Goal: Task Accomplishment & Management: Manage account settings

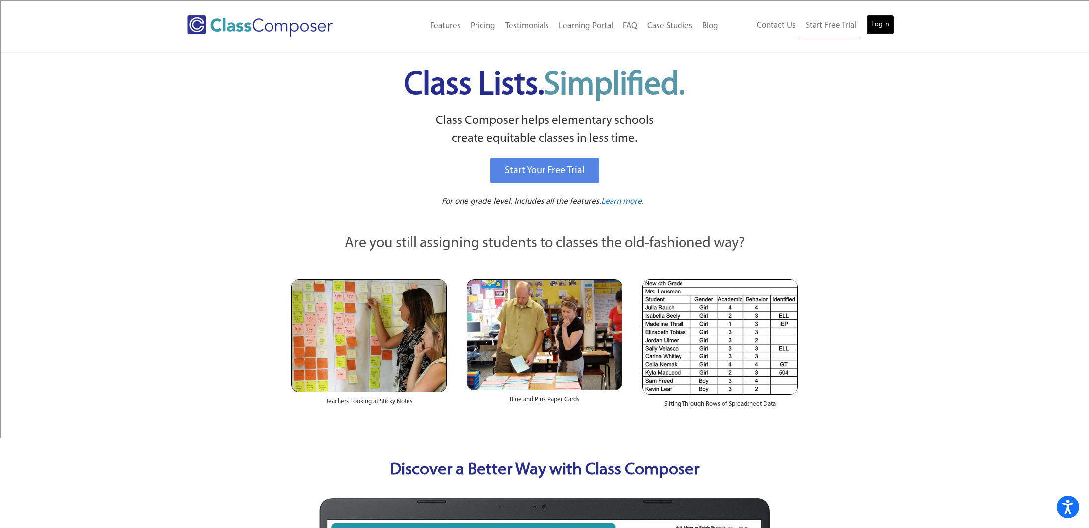
click at [881, 23] on link "Log In" at bounding box center [880, 25] width 28 height 20
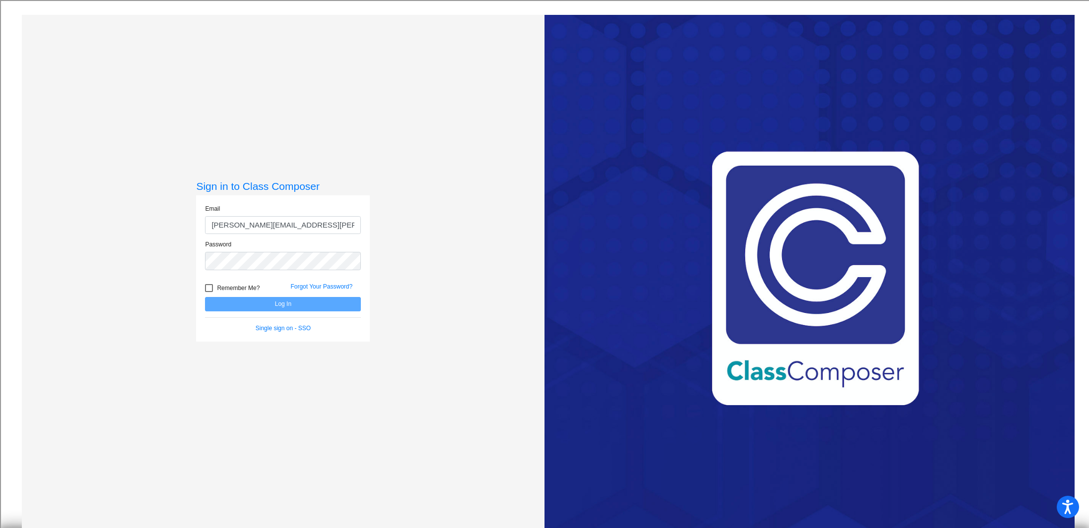
type input "[PERSON_NAME][EMAIL_ADDRESS][PERSON_NAME][DOMAIN_NAME]"
click at [205, 297] on button "Log In" at bounding box center [283, 304] width 156 height 14
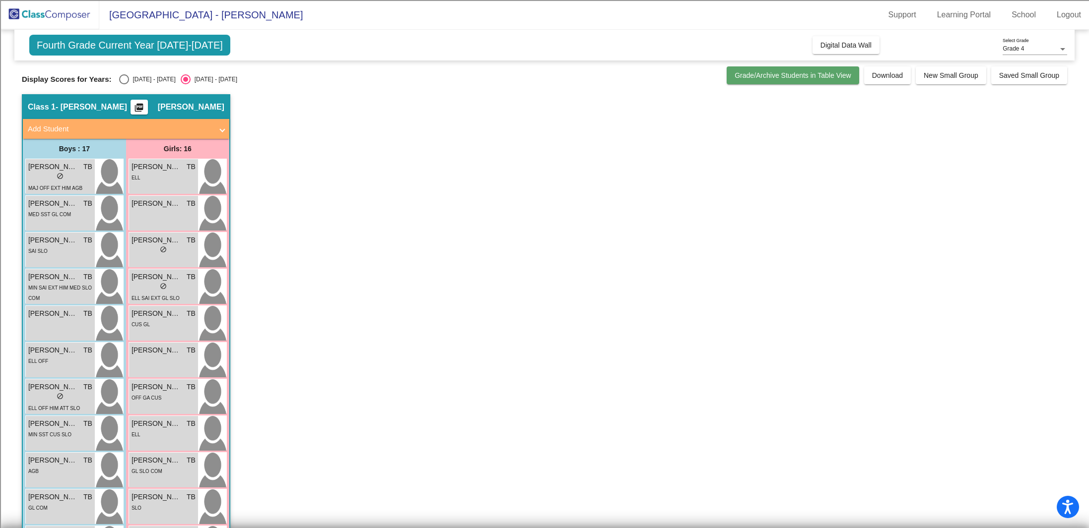
click at [804, 74] on span "Grade/Archive Students in Table View" at bounding box center [792, 75] width 117 height 8
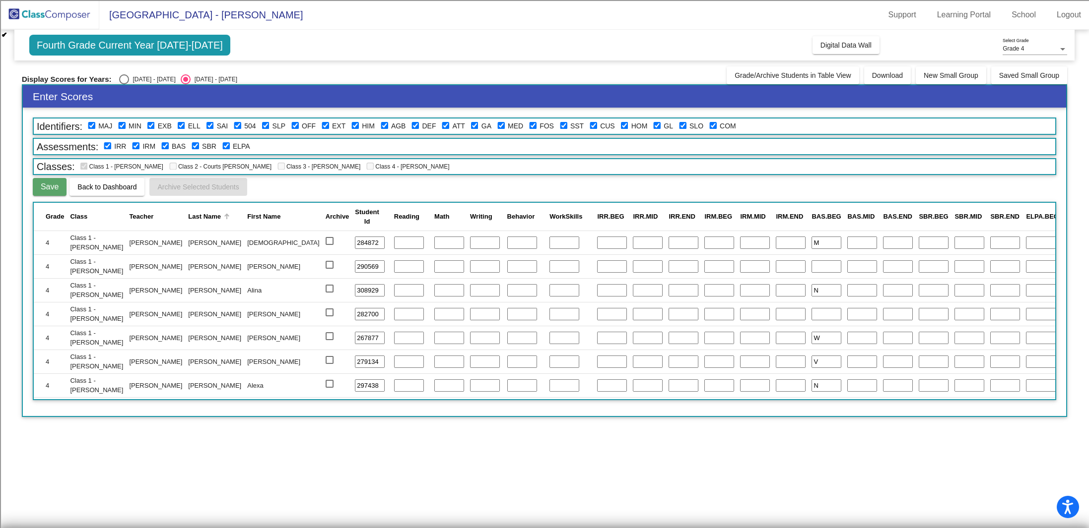
click at [188, 213] on div "Last Name" at bounding box center [204, 217] width 33 height 10
click at [597, 241] on input "text" at bounding box center [612, 243] width 30 height 13
type input "K"
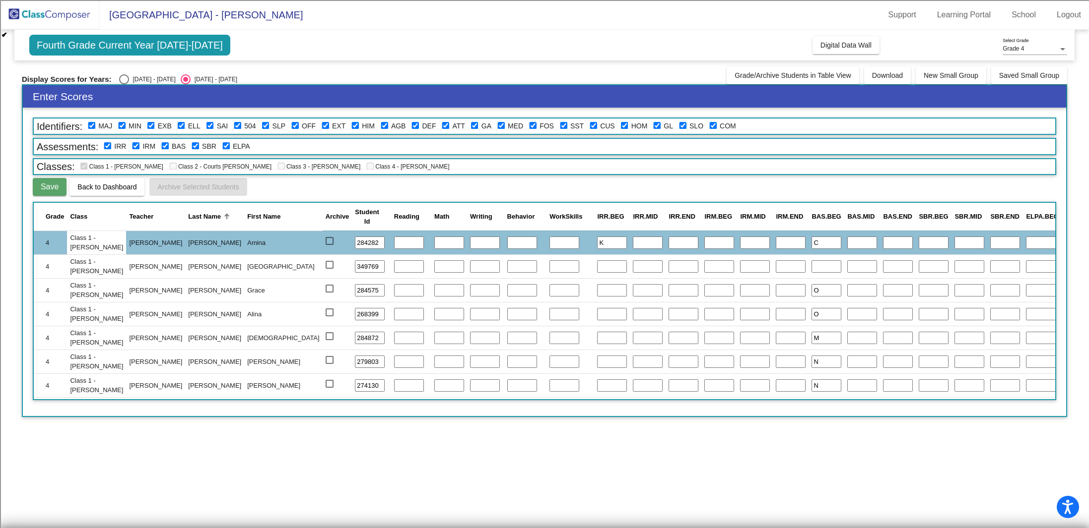
click at [597, 261] on input "text" at bounding box center [612, 267] width 30 height 13
click at [597, 286] on input "text" at bounding box center [612, 290] width 30 height 13
type input "3"
click at [597, 314] on input "text" at bounding box center [612, 314] width 30 height 13
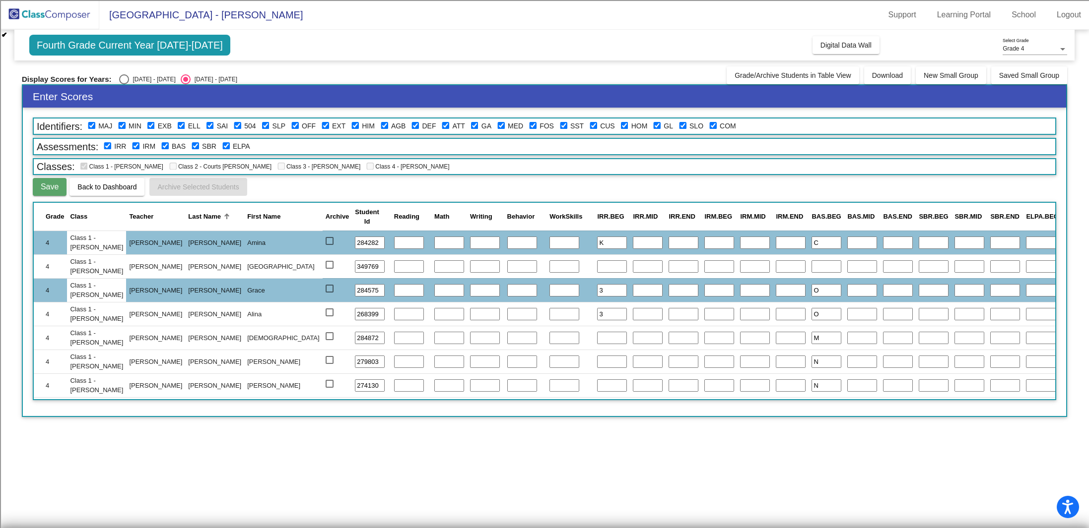
type input "3"
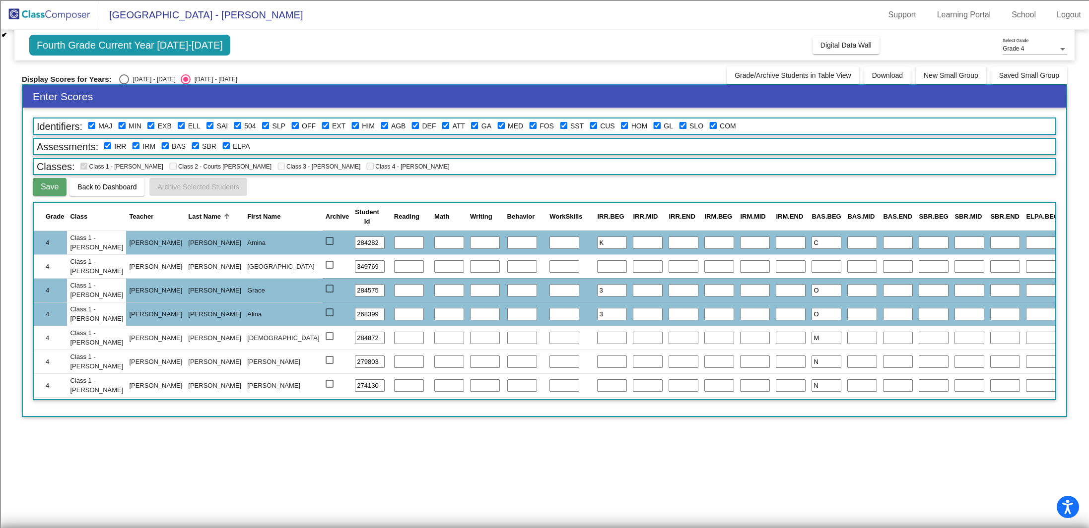
click at [597, 338] on input "text" at bounding box center [612, 338] width 30 height 13
type input "2"
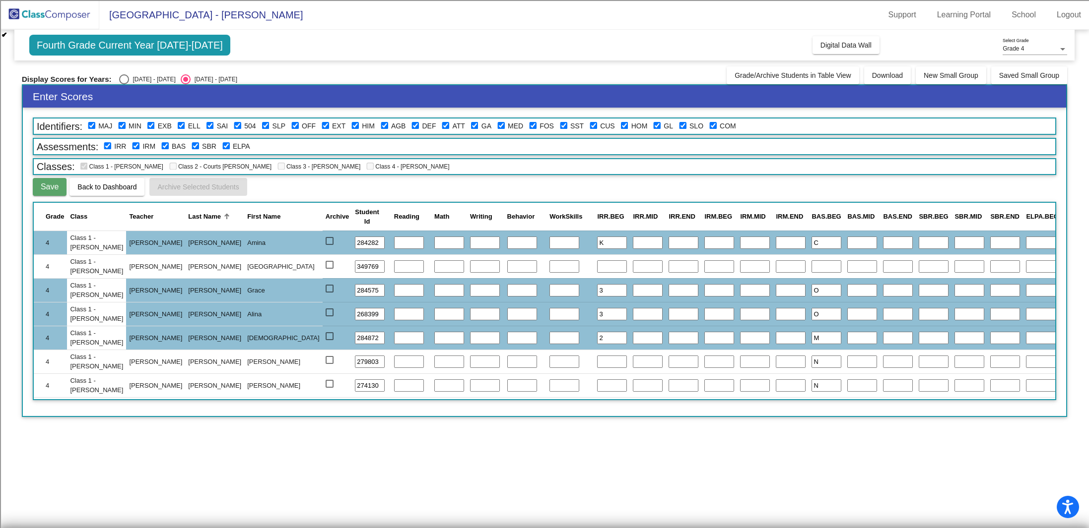
click at [597, 359] on input "text" at bounding box center [612, 362] width 30 height 13
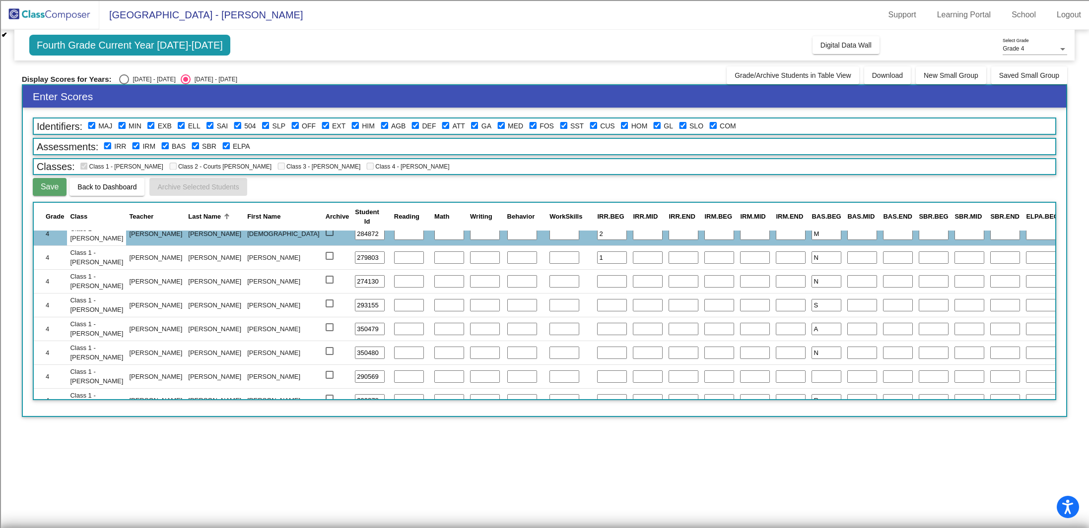
scroll to position [112, 0]
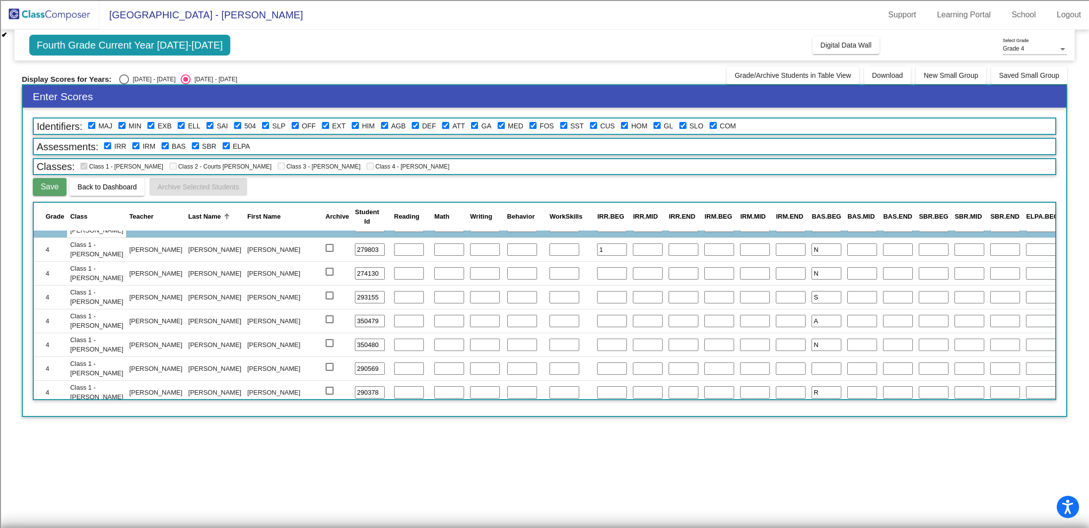
type input "1"
click at [597, 273] on input "text" at bounding box center [612, 273] width 30 height 13
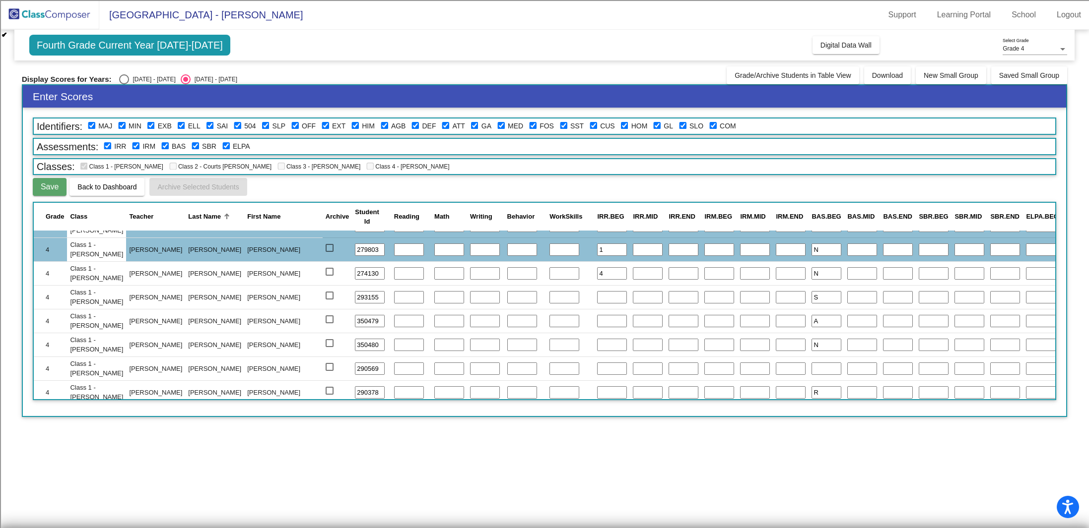
type input "4"
click at [597, 294] on input "text" at bounding box center [612, 297] width 30 height 13
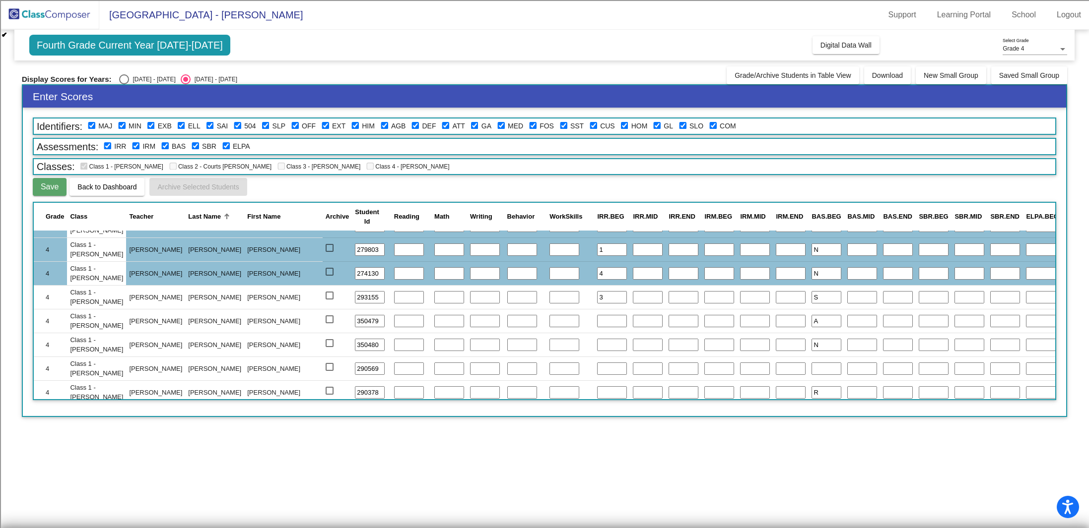
type input "3"
click at [597, 319] on input "text" at bounding box center [612, 321] width 30 height 13
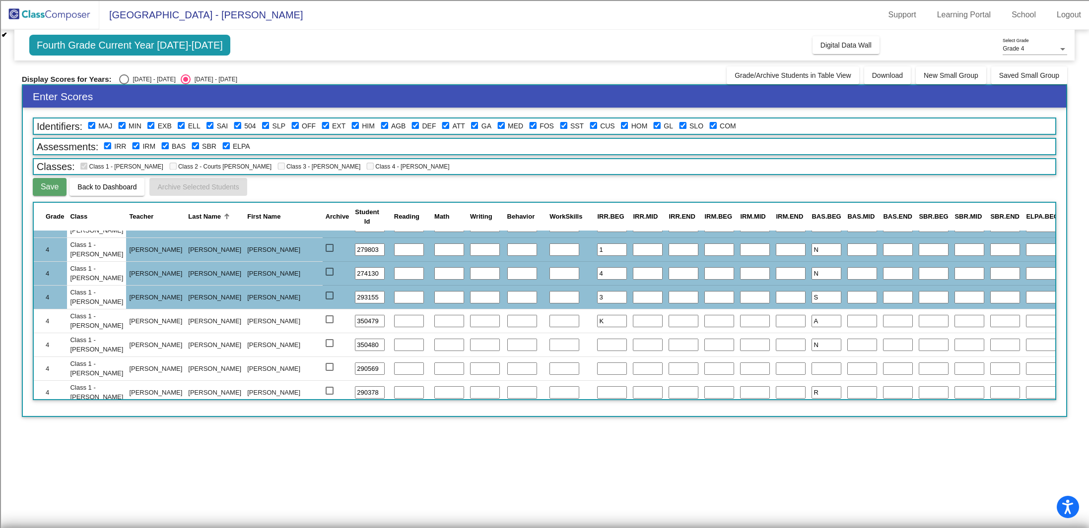
type input "K"
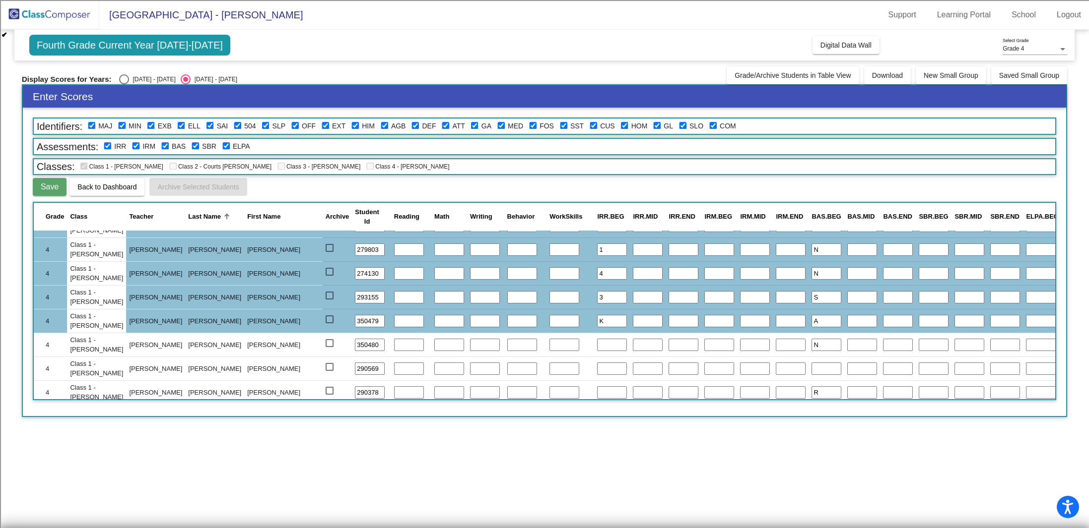
click at [597, 344] on input "text" at bounding box center [612, 345] width 30 height 13
type input "4"
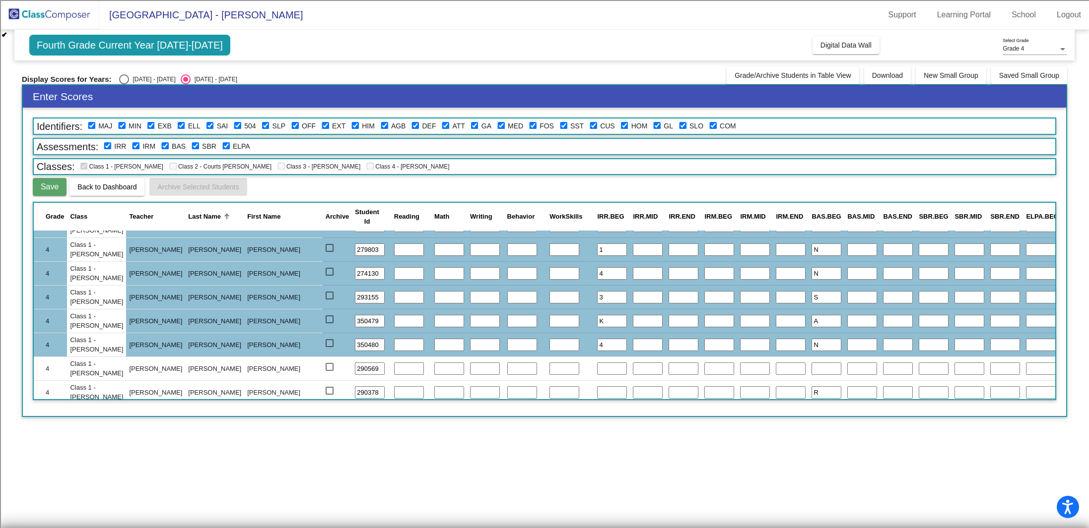
click at [597, 365] on input "text" at bounding box center [612, 369] width 30 height 13
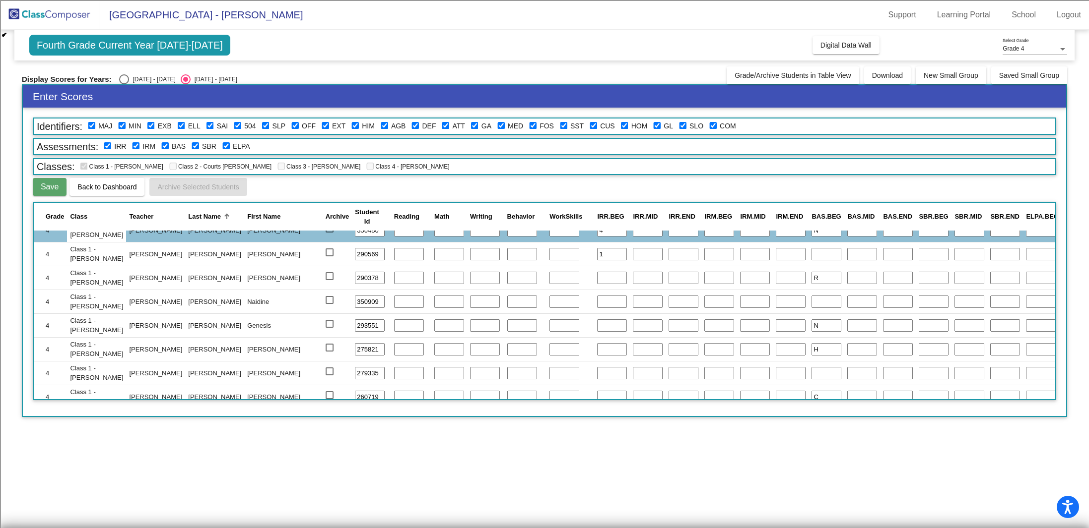
scroll to position [229, 0]
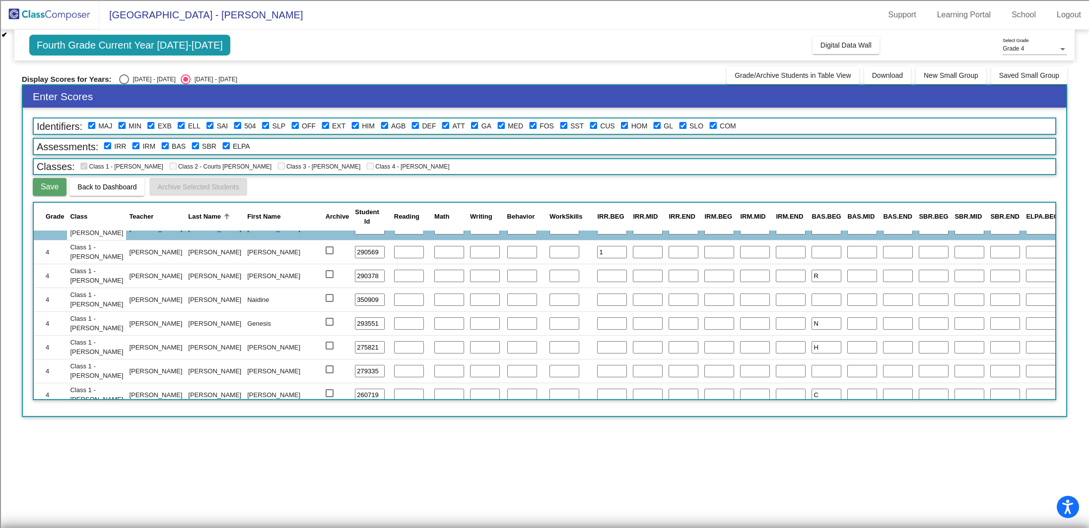
type input "1"
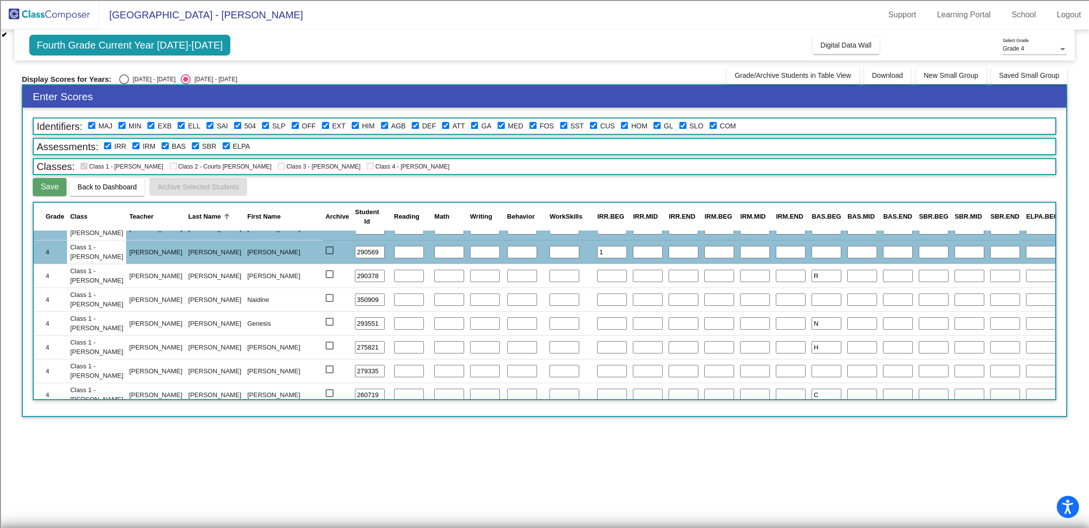
click at [597, 276] on input "text" at bounding box center [612, 276] width 30 height 13
type input "3"
click at [597, 297] on input "text" at bounding box center [612, 300] width 30 height 13
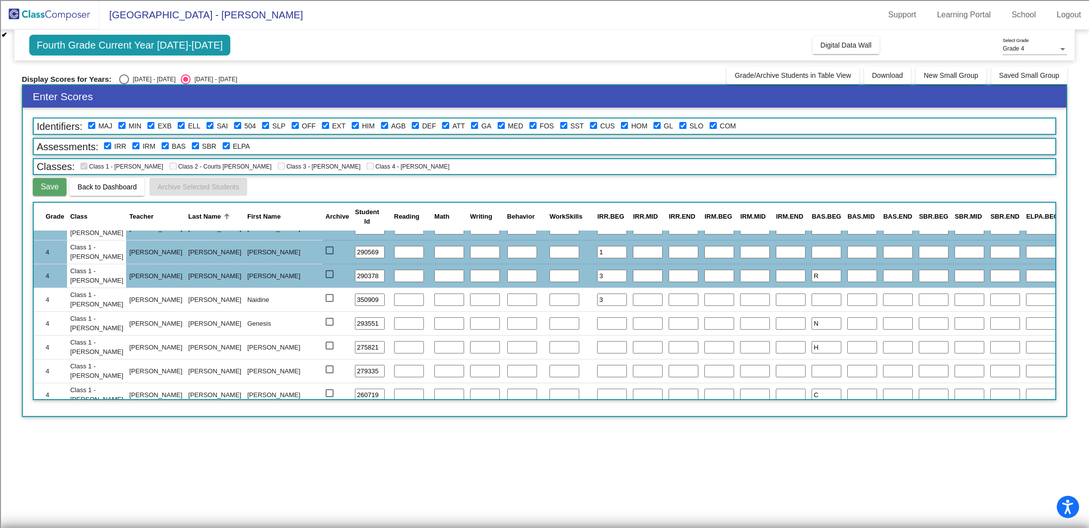
type input "3"
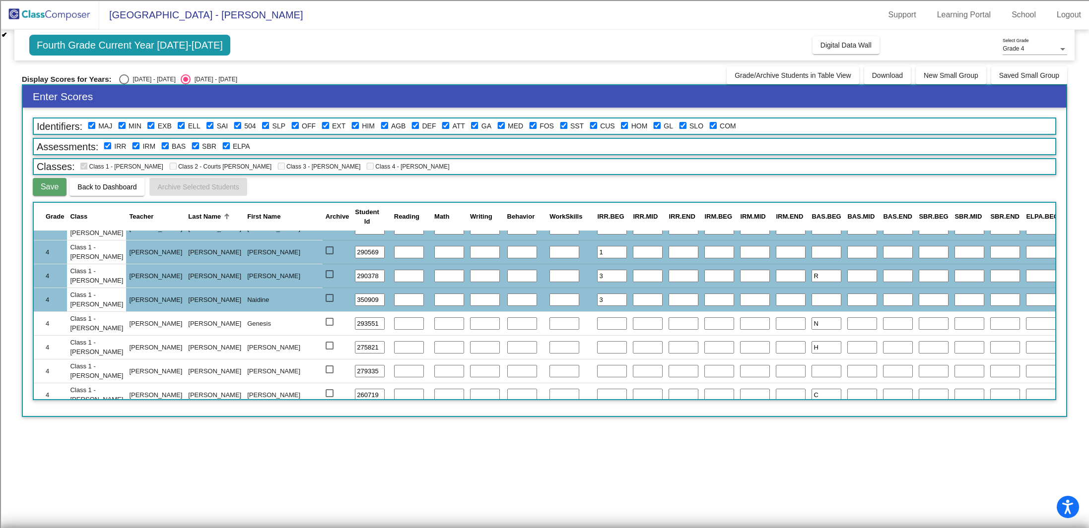
click at [597, 321] on input "text" at bounding box center [612, 324] width 30 height 13
type input "3"
click at [597, 345] on input "text" at bounding box center [612, 347] width 30 height 13
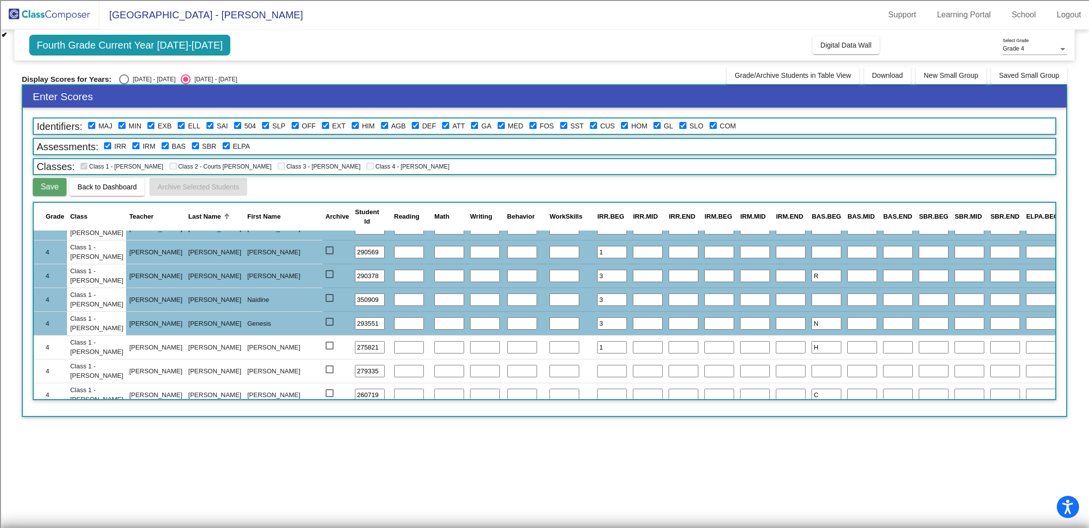
type input "1"
click at [597, 368] on input "text" at bounding box center [612, 371] width 30 height 13
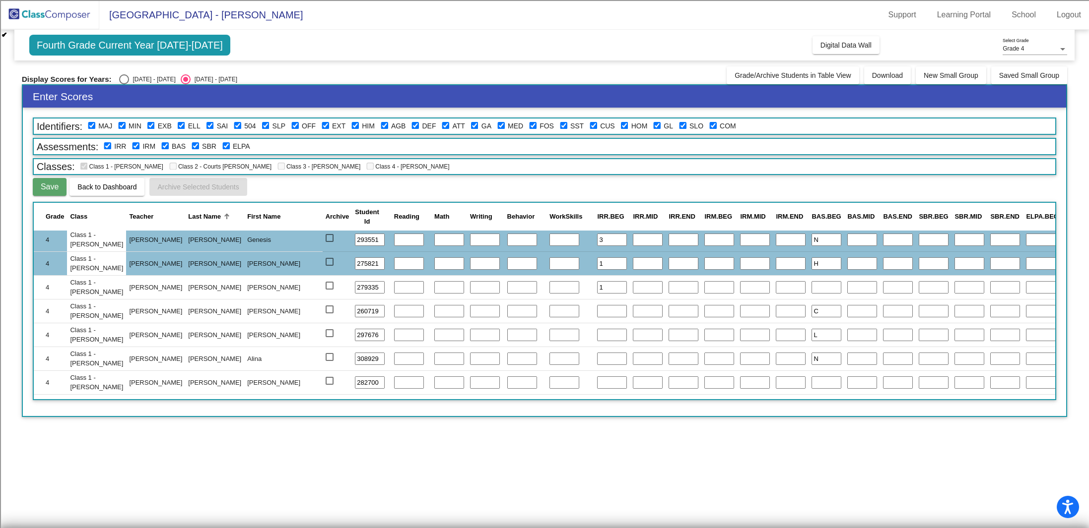
scroll to position [325, 0]
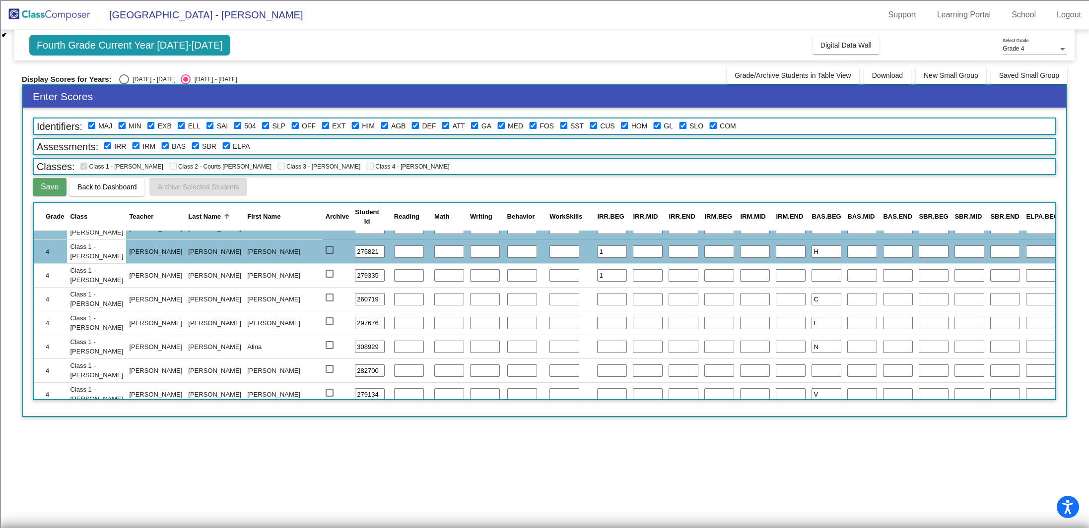
type input "1"
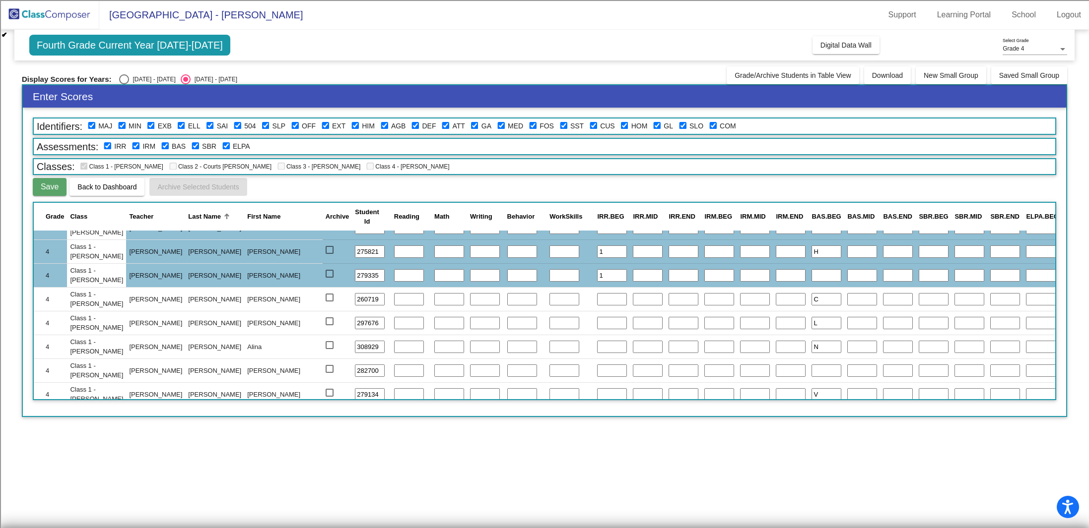
click at [597, 298] on input "text" at bounding box center [612, 299] width 30 height 13
type input "K"
click at [597, 323] on input "text" at bounding box center [612, 323] width 30 height 13
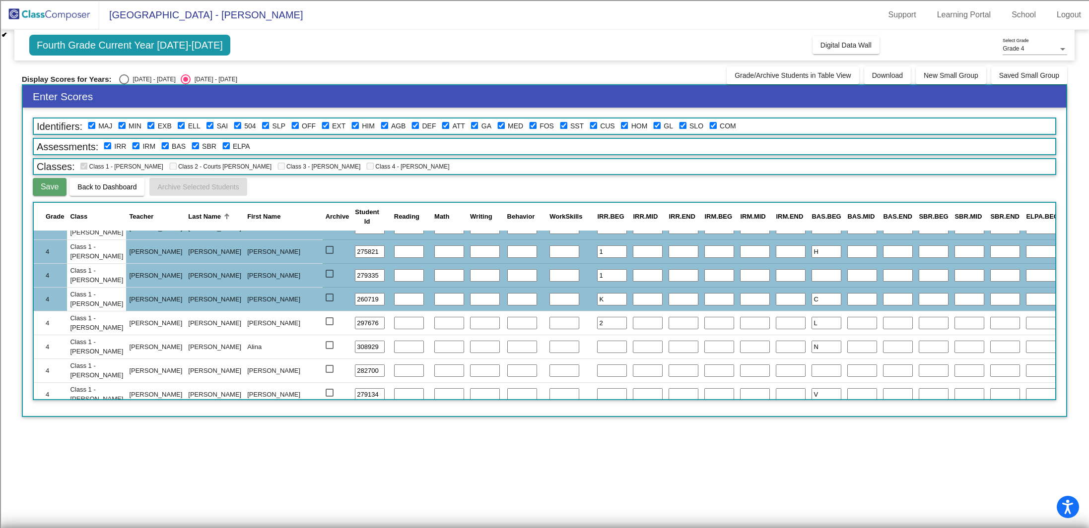
type input "2"
click at [597, 347] on input "text" at bounding box center [612, 347] width 30 height 13
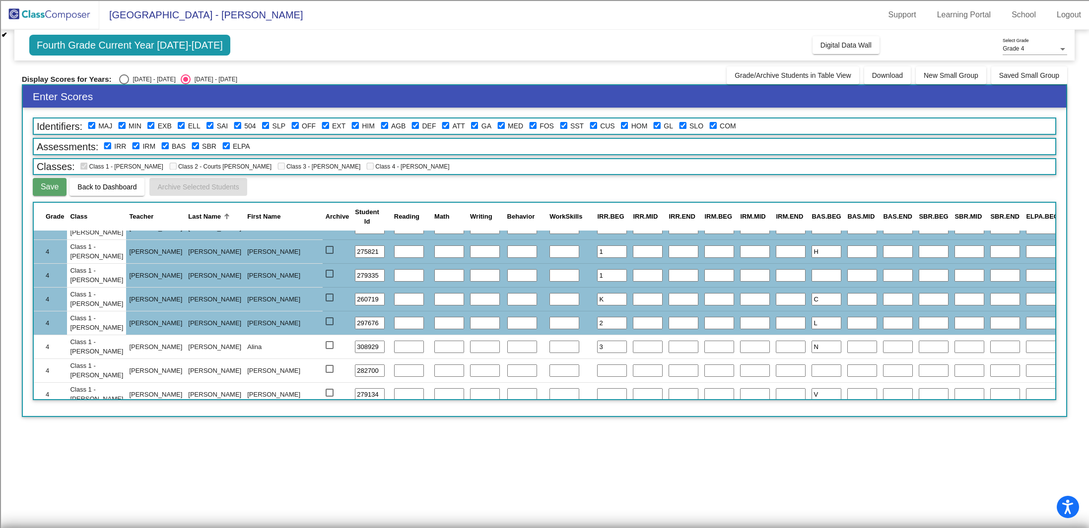
type input "3"
click at [597, 370] on input "text" at bounding box center [612, 371] width 30 height 13
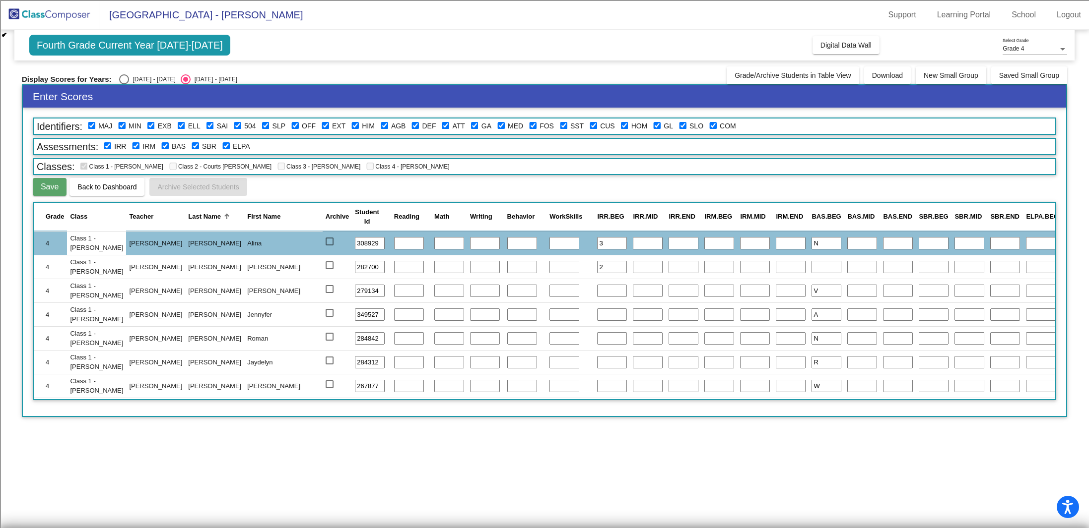
scroll to position [429, 0]
type input "2"
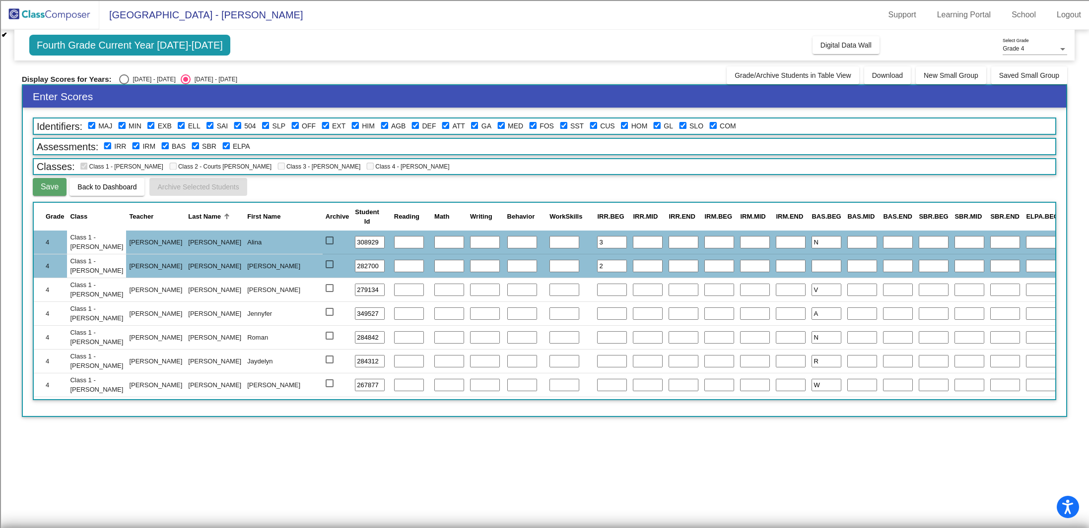
click at [597, 289] on input "text" at bounding box center [612, 290] width 30 height 13
type input "4"
click at [597, 313] on input "text" at bounding box center [612, 314] width 30 height 13
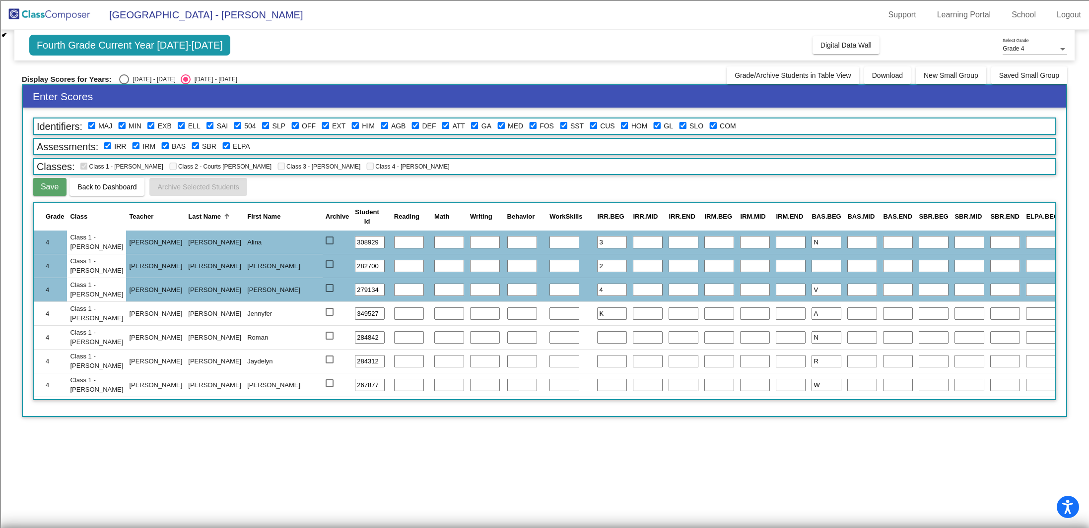
type input "K"
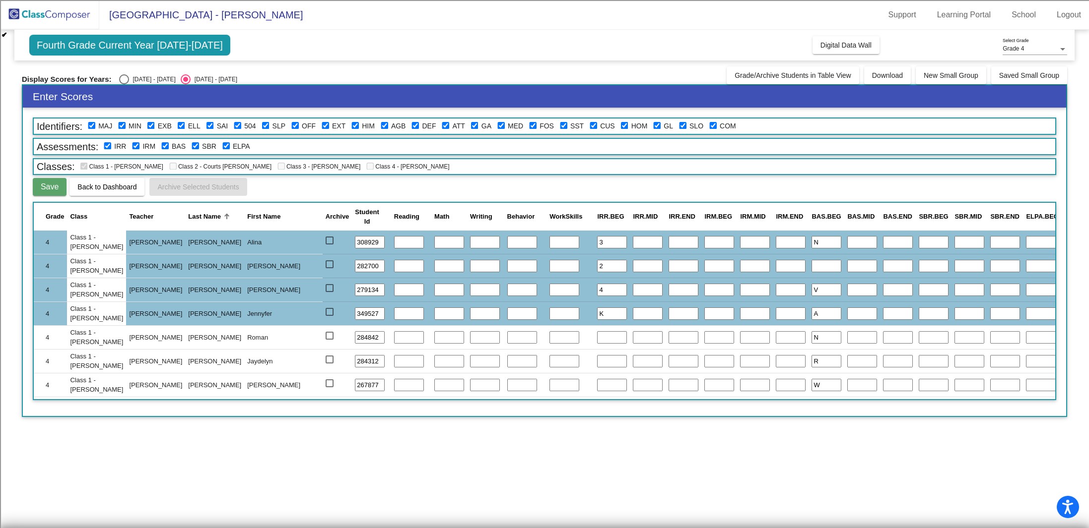
click at [597, 339] on input "text" at bounding box center [612, 337] width 30 height 13
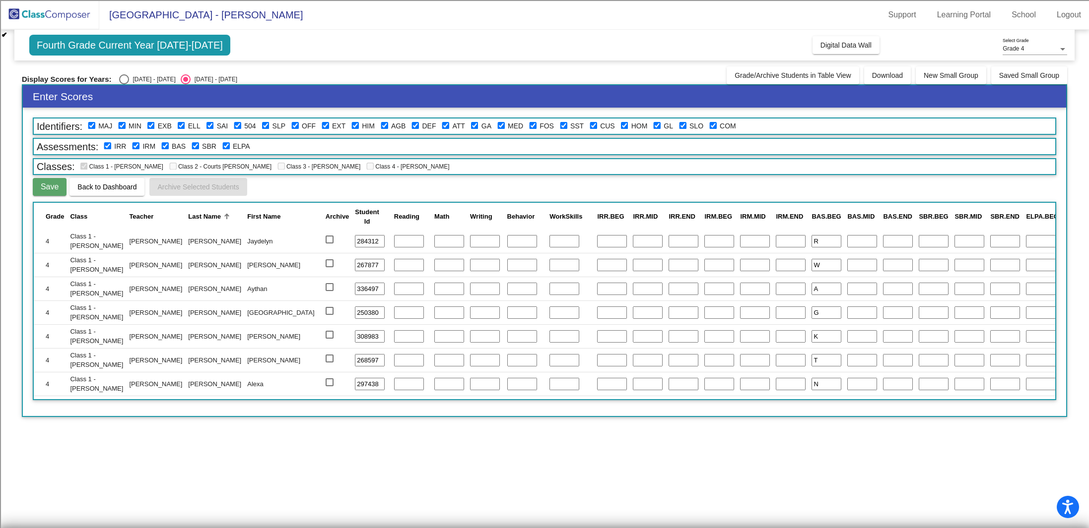
scroll to position [547, 0]
type input "K"
click at [597, 244] on input "text" at bounding box center [612, 243] width 30 height 13
type input "3"
click at [597, 268] on input "text" at bounding box center [612, 267] width 30 height 13
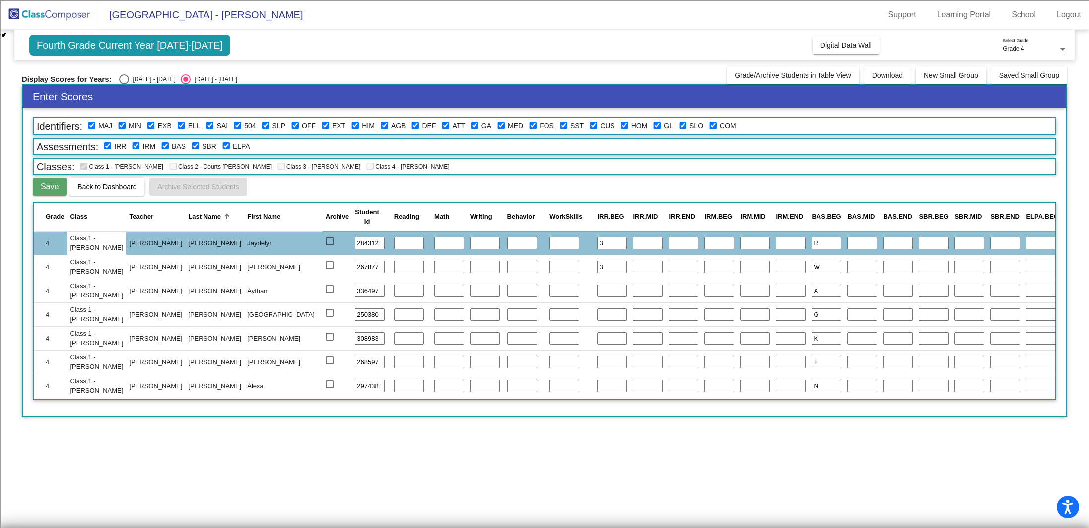
type input "3"
click at [597, 292] on input "text" at bounding box center [612, 291] width 30 height 13
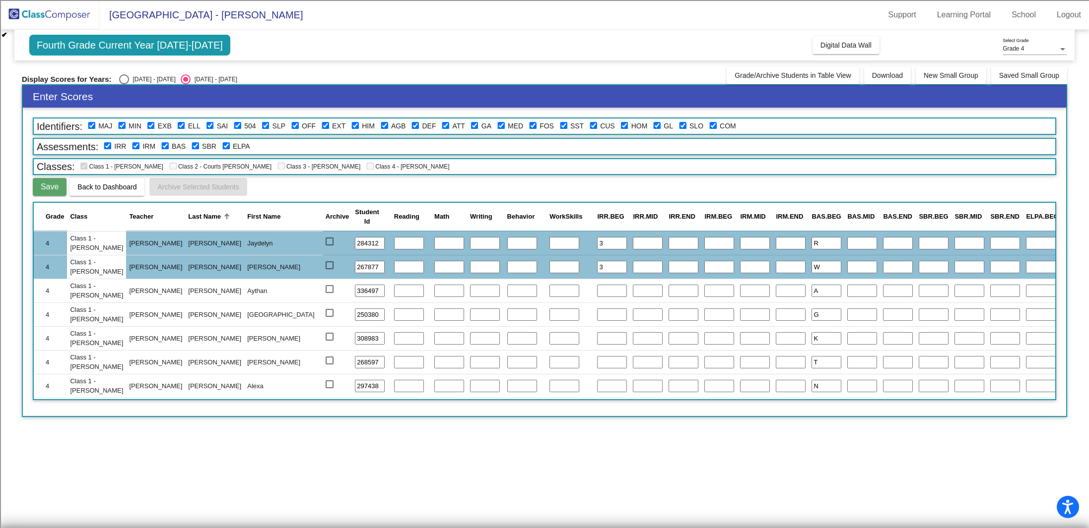
type input "L"
type input "K"
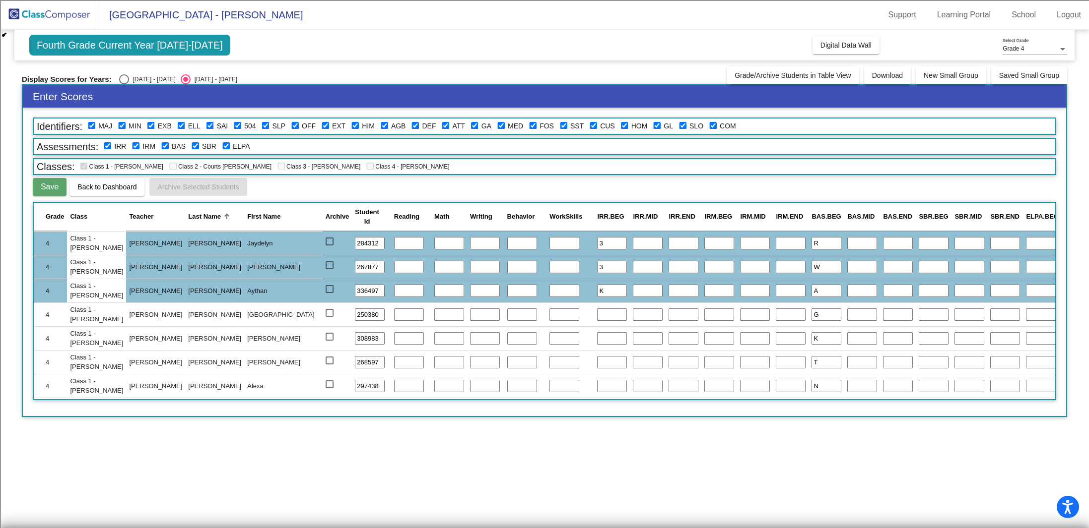
click at [597, 318] on input "text" at bounding box center [612, 315] width 30 height 13
type input "1"
click at [597, 342] on input "text" at bounding box center [612, 338] width 30 height 13
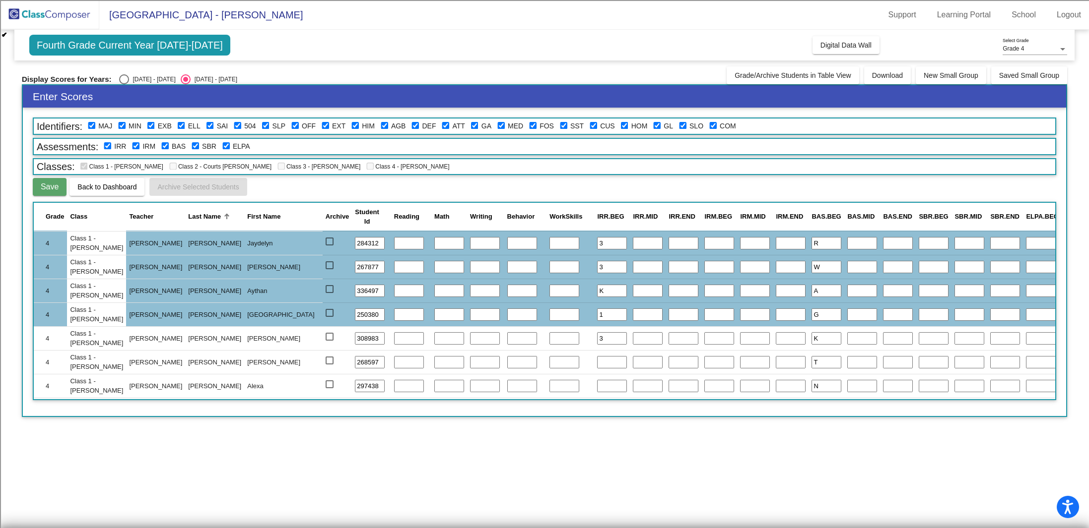
type input "3"
click at [597, 365] on input "text" at bounding box center [612, 362] width 30 height 13
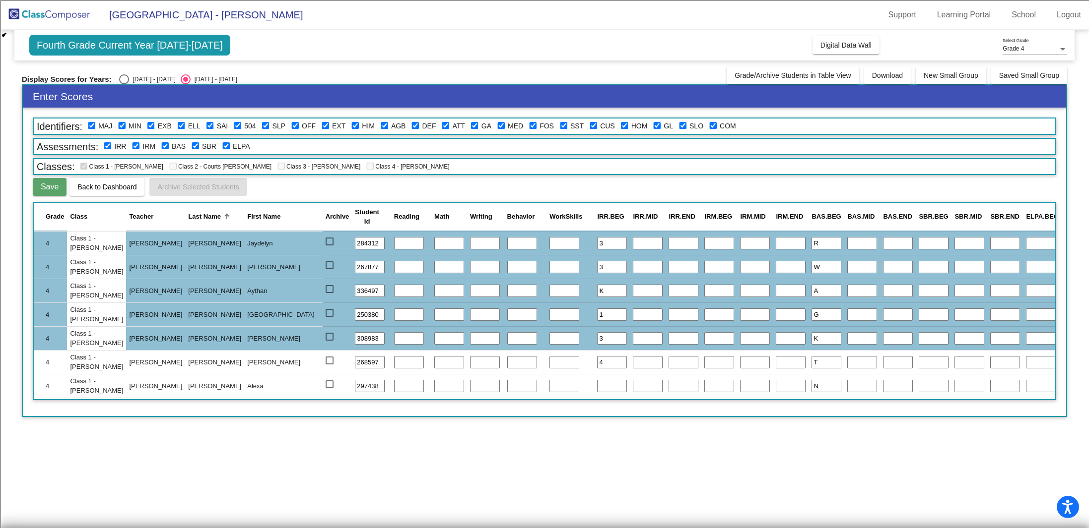
type input "4"
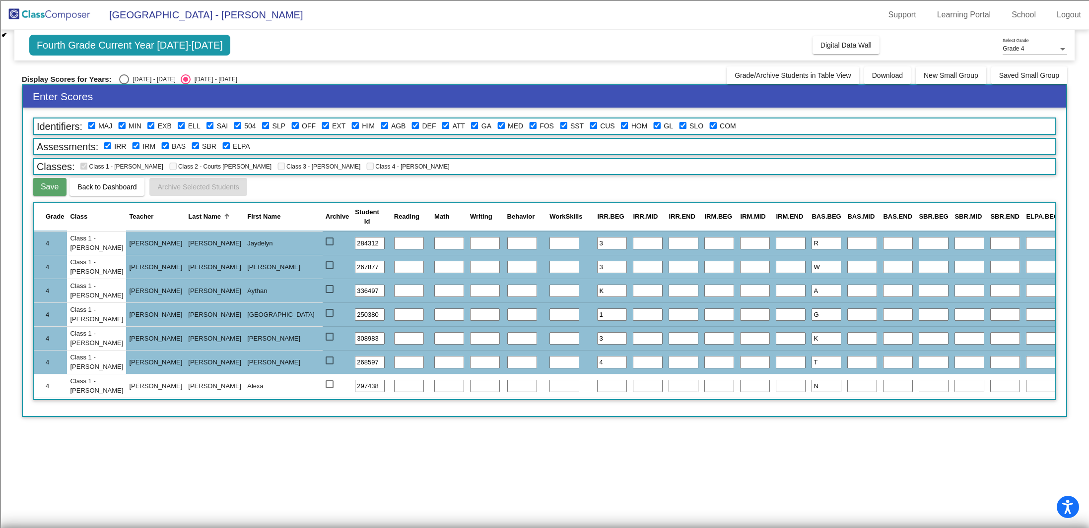
click at [597, 388] on input "text" at bounding box center [612, 386] width 30 height 13
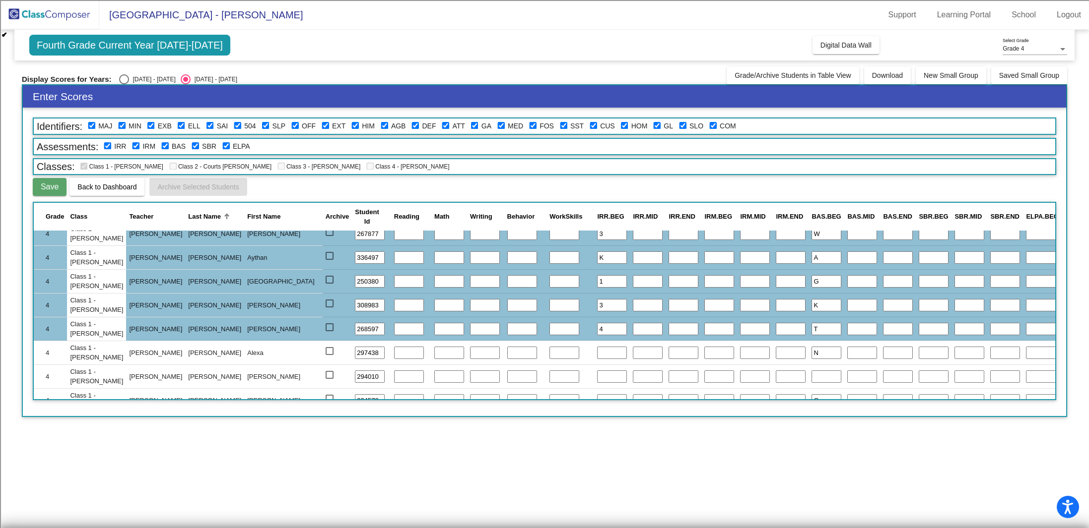
scroll to position [615, 0]
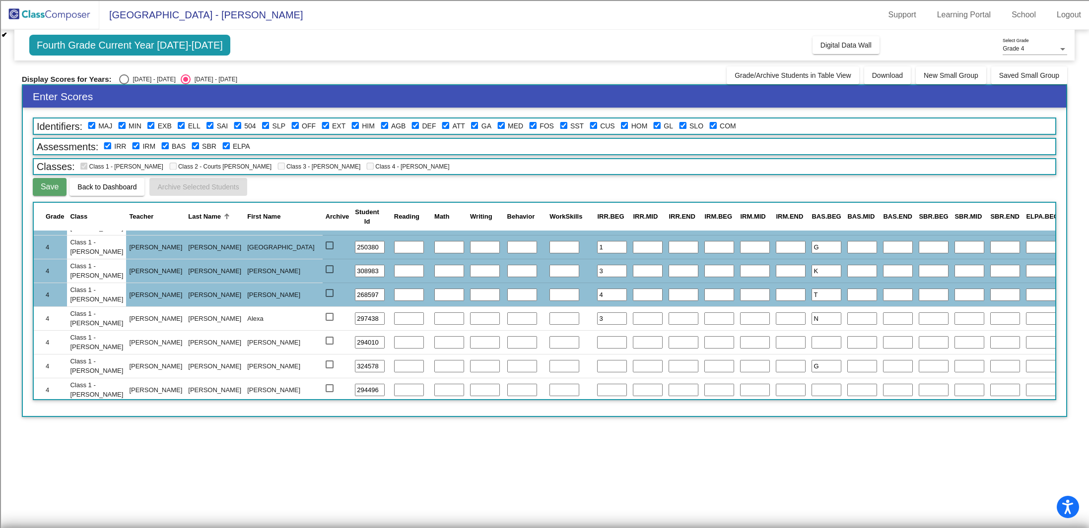
type input "3"
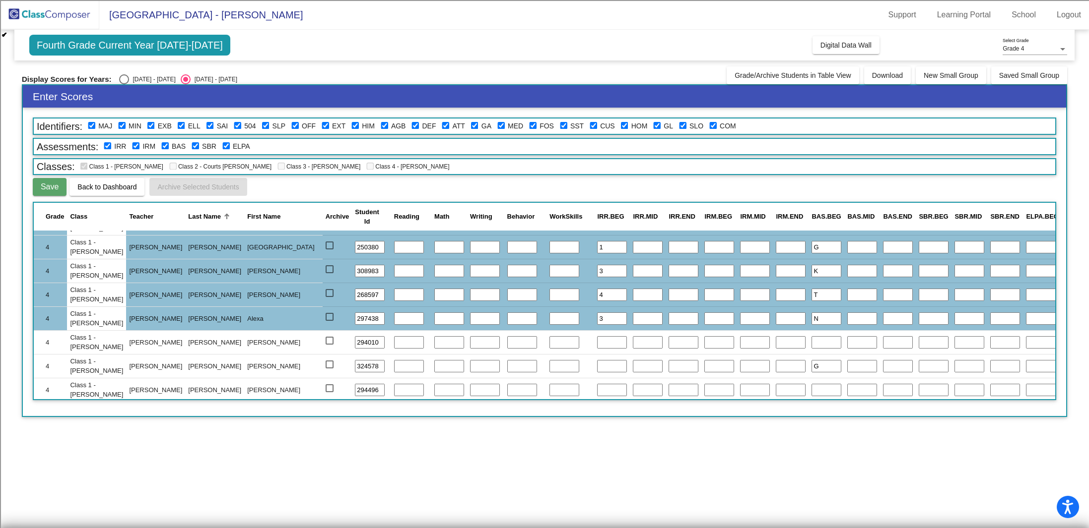
click at [597, 369] on input "text" at bounding box center [612, 366] width 30 height 13
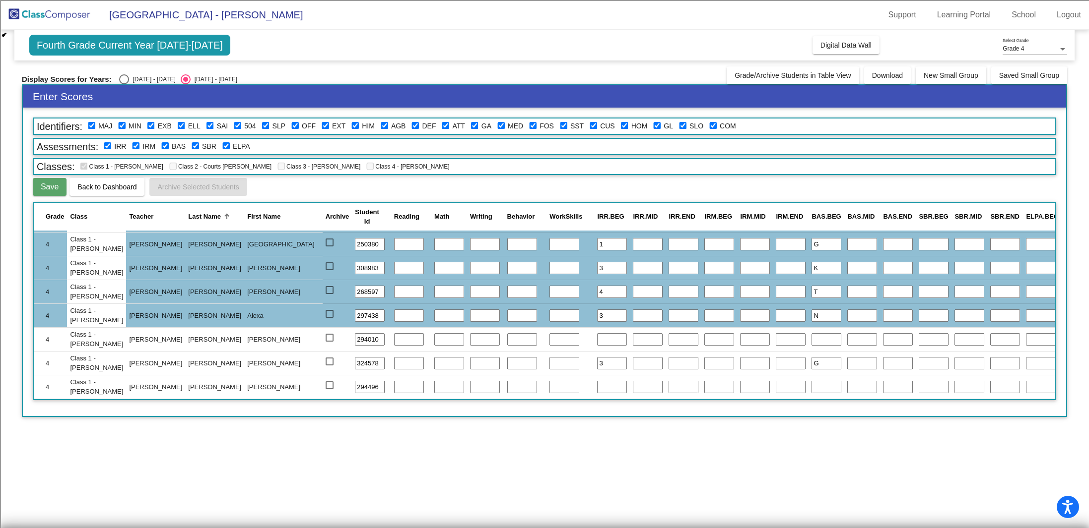
type input "3"
click at [41, 188] on span "Save" at bounding box center [50, 187] width 18 height 8
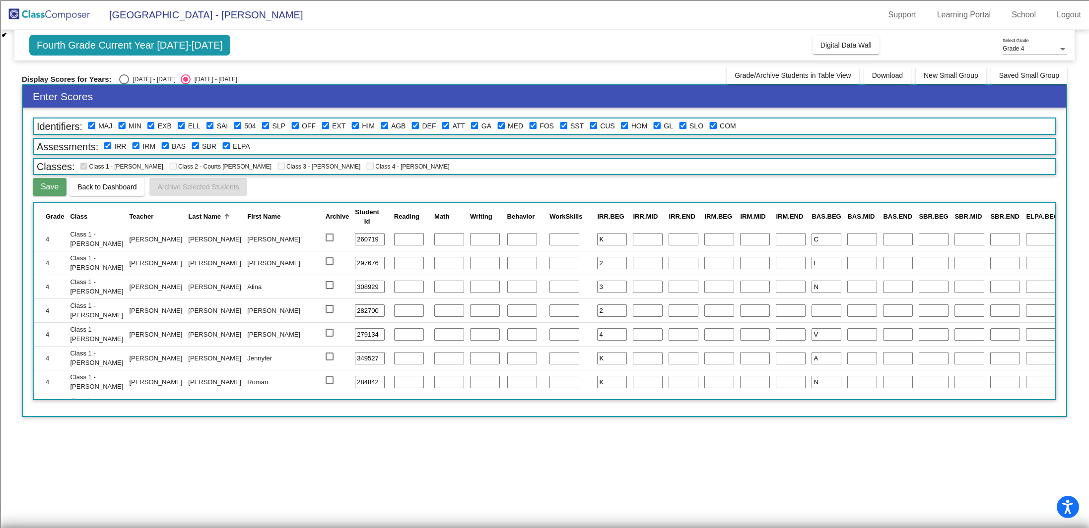
scroll to position [386, 0]
click at [811, 311] on input "text" at bounding box center [826, 309] width 30 height 13
type input "M"
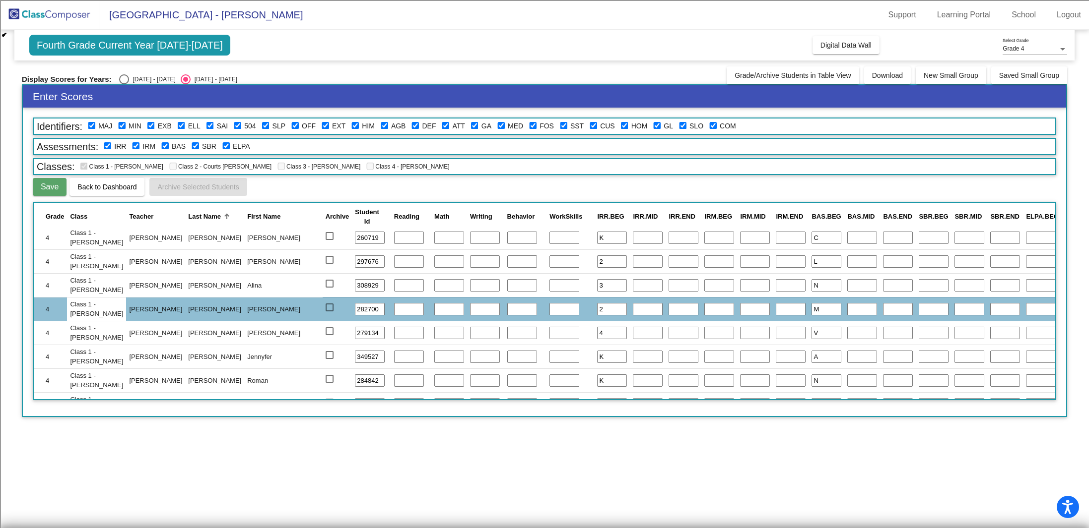
click at [919, 238] on input "text" at bounding box center [934, 238] width 30 height 13
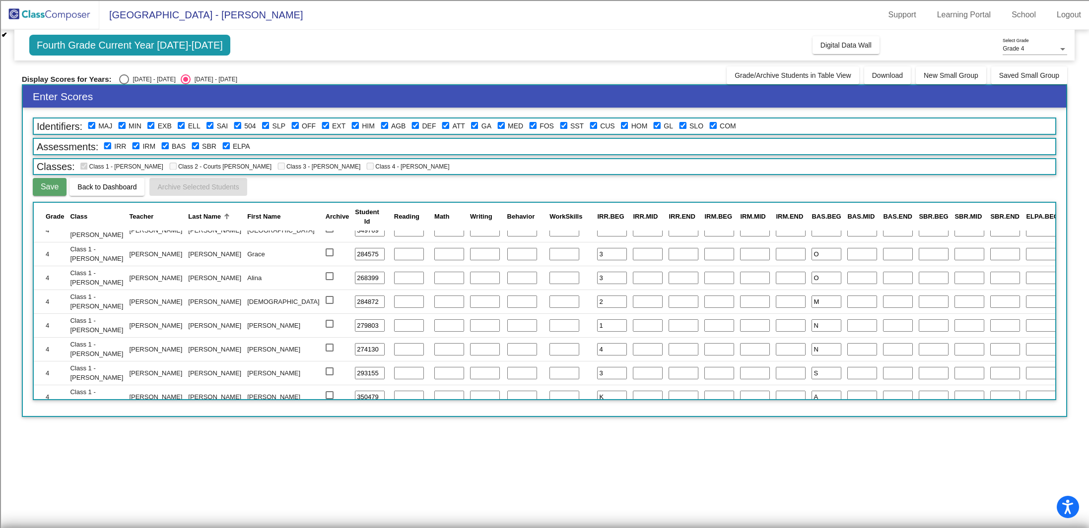
scroll to position [0, 0]
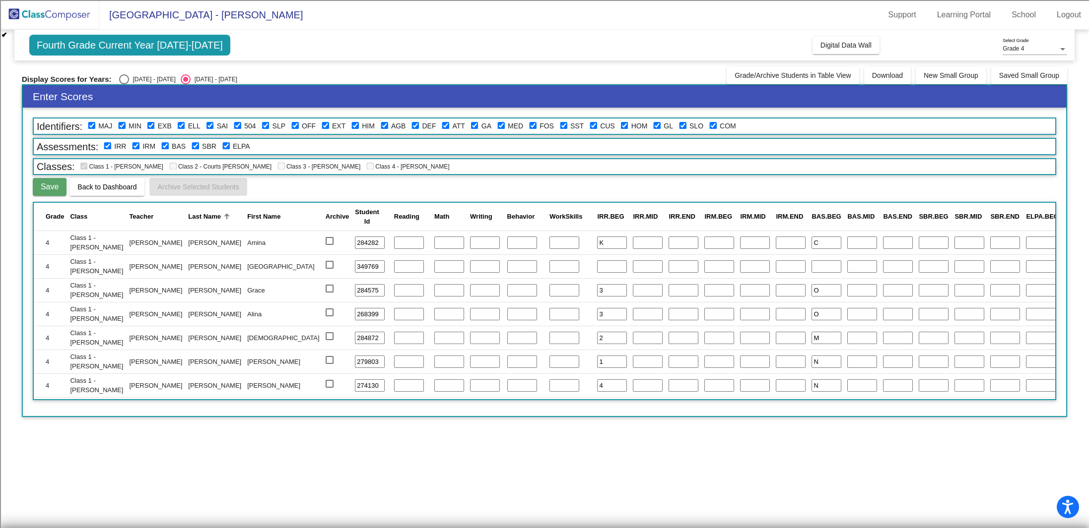
click at [919, 237] on input "text" at bounding box center [934, 243] width 30 height 13
type input "L"
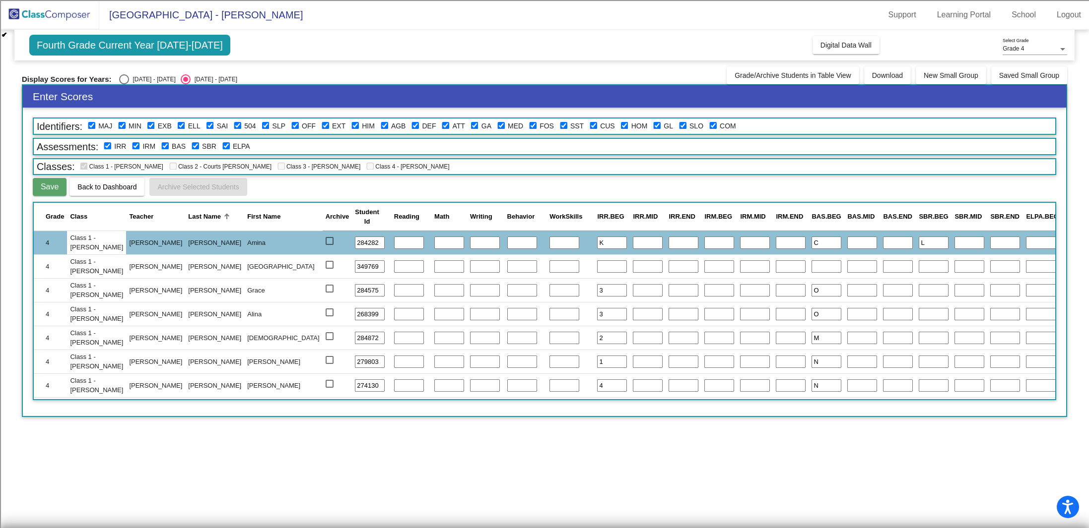
click at [919, 263] on input "text" at bounding box center [934, 267] width 30 height 13
type input "L"
click at [919, 286] on input "text" at bounding box center [934, 290] width 30 height 13
type input "L"
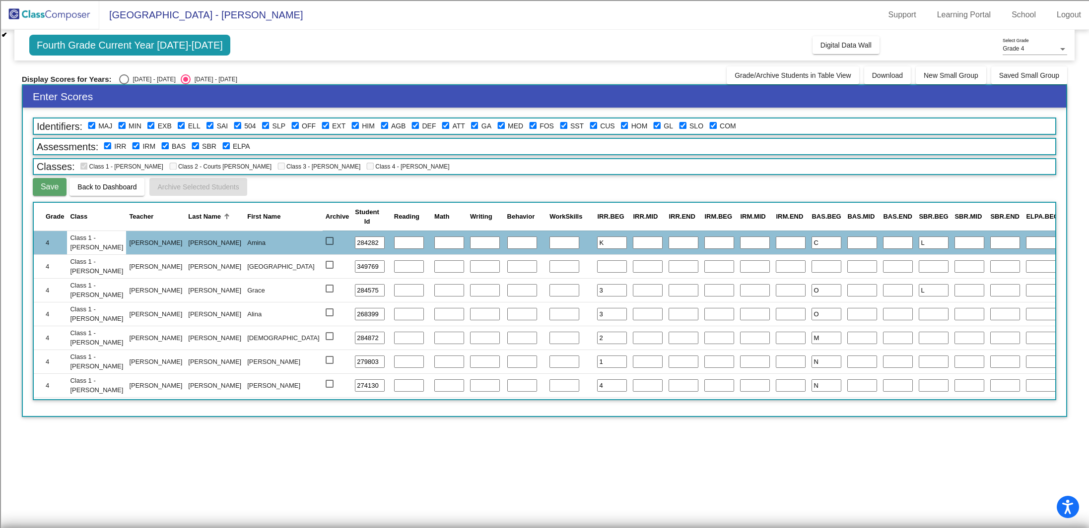
click at [919, 311] on input "text" at bounding box center [934, 314] width 30 height 13
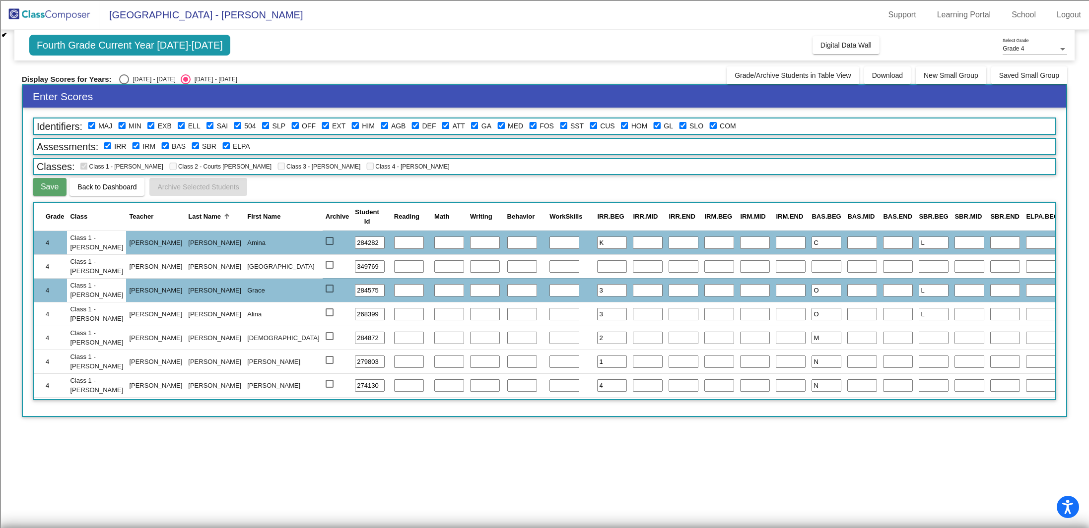
type input "L"
click at [919, 339] on input "text" at bounding box center [934, 338] width 30 height 13
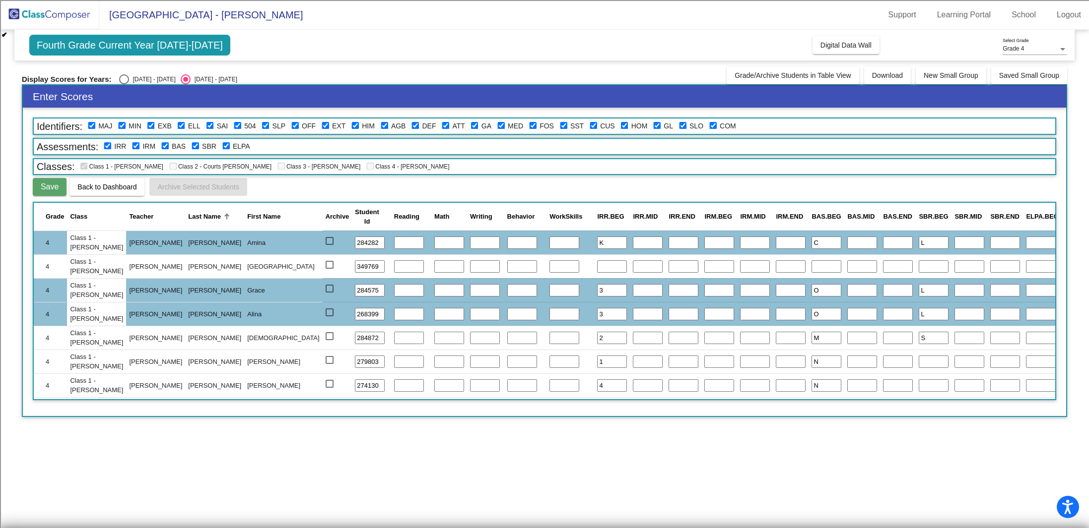
type input "S"
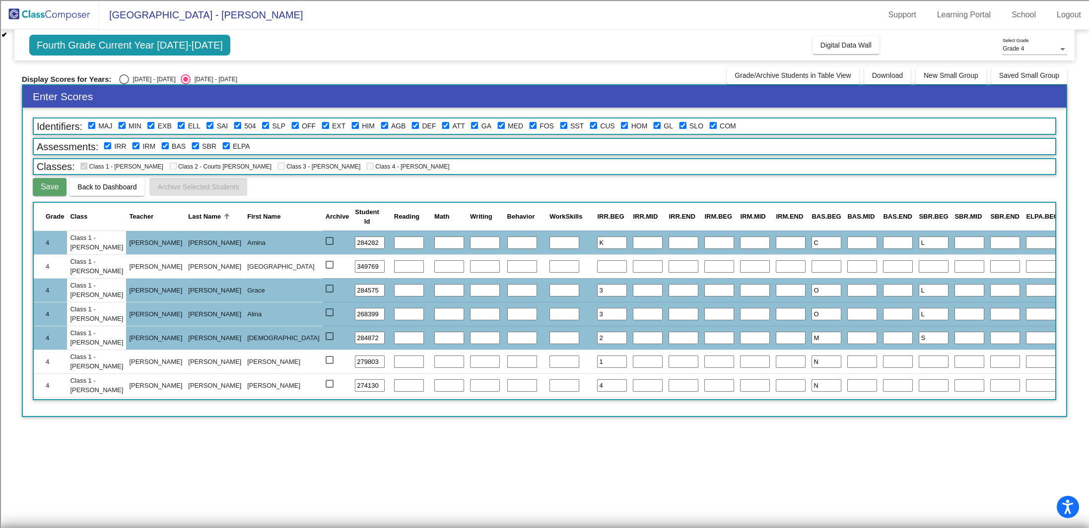
click at [919, 241] on input "L" at bounding box center [934, 243] width 30 height 13
type input "LR"
click at [919, 289] on input "L" at bounding box center [934, 290] width 30 height 13
type input "LR"
click at [919, 314] on input "L" at bounding box center [934, 314] width 30 height 13
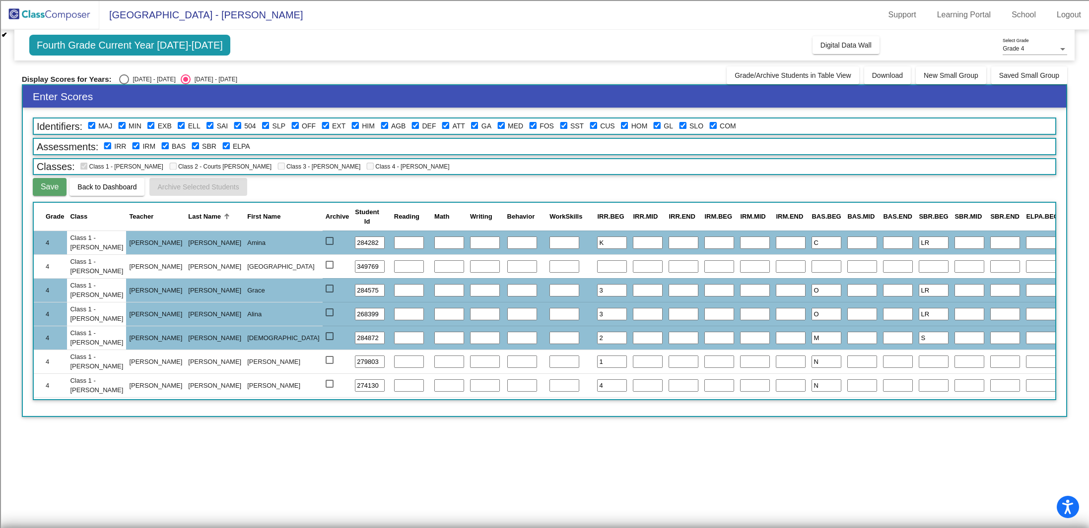
type input "LR"
click at [919, 340] on input "S" at bounding box center [934, 338] width 30 height 13
type input "SR"
click at [919, 358] on input "text" at bounding box center [934, 362] width 30 height 13
type input "LR"
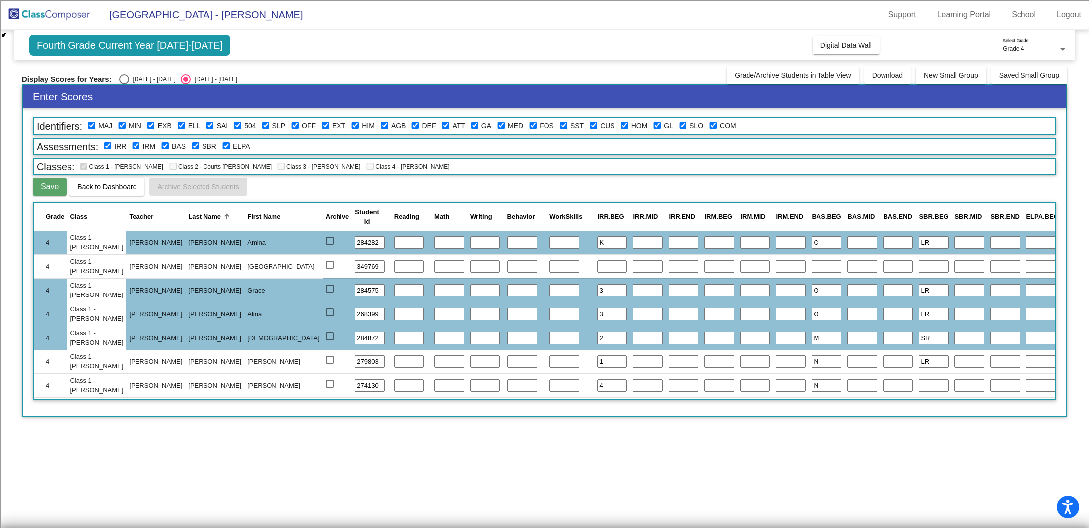
click at [919, 385] on input "text" at bounding box center [934, 386] width 30 height 13
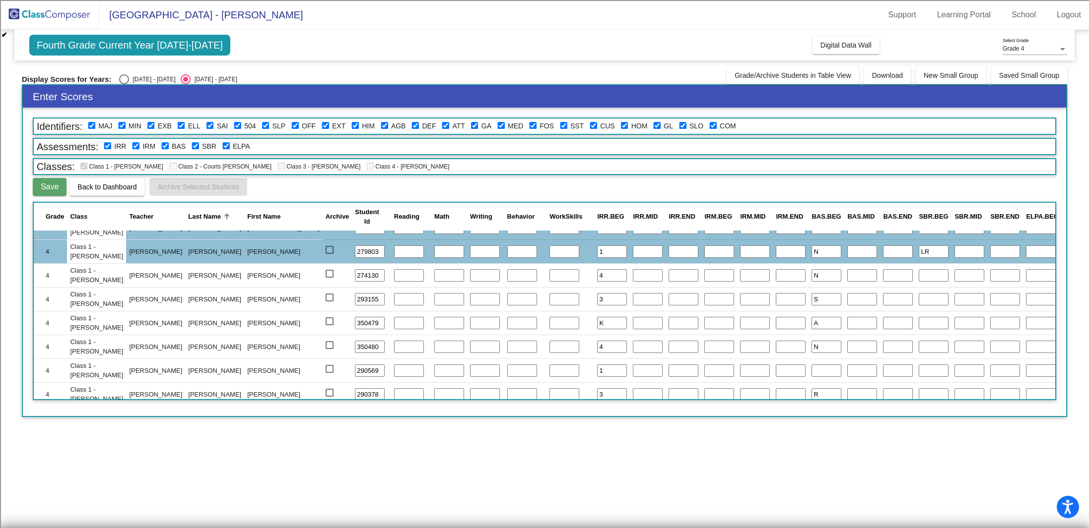
scroll to position [115, 0]
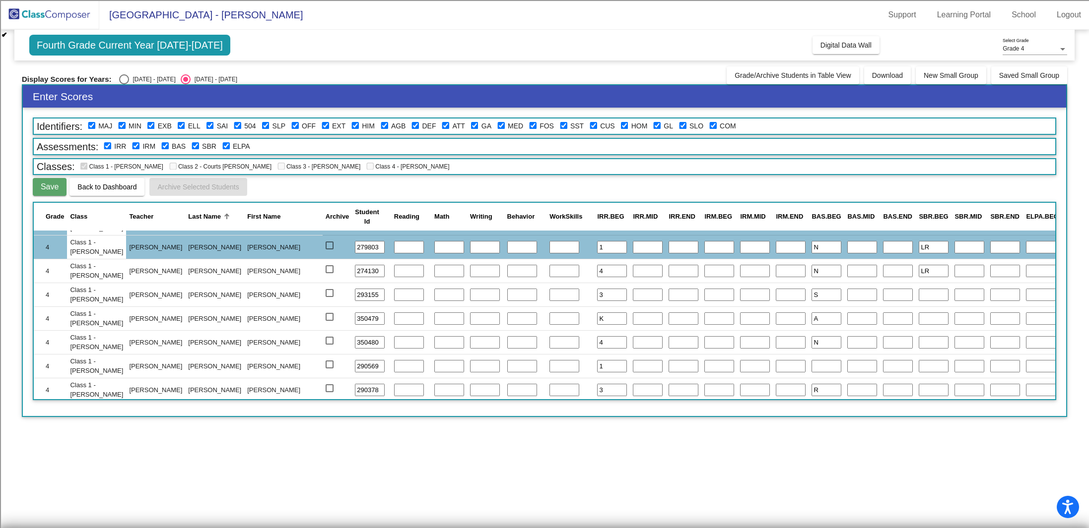
type input "LR"
click at [919, 291] on input "text" at bounding box center [934, 295] width 30 height 13
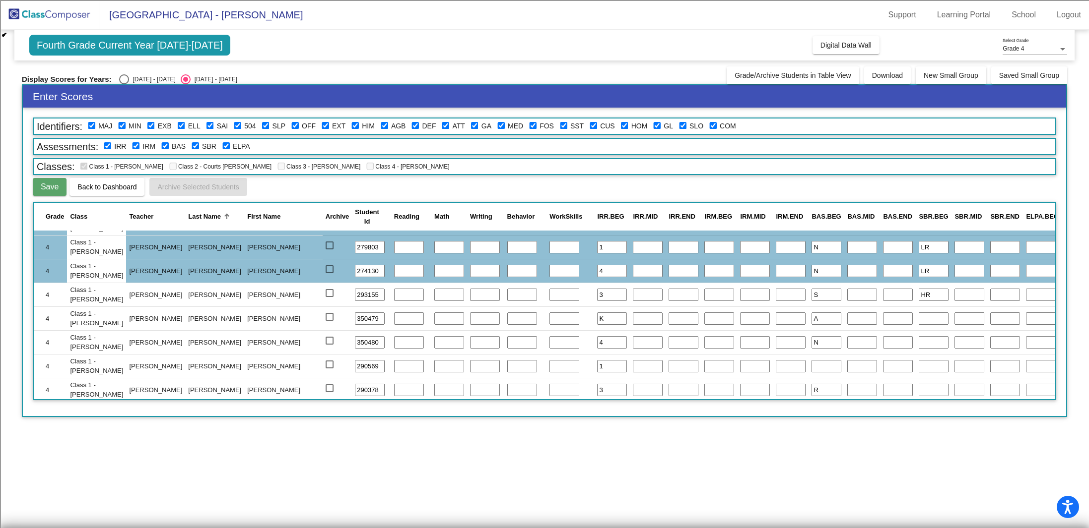
type input "HR"
click at [919, 317] on input "text" at bounding box center [934, 319] width 30 height 13
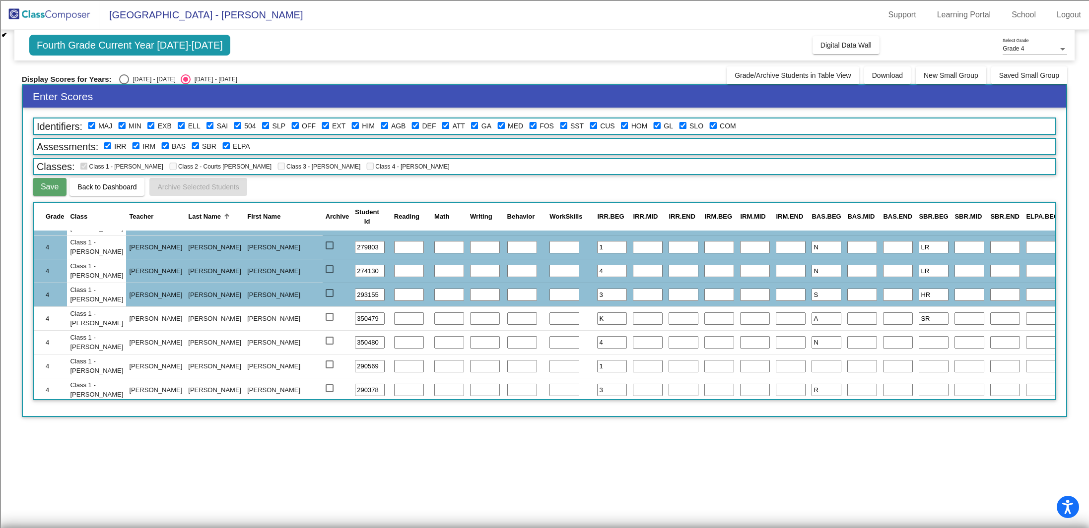
type input "SR"
click at [919, 340] on input "text" at bounding box center [934, 342] width 30 height 13
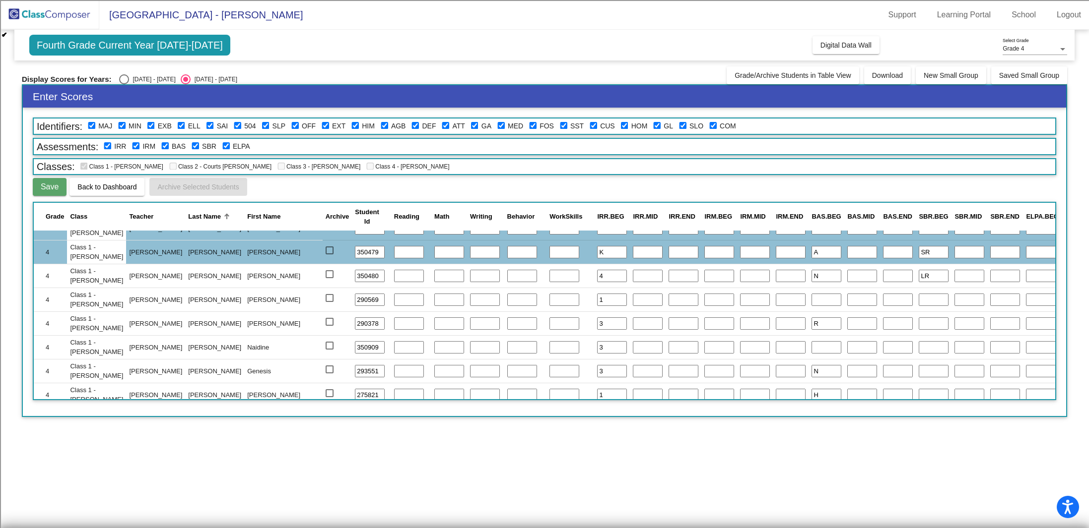
scroll to position [194, 0]
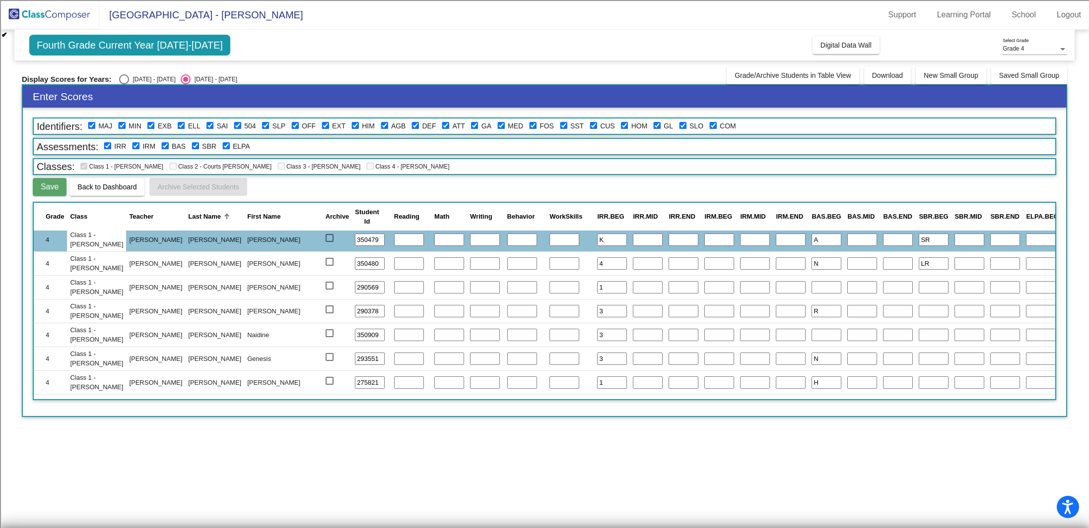
type input "LR"
click at [919, 282] on input "text" at bounding box center [934, 287] width 30 height 13
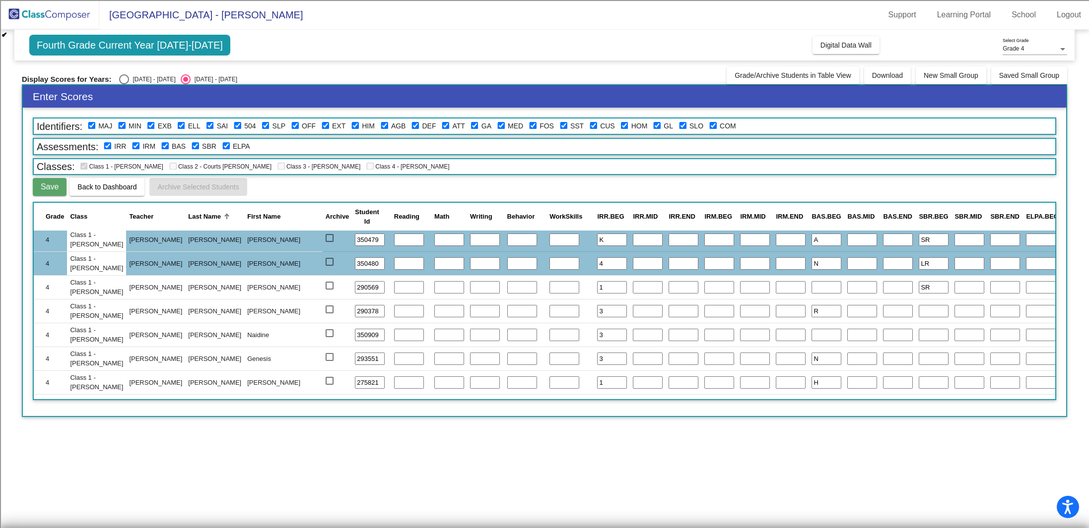
type input "SR"
click at [919, 307] on input "text" at bounding box center [934, 311] width 30 height 13
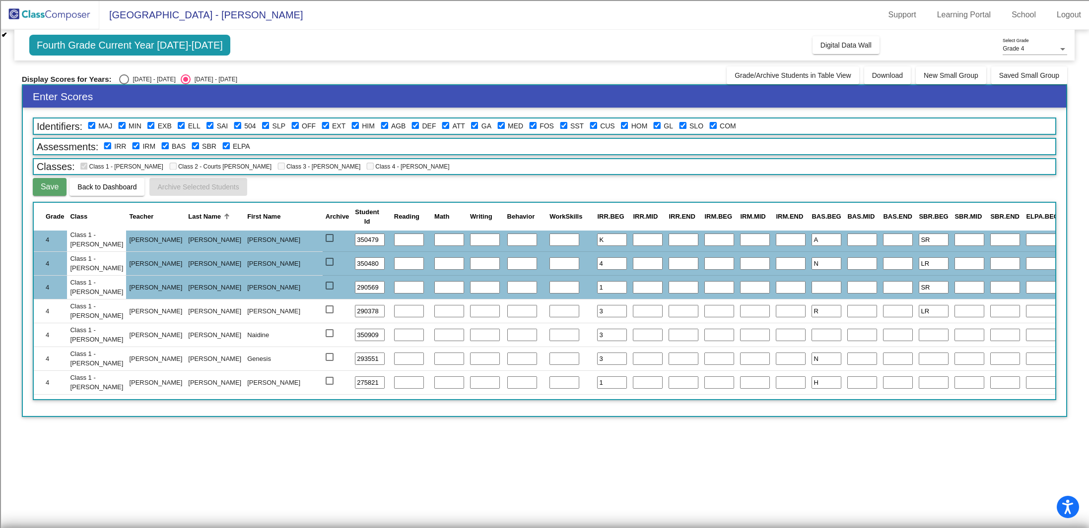
type input "LR"
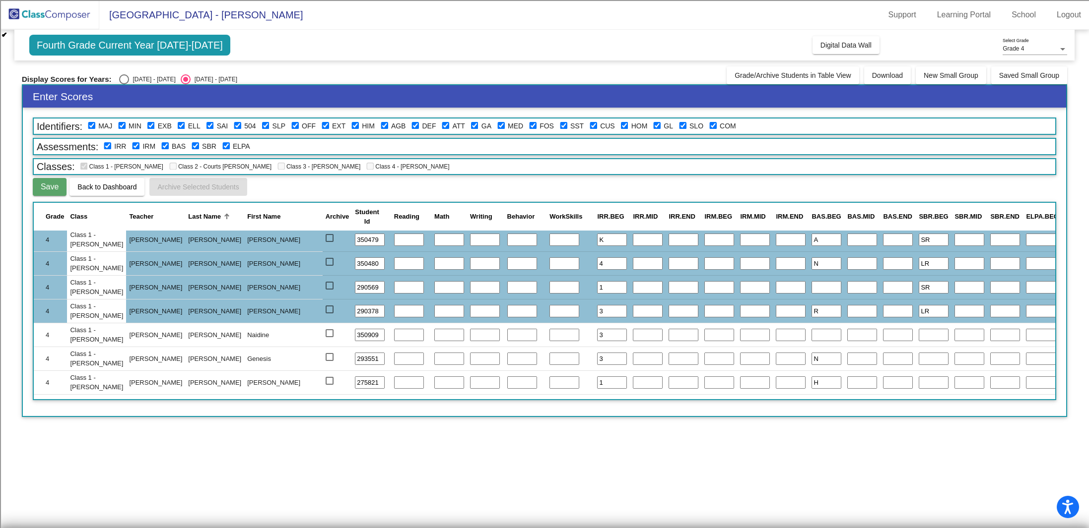
click at [919, 335] on input "text" at bounding box center [934, 335] width 30 height 13
click at [919, 359] on input "text" at bounding box center [934, 359] width 30 height 13
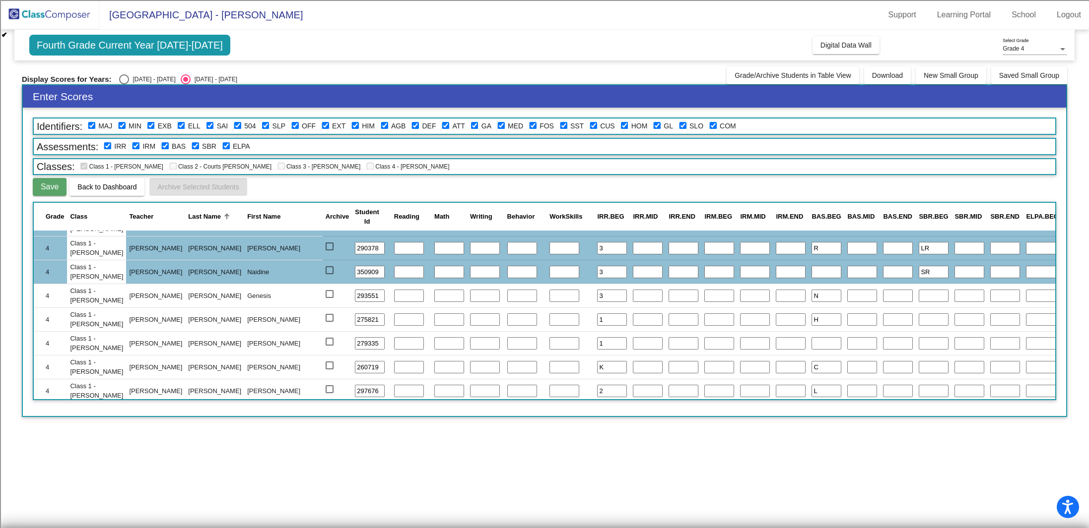
scroll to position [260, 0]
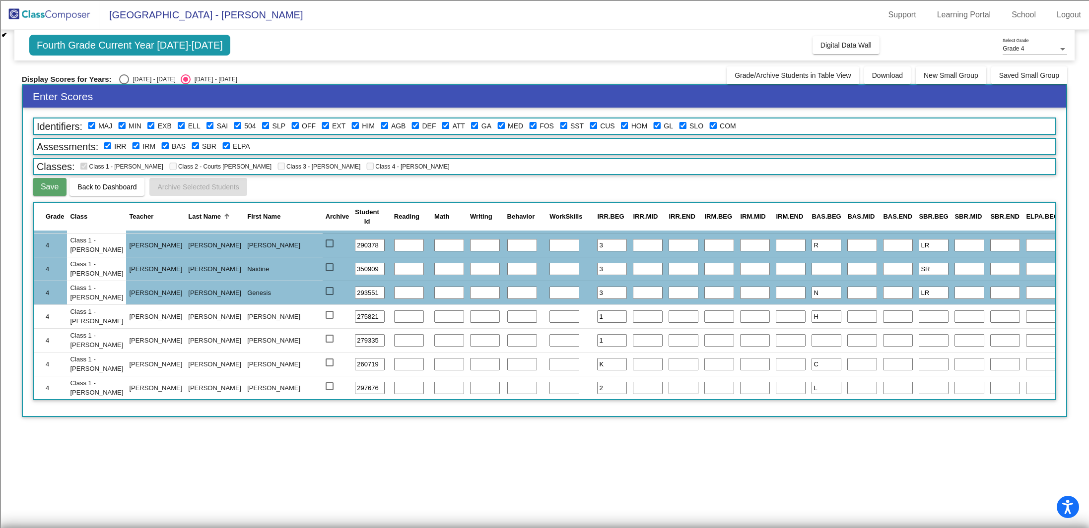
click at [919, 316] on input "text" at bounding box center [934, 317] width 30 height 13
click at [919, 339] on input "text" at bounding box center [934, 340] width 30 height 13
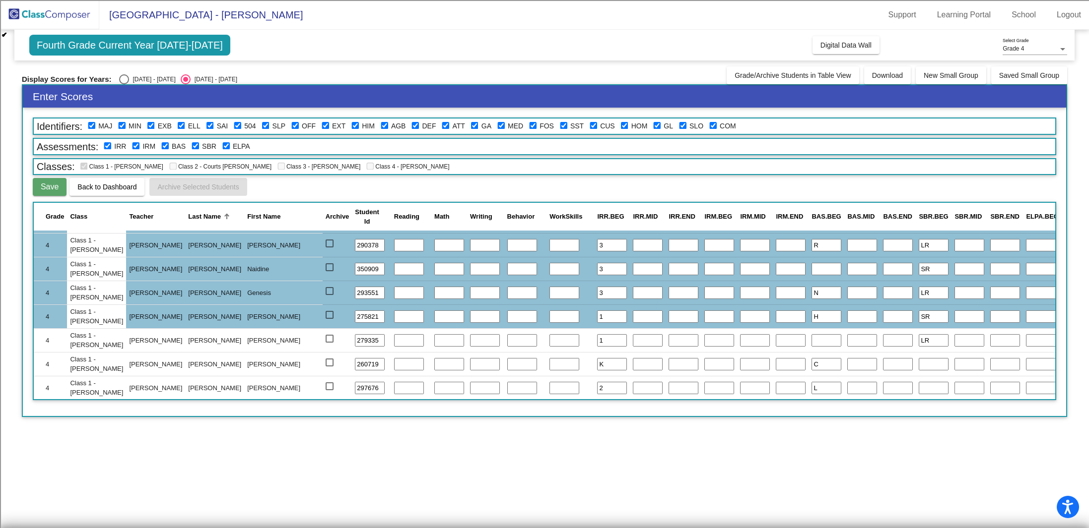
click at [919, 363] on input "text" at bounding box center [934, 364] width 30 height 13
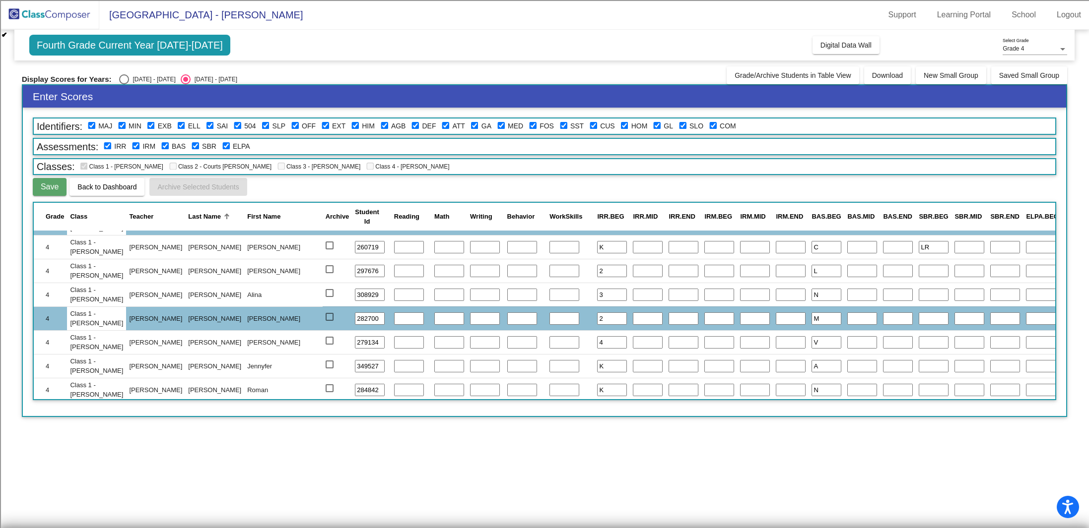
scroll to position [378, 0]
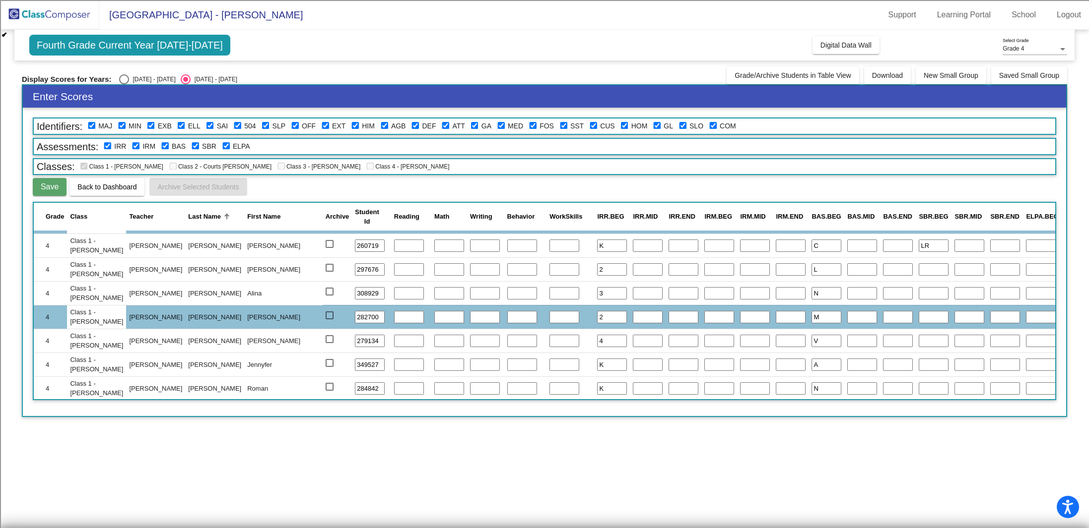
click at [919, 268] on input "text" at bounding box center [934, 269] width 30 height 13
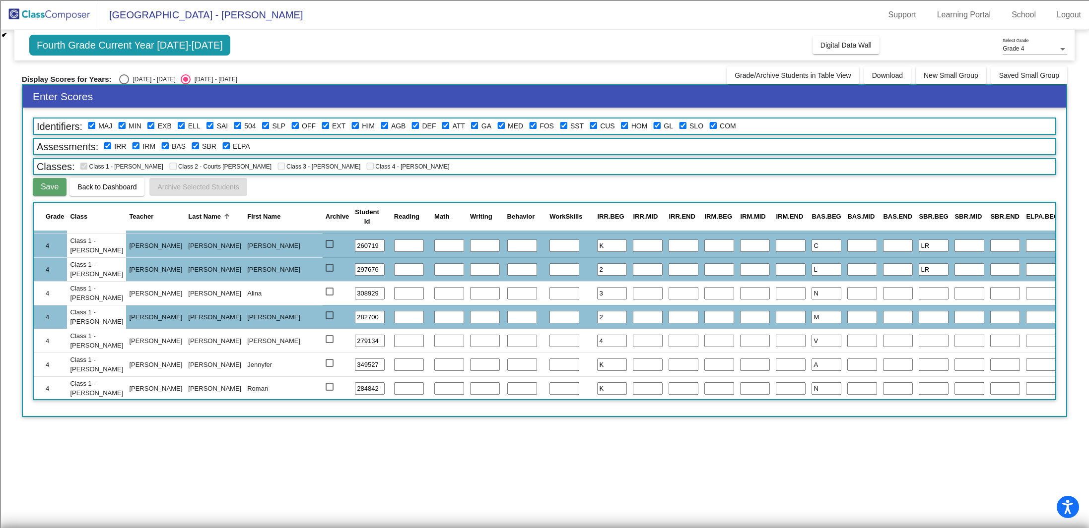
click at [919, 297] on input "text" at bounding box center [934, 293] width 30 height 13
click at [919, 316] on input "text" at bounding box center [934, 317] width 30 height 13
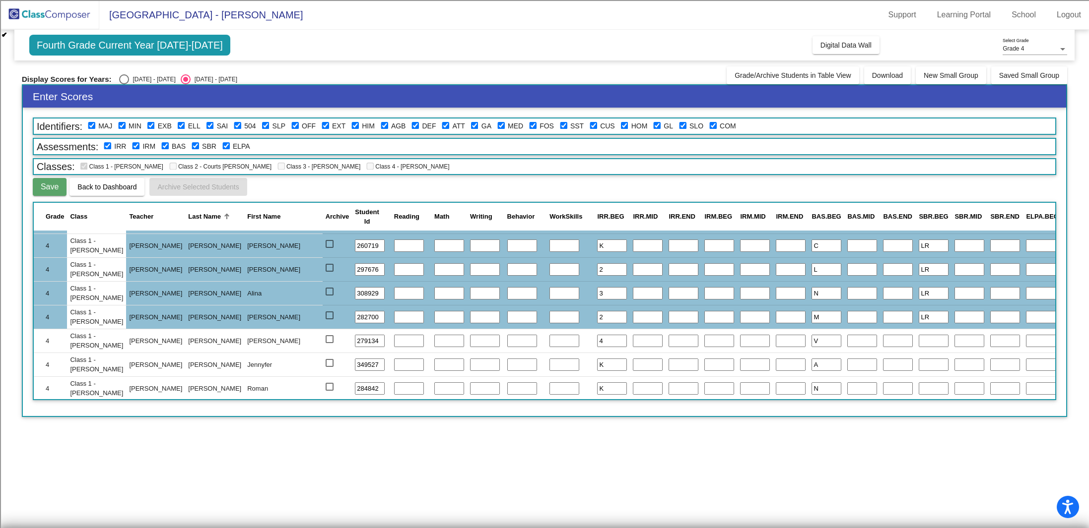
click at [919, 340] on input "text" at bounding box center [934, 341] width 30 height 13
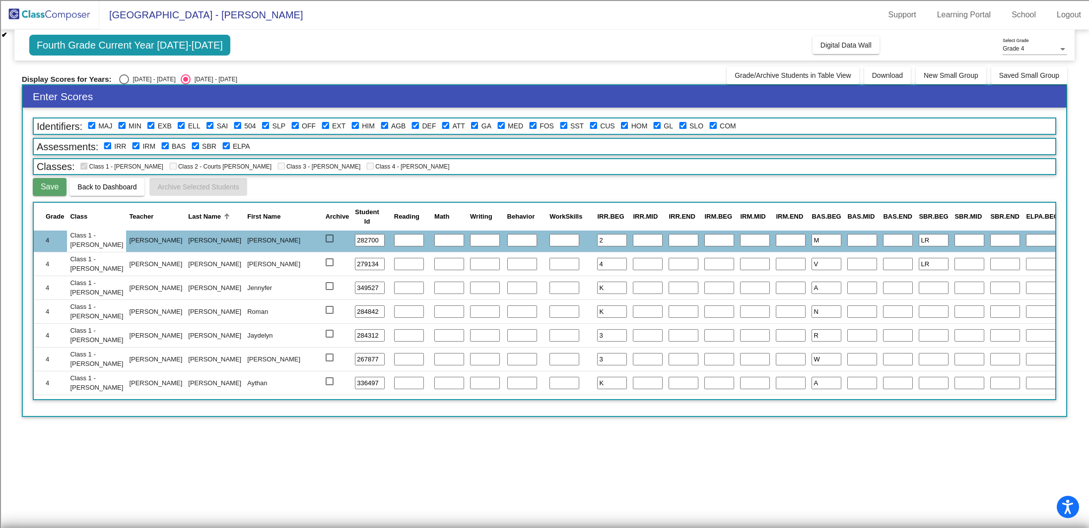
scroll to position [459, 0]
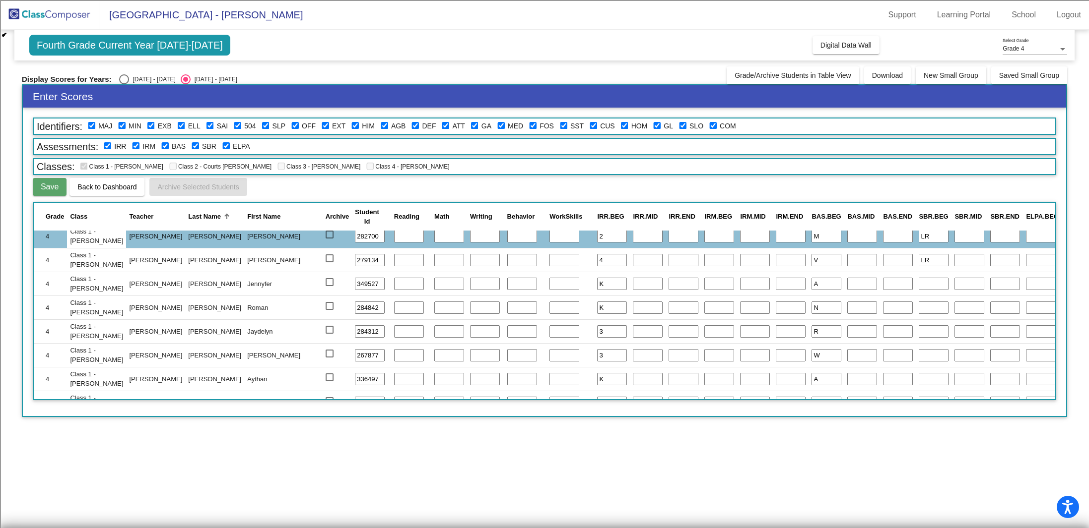
click at [919, 286] on input "text" at bounding box center [934, 284] width 30 height 13
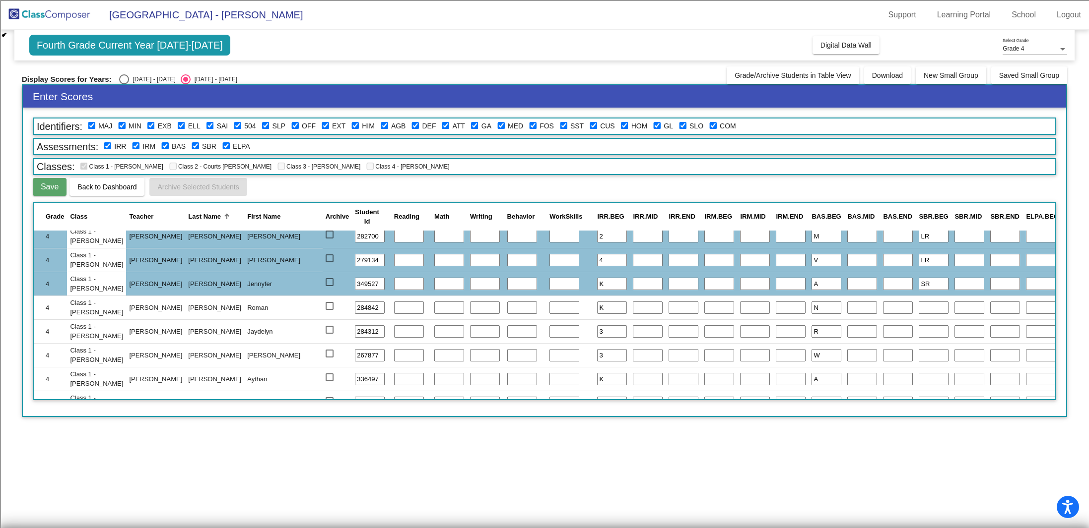
click at [919, 308] on input "text" at bounding box center [934, 308] width 30 height 13
click at [919, 330] on input "text" at bounding box center [934, 332] width 30 height 13
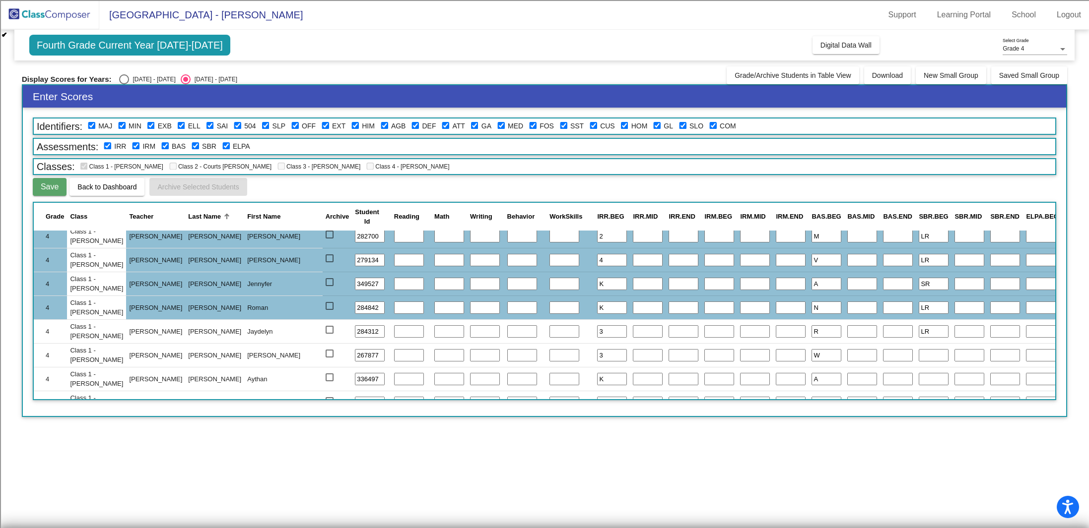
click at [919, 356] on input "text" at bounding box center [934, 355] width 30 height 13
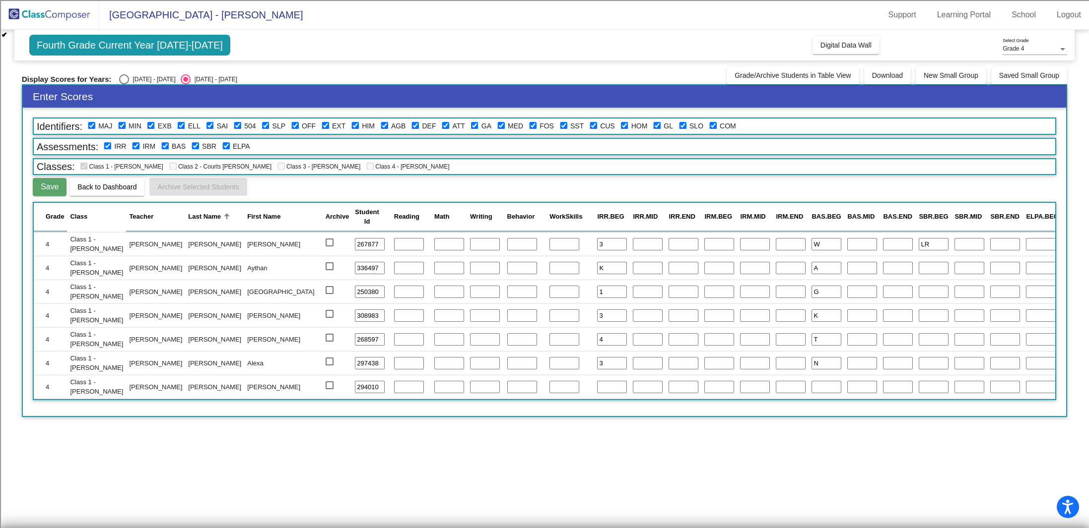
scroll to position [571, 0]
click at [919, 267] on input "text" at bounding box center [934, 268] width 30 height 13
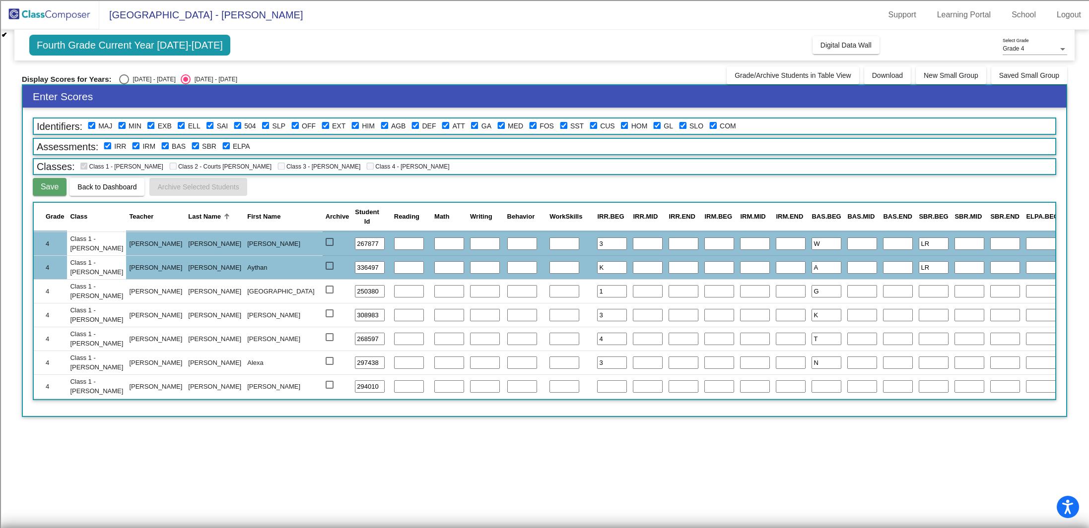
click at [919, 289] on input "text" at bounding box center [934, 291] width 30 height 13
click at [919, 314] on input "text" at bounding box center [934, 315] width 30 height 13
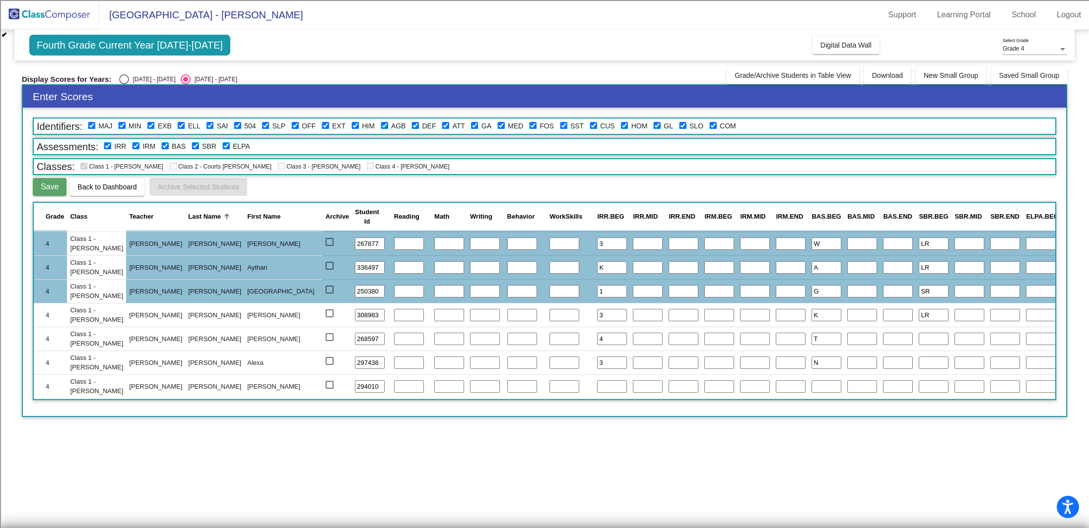
click at [919, 341] on input "text" at bounding box center [934, 339] width 30 height 13
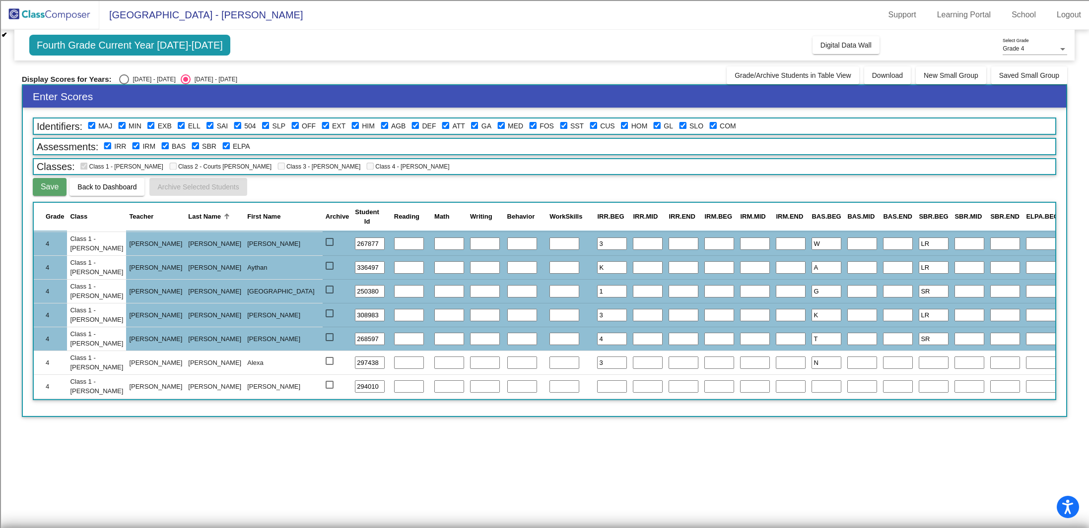
click at [919, 363] on input "text" at bounding box center [934, 363] width 30 height 13
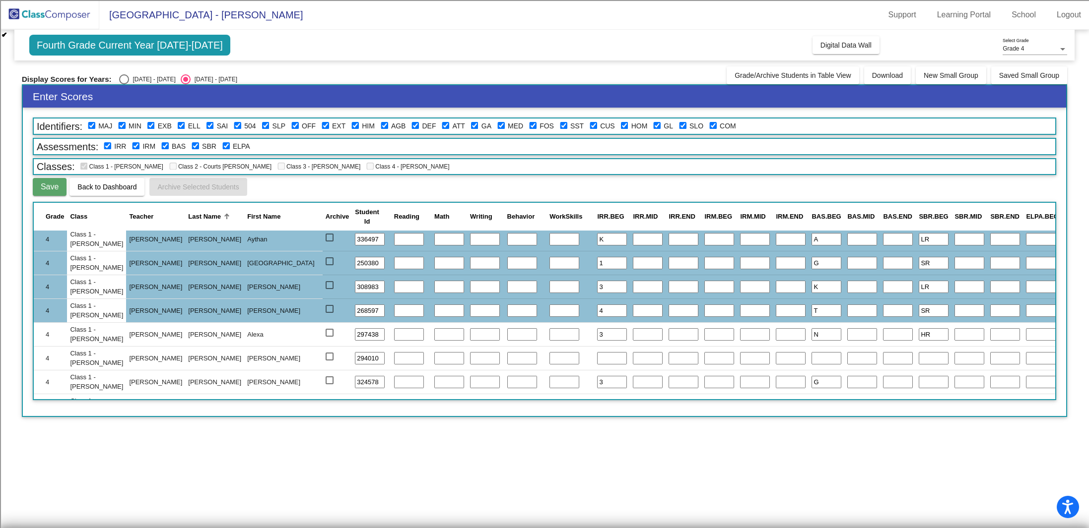
scroll to position [627, 0]
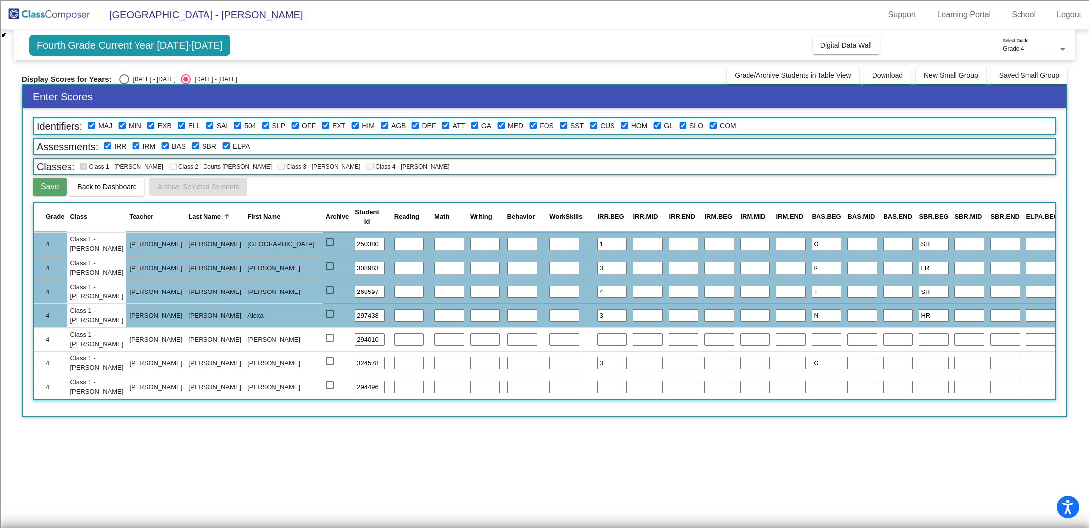
click at [919, 381] on input "text" at bounding box center [934, 387] width 30 height 13
click at [919, 357] on input "text" at bounding box center [934, 363] width 30 height 13
click at [669, 477] on mat-sidenav-content "Grade 4 Select Grade Fourth Grade Current Year [DATE]-[DATE] Add, Move, or Reta…" at bounding box center [544, 279] width 1089 height 499
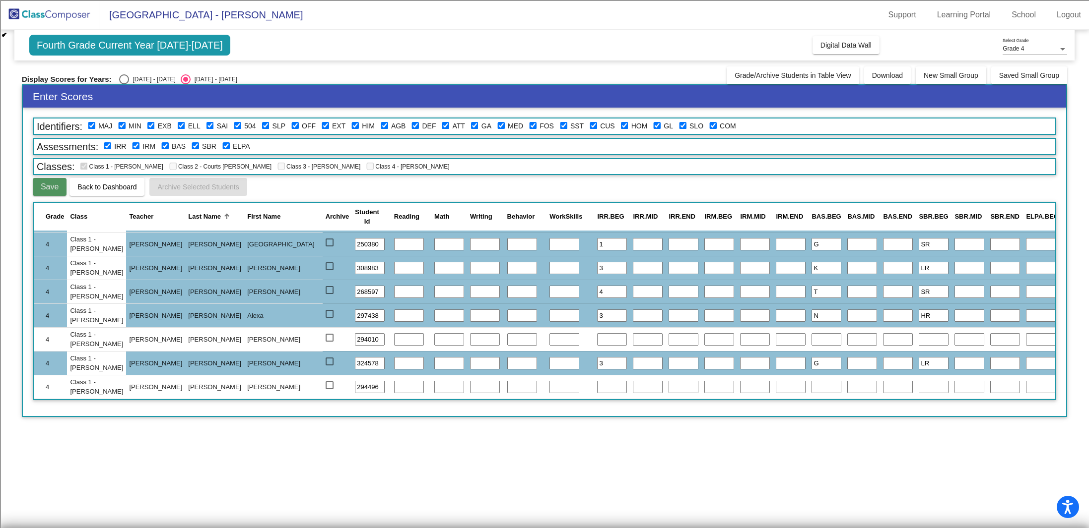
click at [50, 189] on button "Save" at bounding box center [50, 187] width 34 height 18
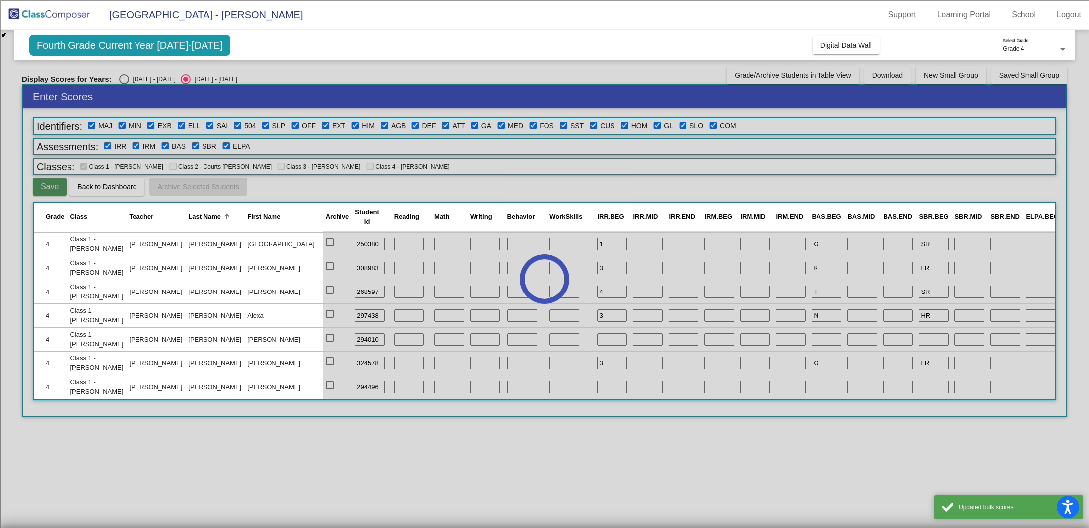
click at [50, 189] on div "Enter Scores Identifiers: [PERSON_NAME] EXB ELL SAI 504 SLP OFF EXT HIM AGB DEF…" at bounding box center [544, 250] width 1045 height 333
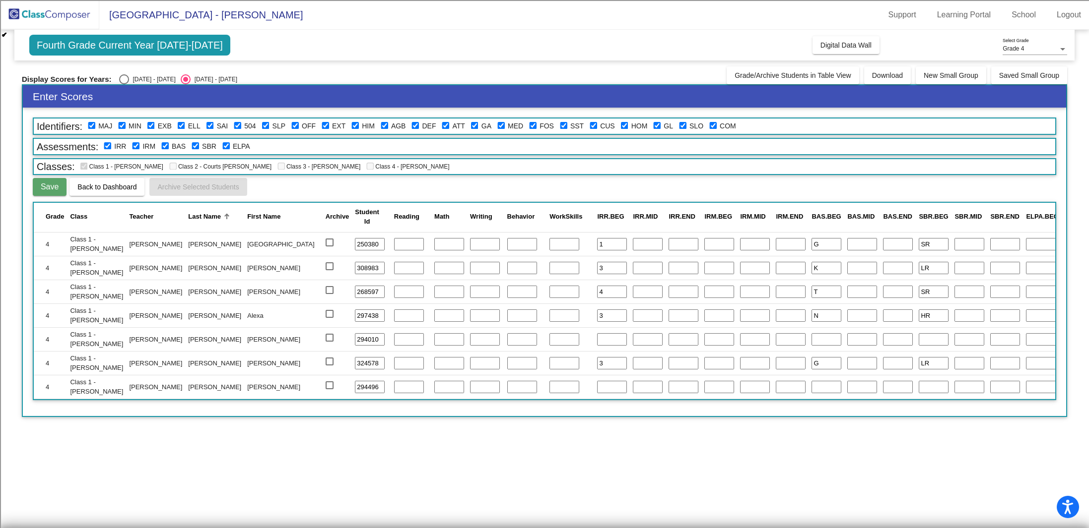
click at [50, 189] on button "Save" at bounding box center [50, 187] width 34 height 18
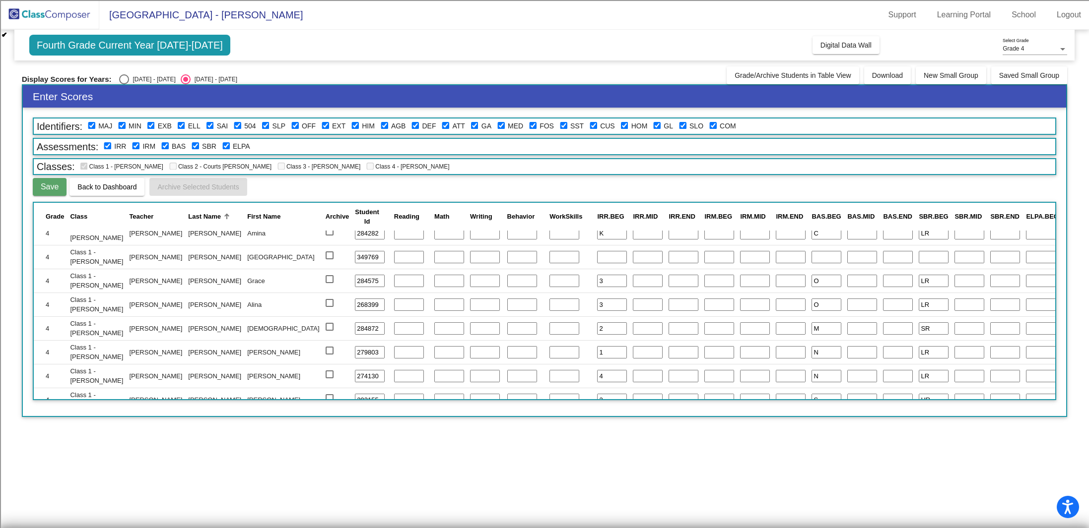
scroll to position [0, 0]
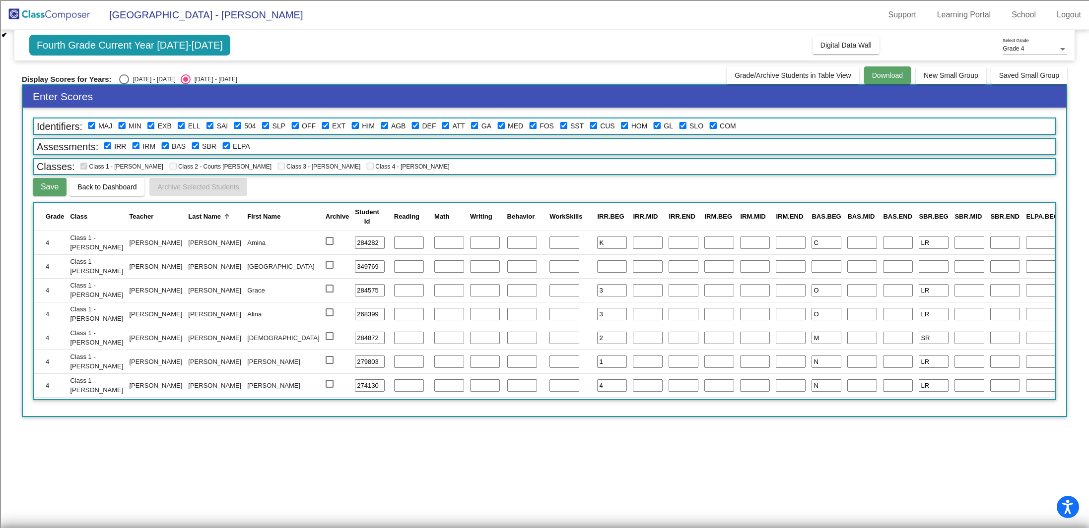
click at [890, 77] on span "Download" at bounding box center [887, 75] width 31 height 8
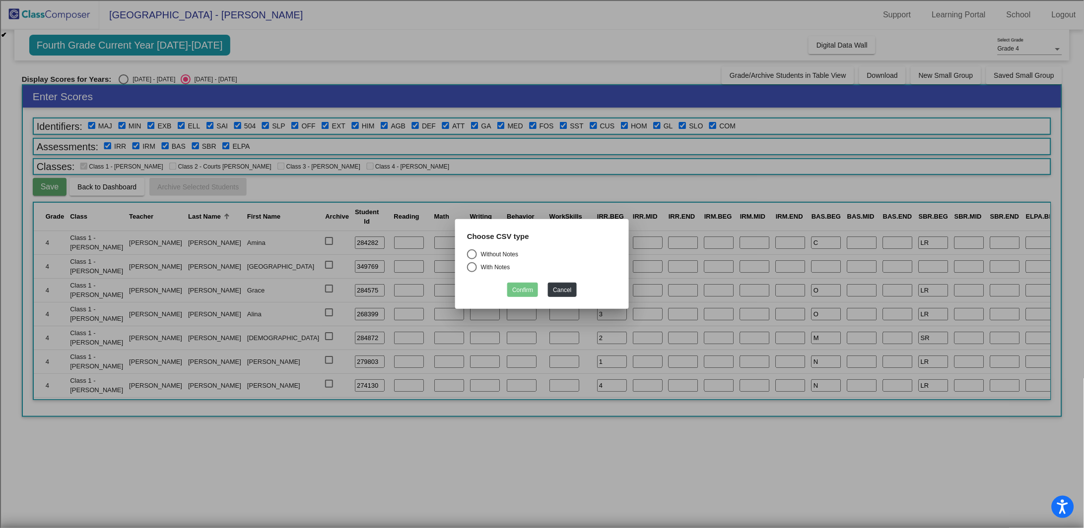
click at [488, 257] on div "Without Notes" at bounding box center [497, 254] width 41 height 9
click at [472, 260] on input "Without Notes" at bounding box center [471, 260] width 0 height 0
click at [523, 294] on button "Confirm" at bounding box center [522, 290] width 31 height 14
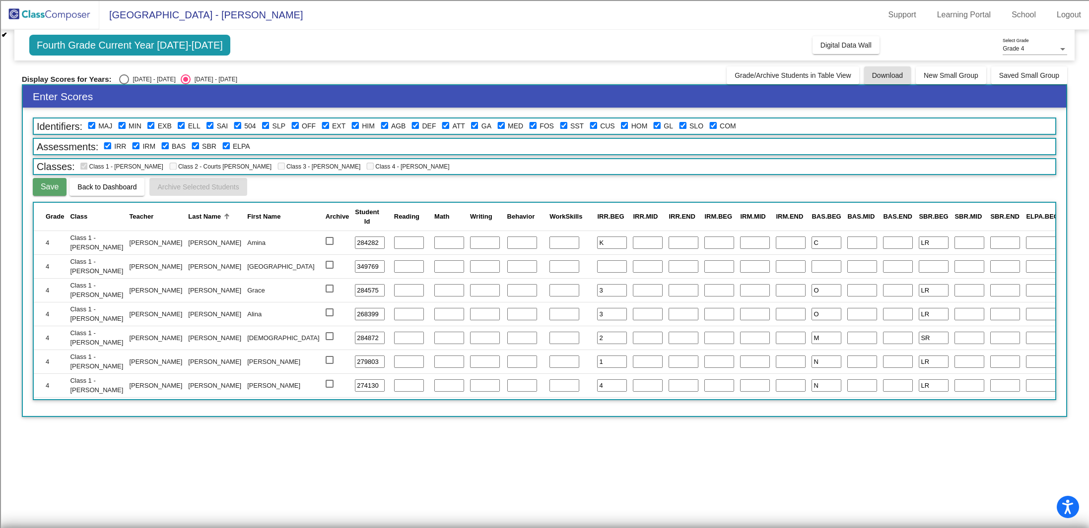
click at [51, 185] on span "Save" at bounding box center [50, 187] width 18 height 8
click at [852, 452] on mat-sidenav-content "Grade 4 Select Grade Fourth Grade Current Year [DATE]-[DATE] Add, Move, or Reta…" at bounding box center [544, 279] width 1089 height 499
click at [877, 77] on span "Download" at bounding box center [887, 75] width 31 height 8
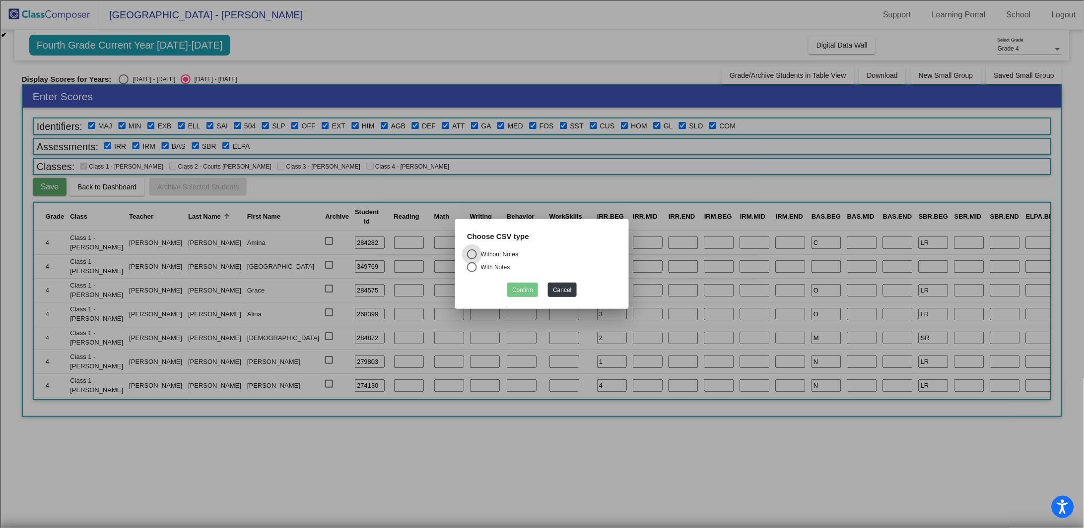
click at [471, 267] on div "Select an option" at bounding box center [472, 268] width 10 height 10
click at [471, 272] on input "With Notes" at bounding box center [471, 272] width 0 height 0
click at [529, 291] on button "Confirm" at bounding box center [522, 290] width 31 height 14
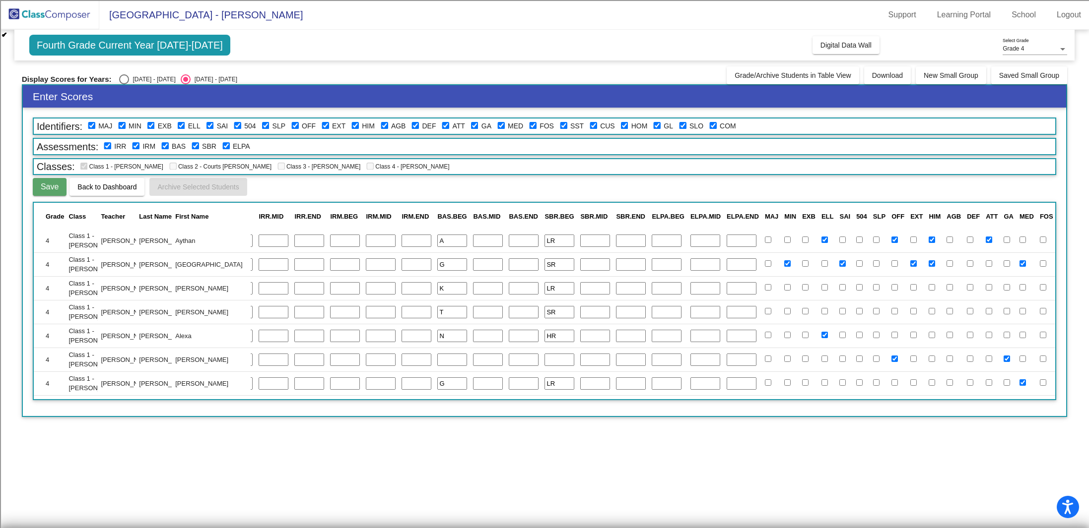
scroll to position [628, 374]
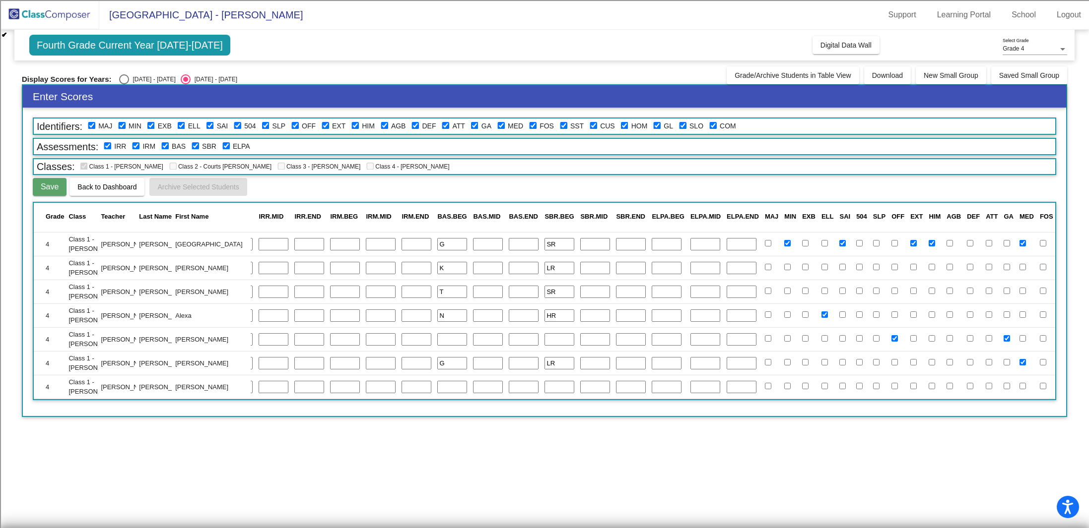
drag, startPoint x: 38, startPoint y: 208, endPoint x: 1088, endPoint y: 396, distance: 1066.1
click at [1088, 396] on mat-sidenav-content "Grade 4 Select Grade Fourth Grade Current Year [DATE]-[DATE] Add, Move, or Reta…" at bounding box center [544, 279] width 1089 height 499
copy thead
click at [438, 493] on mat-sidenav-content "Grade 4 Select Grade Fourth Grade Current Year [DATE]-[DATE] Add, Move, or Reta…" at bounding box center [544, 279] width 1089 height 499
click at [49, 184] on span "Save" at bounding box center [50, 187] width 18 height 8
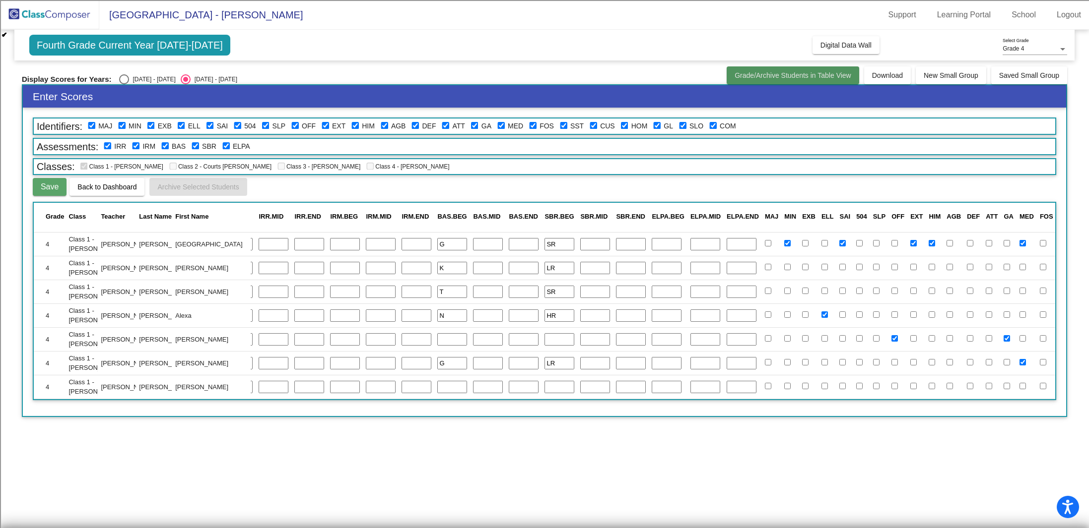
click at [816, 75] on span "Grade/Archive Students in Table View" at bounding box center [792, 75] width 117 height 8
click at [804, 71] on span "Grade/Archive Students in Table View" at bounding box center [792, 75] width 117 height 8
click at [850, 44] on span "Digital Data Wall" at bounding box center [845, 45] width 51 height 8
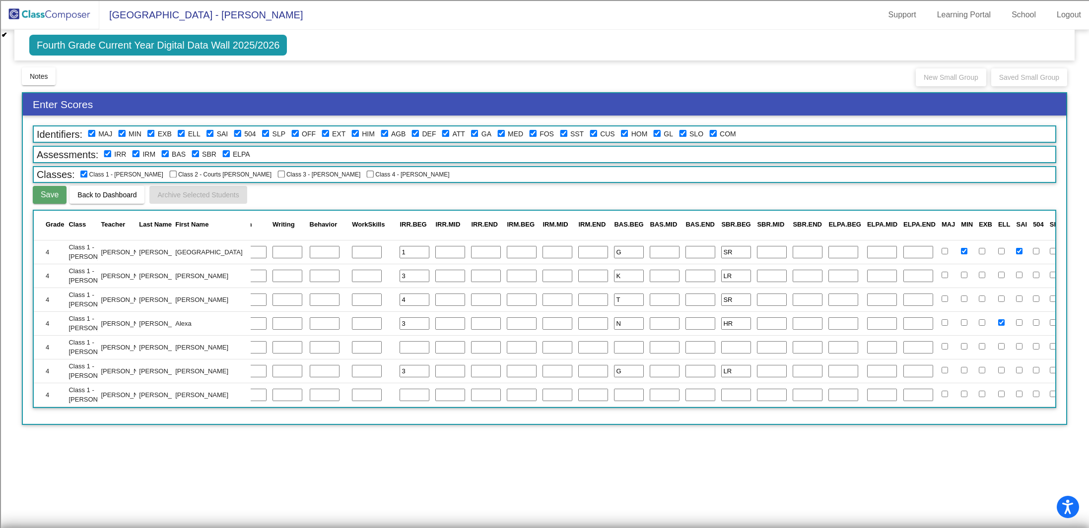
scroll to position [627, 187]
click at [517, 246] on input "text" at bounding box center [532, 252] width 30 height 13
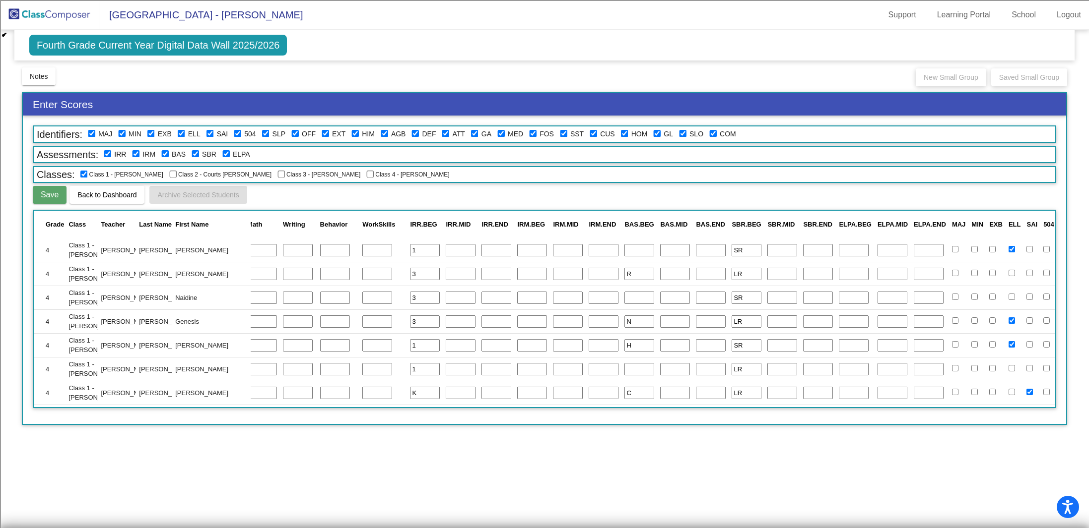
scroll to position [0, 187]
click at [517, 252] on input "text" at bounding box center [532, 251] width 30 height 13
click at [517, 271] on input "text" at bounding box center [532, 274] width 30 height 13
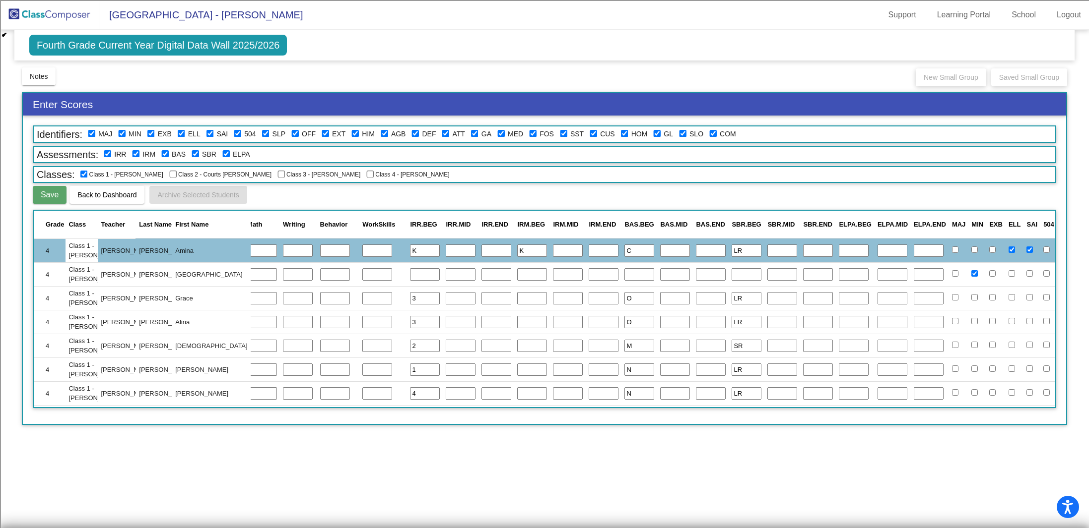
click at [517, 294] on input "text" at bounding box center [532, 298] width 30 height 13
click at [517, 316] on input "text" at bounding box center [532, 322] width 30 height 13
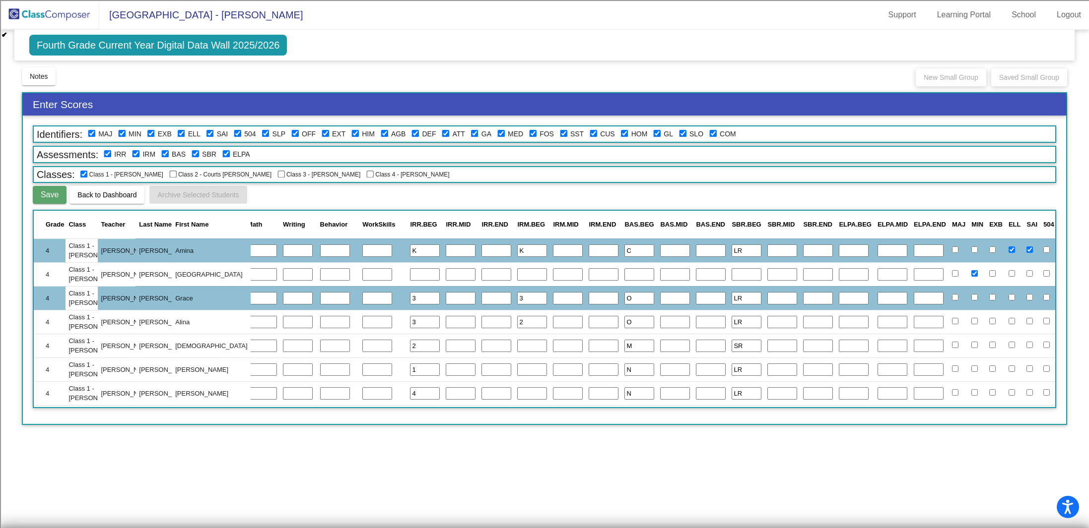
click at [517, 342] on input "text" at bounding box center [532, 346] width 30 height 13
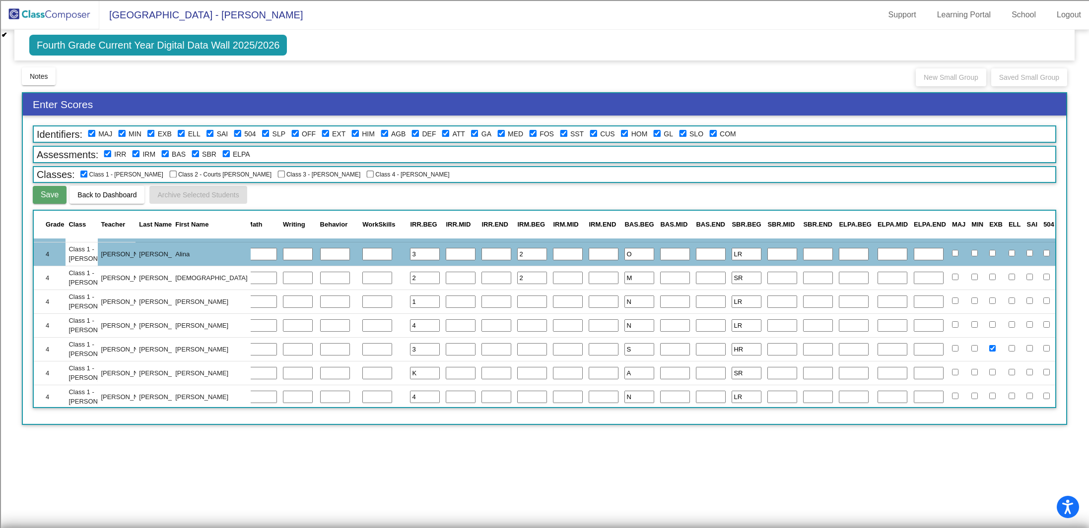
scroll to position [73, 187]
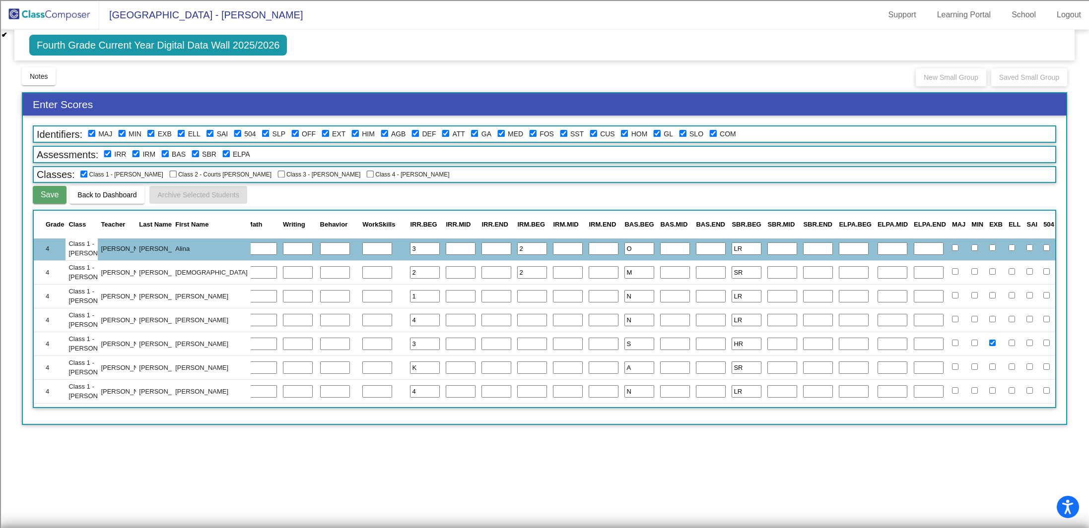
click at [517, 291] on input "text" at bounding box center [532, 296] width 30 height 13
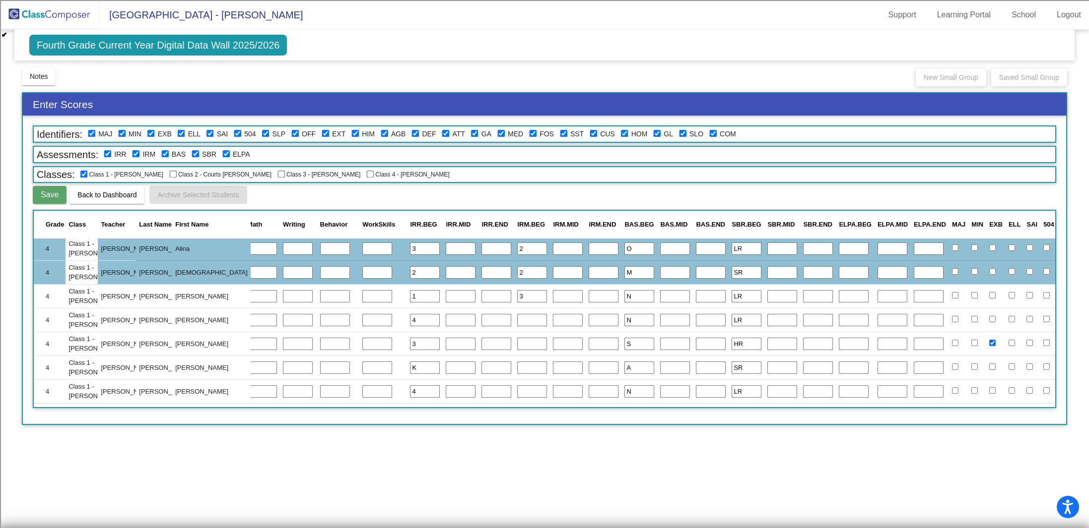
click at [517, 319] on input "text" at bounding box center [532, 320] width 30 height 13
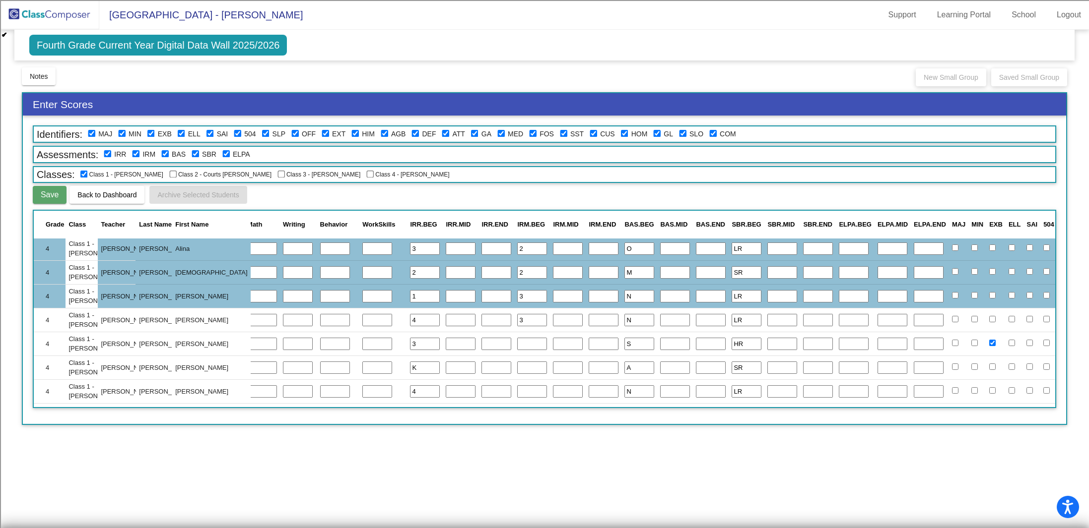
click at [517, 338] on input "text" at bounding box center [532, 344] width 30 height 13
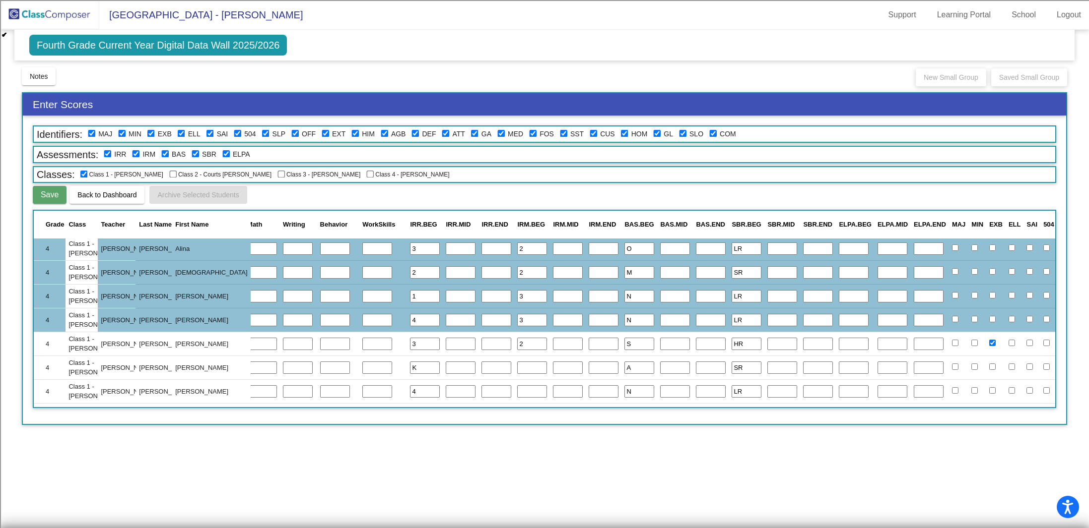
click at [517, 362] on input "text" at bounding box center [532, 368] width 30 height 13
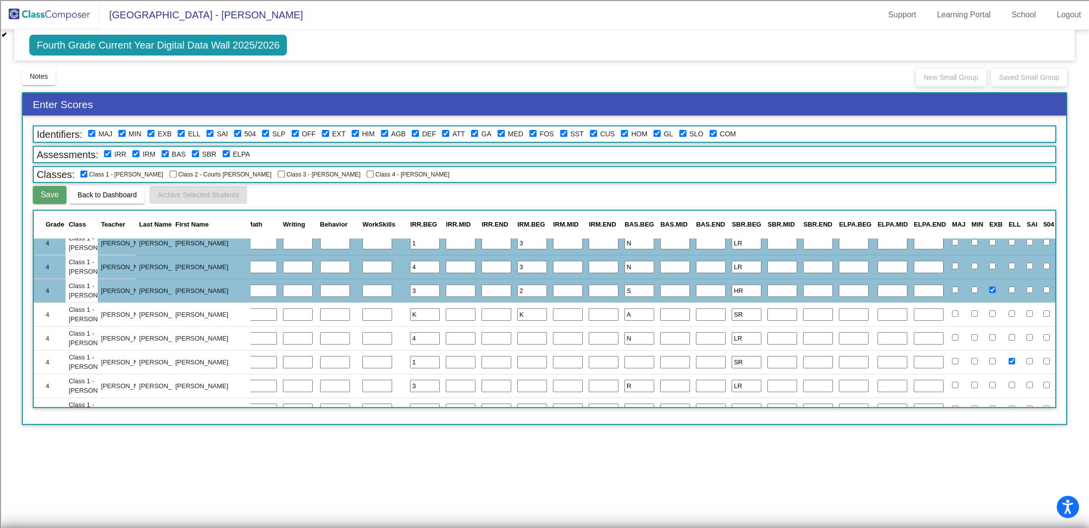
scroll to position [158, 187]
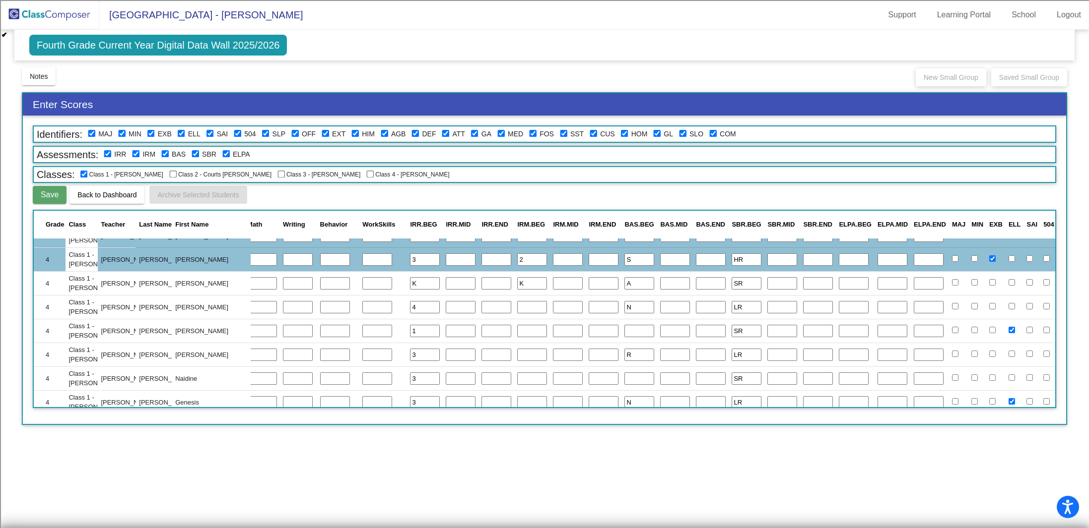
click at [517, 301] on input "text" at bounding box center [532, 307] width 30 height 13
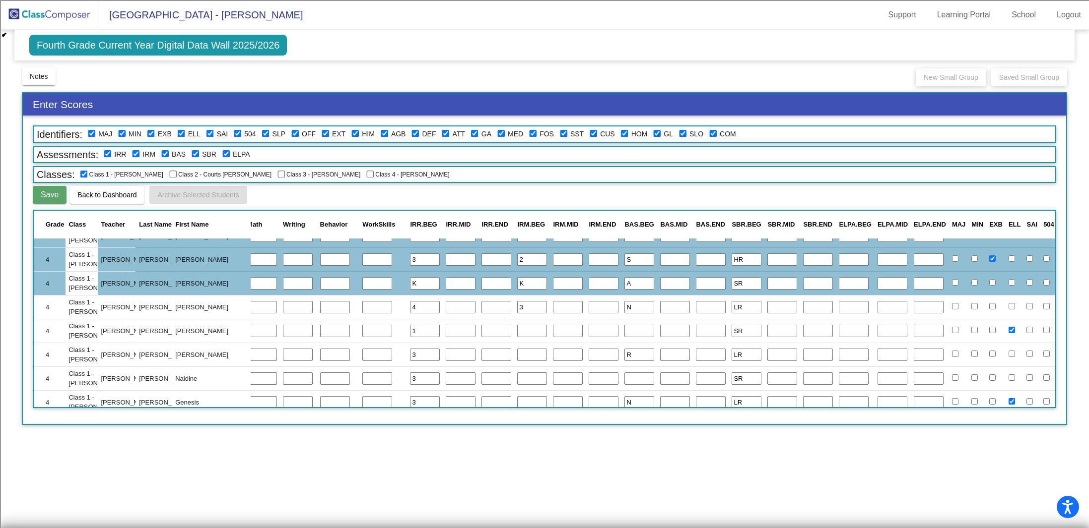
click at [517, 326] on input "text" at bounding box center [532, 331] width 30 height 13
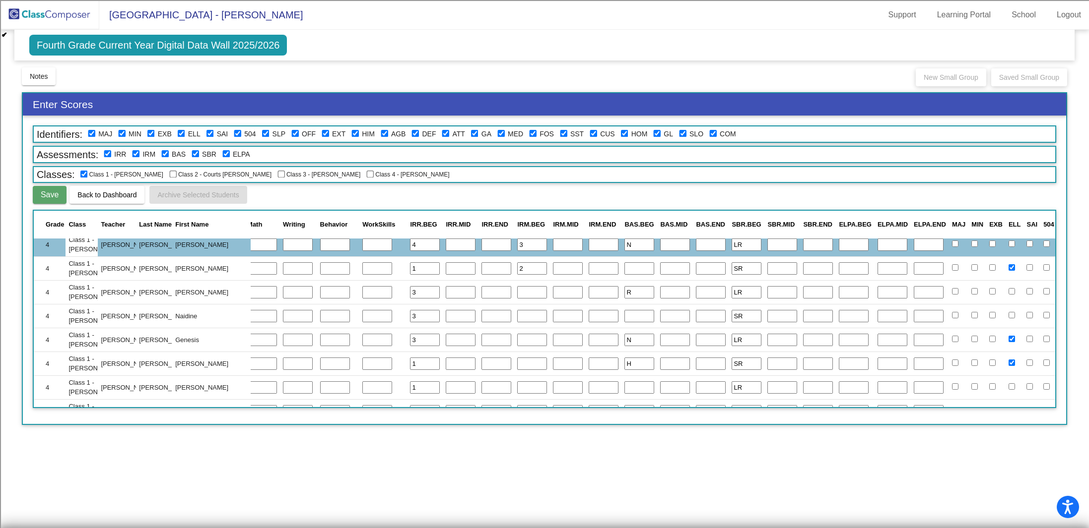
scroll to position [224, 187]
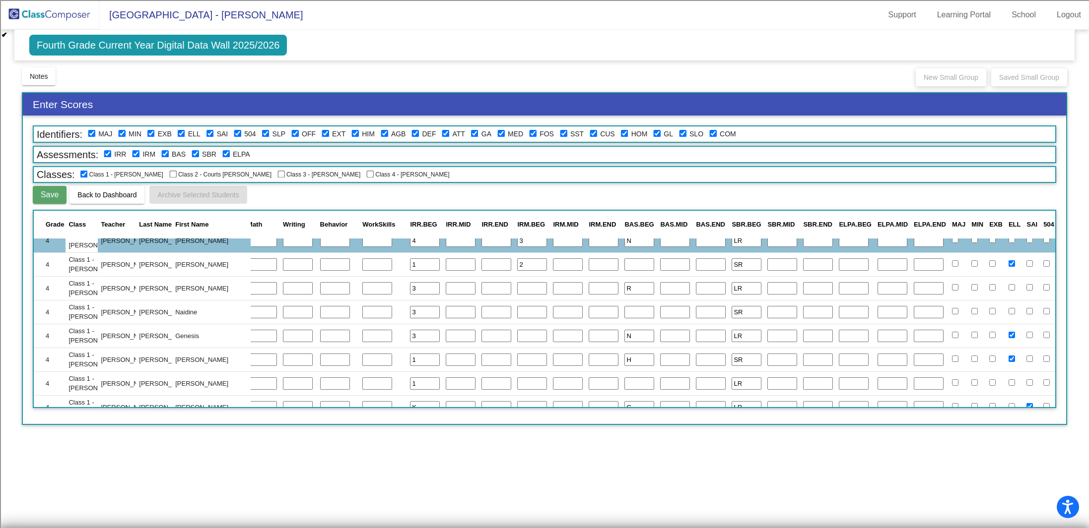
click at [517, 290] on input "text" at bounding box center [532, 288] width 30 height 13
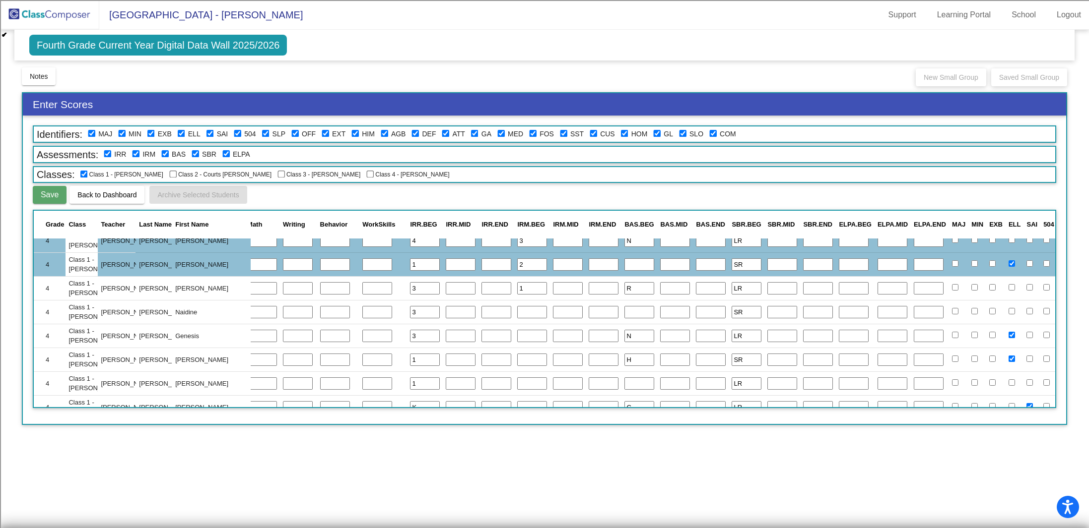
click at [517, 308] on input "text" at bounding box center [532, 312] width 30 height 13
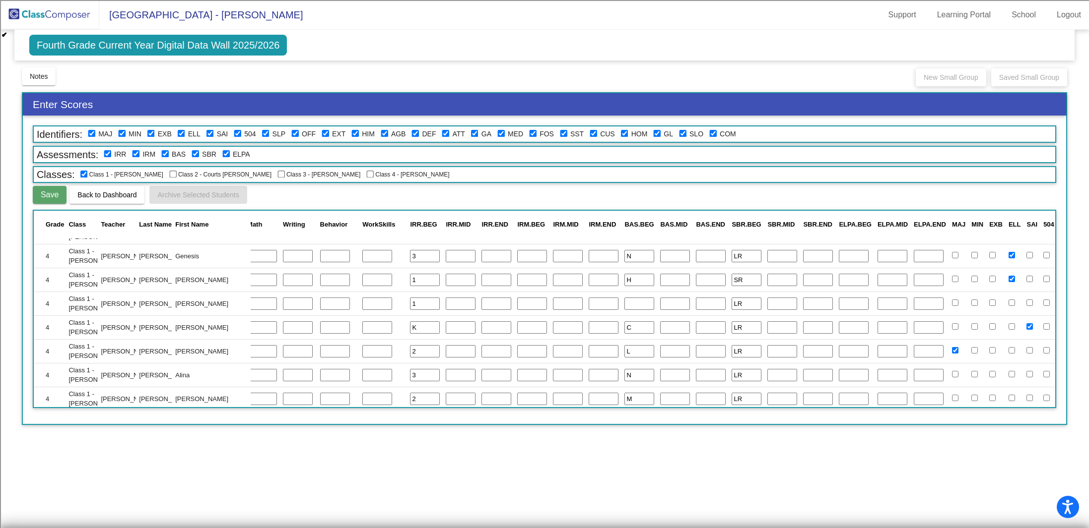
scroll to position [305, 187]
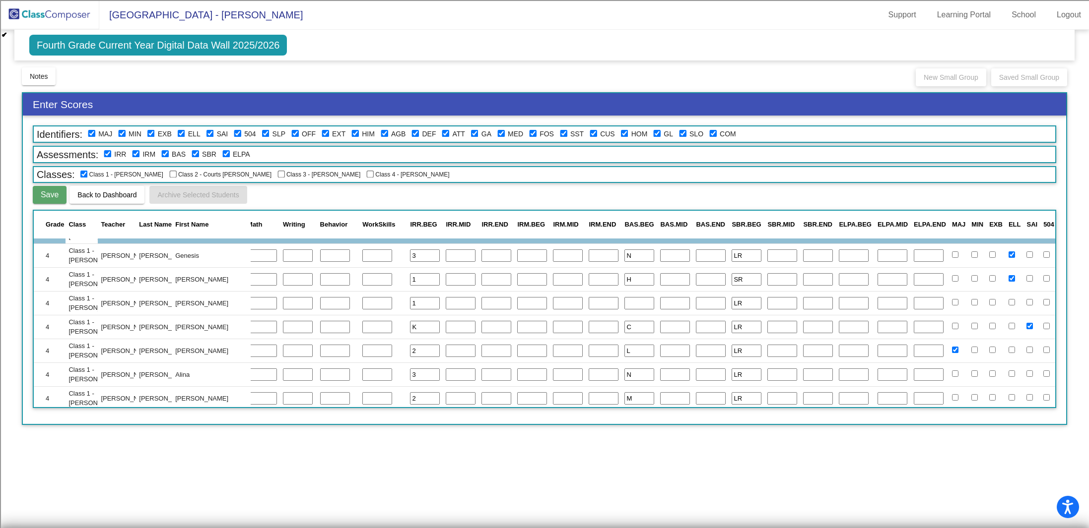
click at [517, 259] on input "text" at bounding box center [532, 256] width 30 height 13
click at [517, 276] on input "text" at bounding box center [532, 279] width 30 height 13
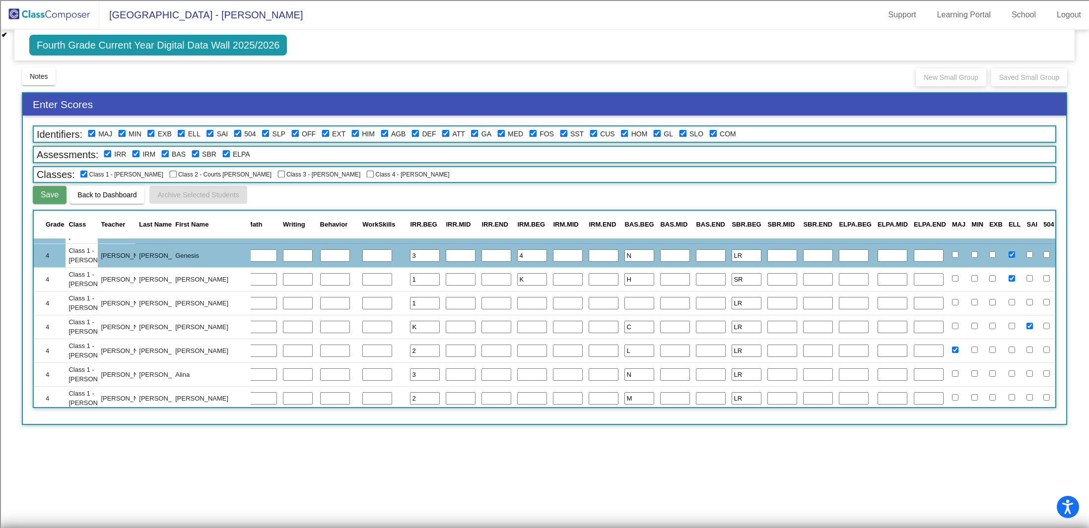
click at [517, 303] on input "text" at bounding box center [532, 303] width 30 height 13
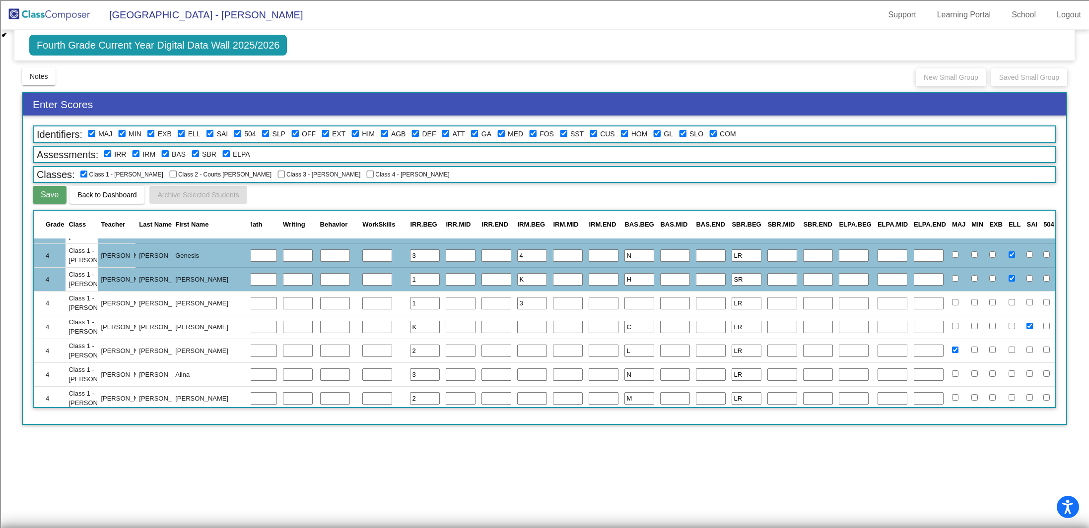
click at [517, 324] on input "text" at bounding box center [532, 327] width 30 height 13
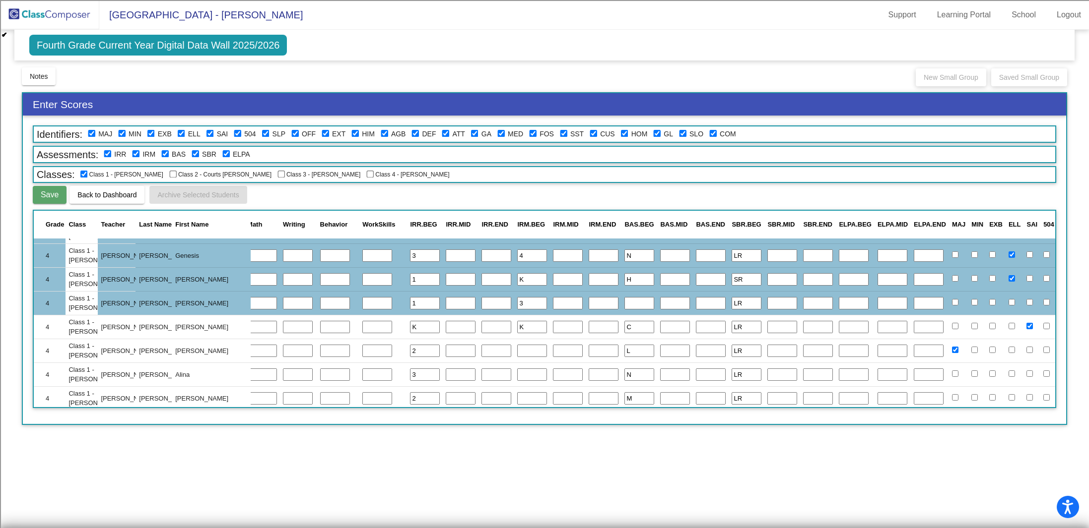
click at [517, 347] on input "text" at bounding box center [532, 351] width 30 height 13
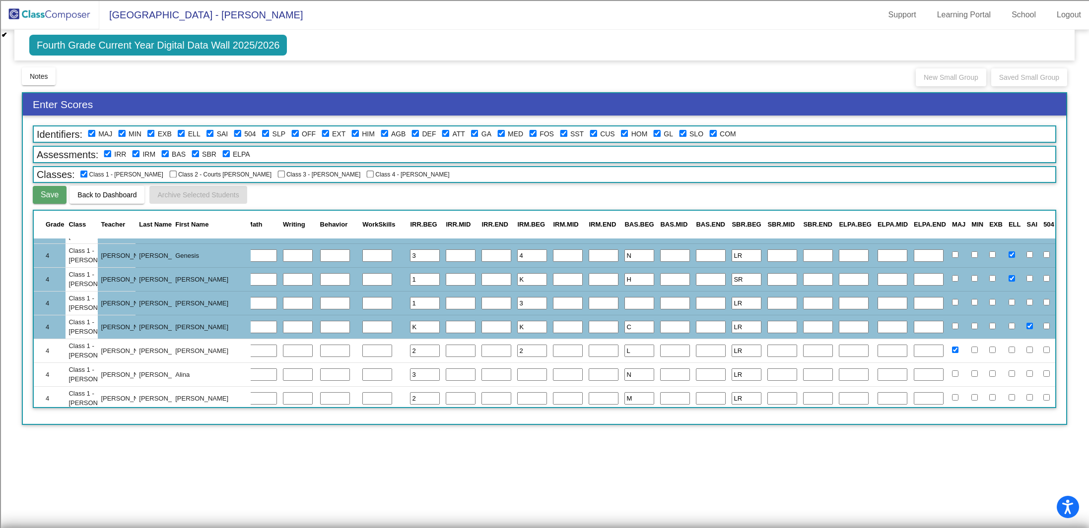
click at [517, 378] on input "text" at bounding box center [532, 375] width 30 height 13
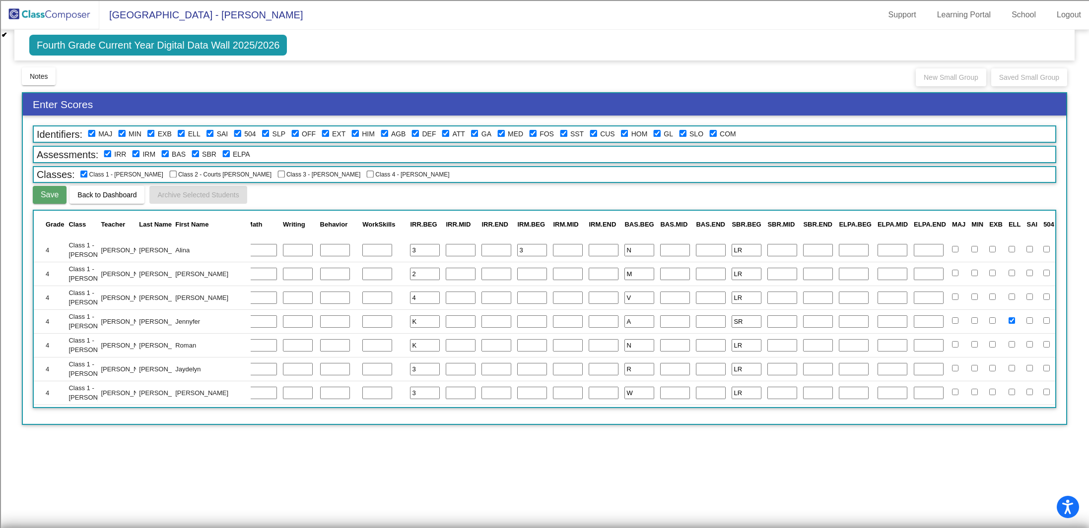
scroll to position [442, 187]
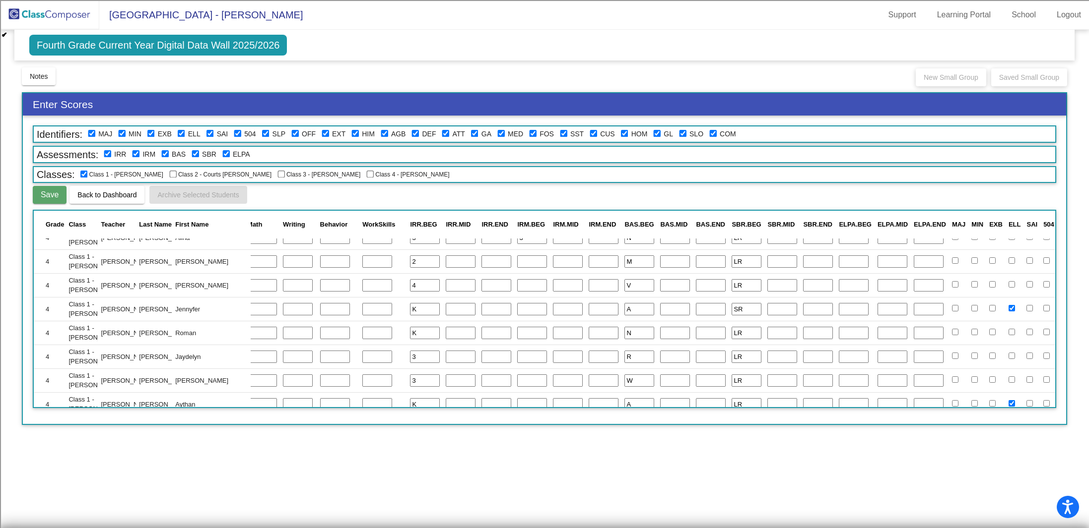
click at [517, 257] on input "text" at bounding box center [532, 262] width 30 height 13
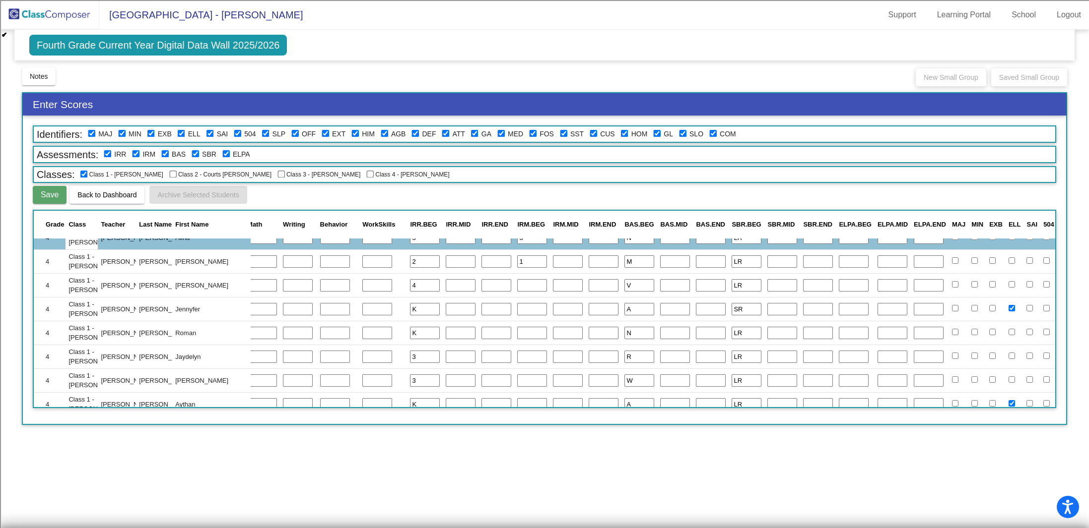
click at [517, 281] on input "text" at bounding box center [532, 285] width 30 height 13
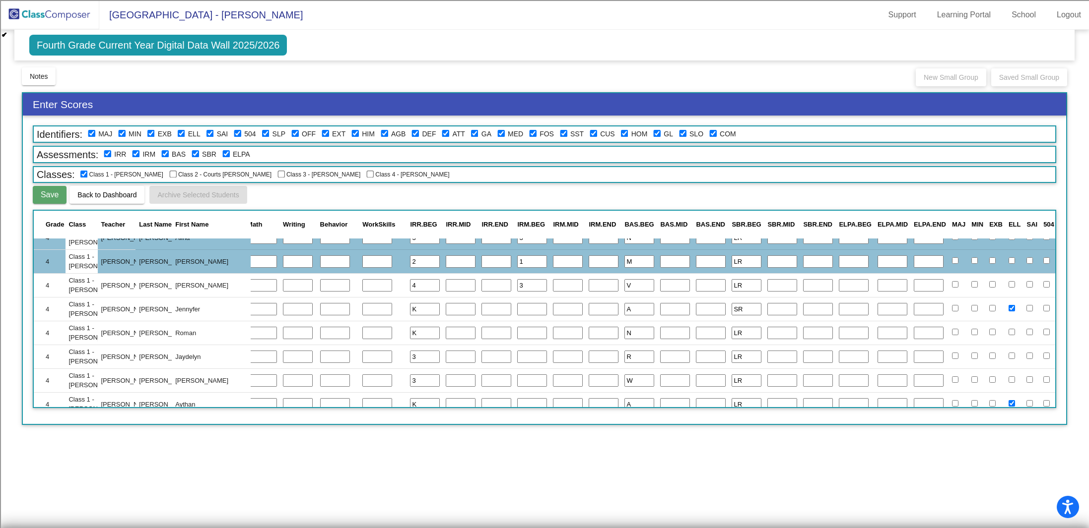
click at [517, 308] on input "text" at bounding box center [532, 309] width 30 height 13
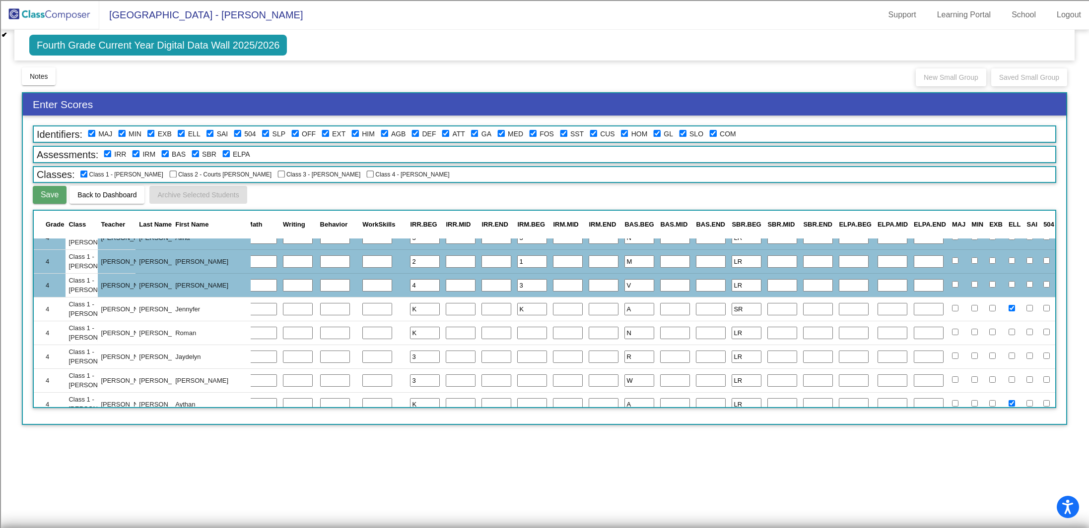
click at [517, 335] on input "text" at bounding box center [532, 333] width 30 height 13
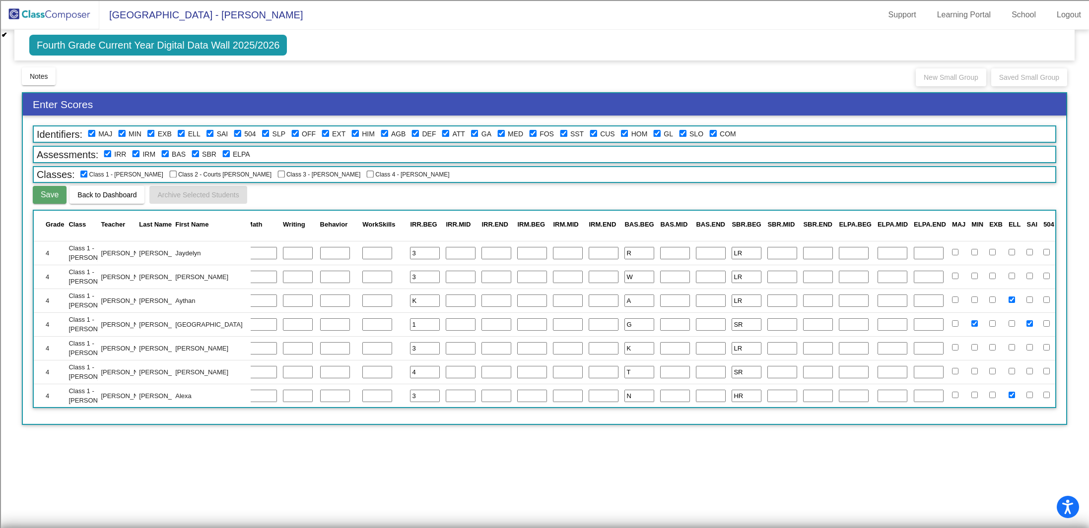
scroll to position [546, 187]
click at [517, 257] on input "text" at bounding box center [532, 252] width 30 height 13
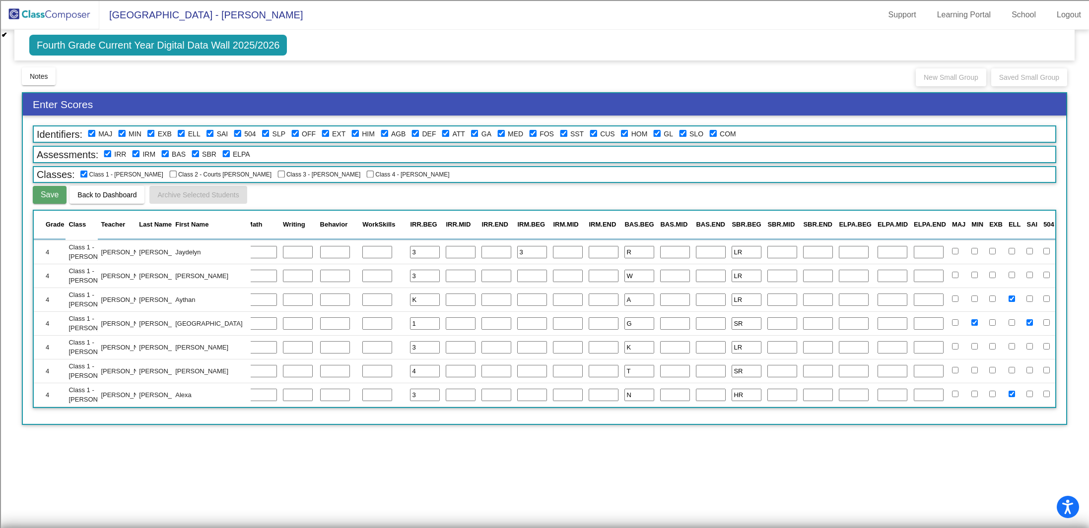
click at [517, 273] on input "text" at bounding box center [532, 276] width 30 height 13
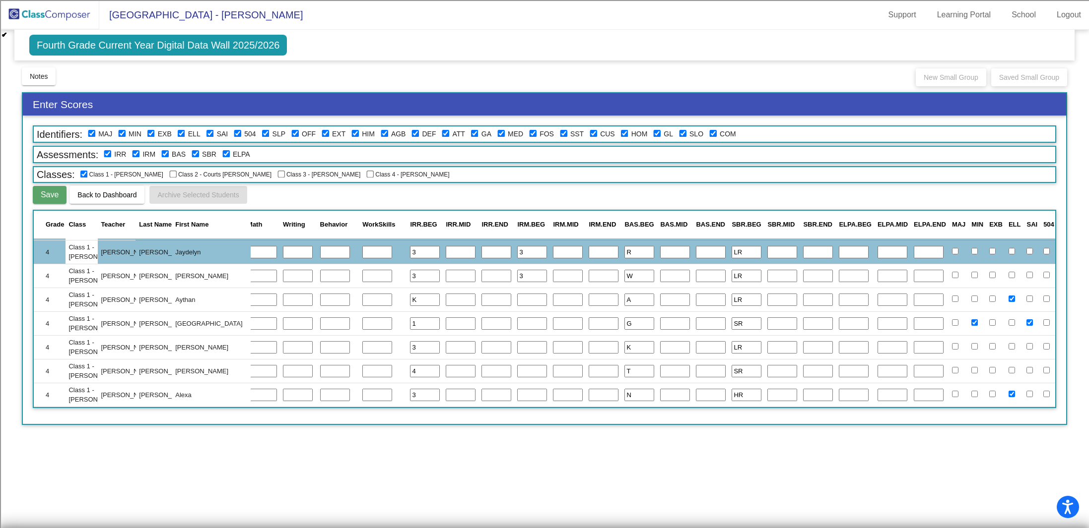
click at [517, 299] on input "text" at bounding box center [532, 300] width 30 height 13
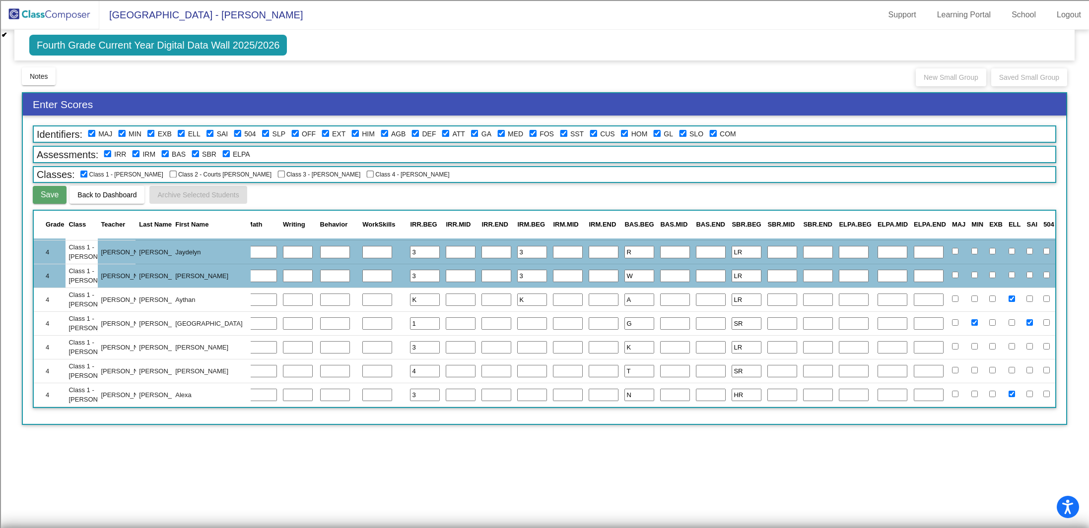
click at [517, 324] on input "text" at bounding box center [532, 324] width 30 height 13
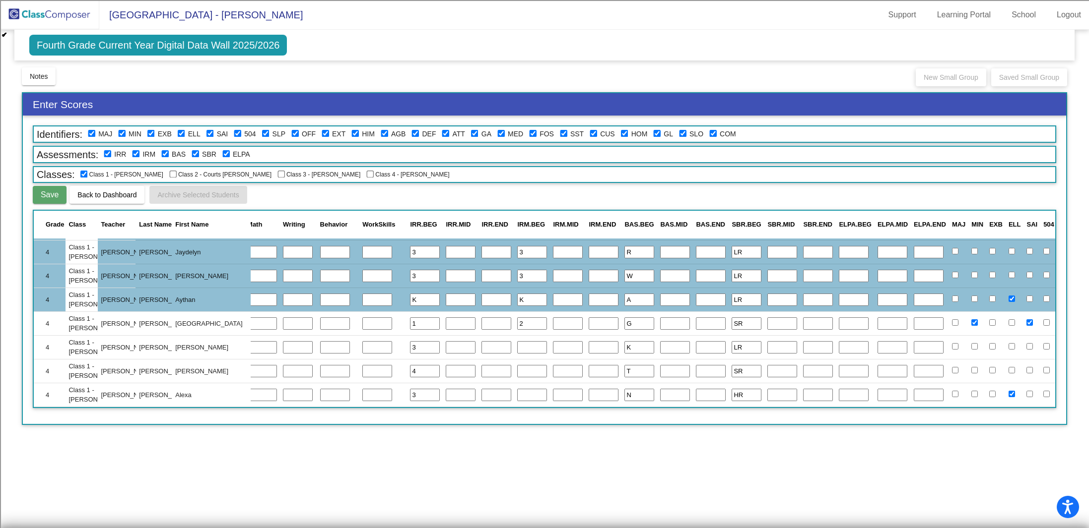
click at [517, 348] on input "text" at bounding box center [532, 347] width 30 height 13
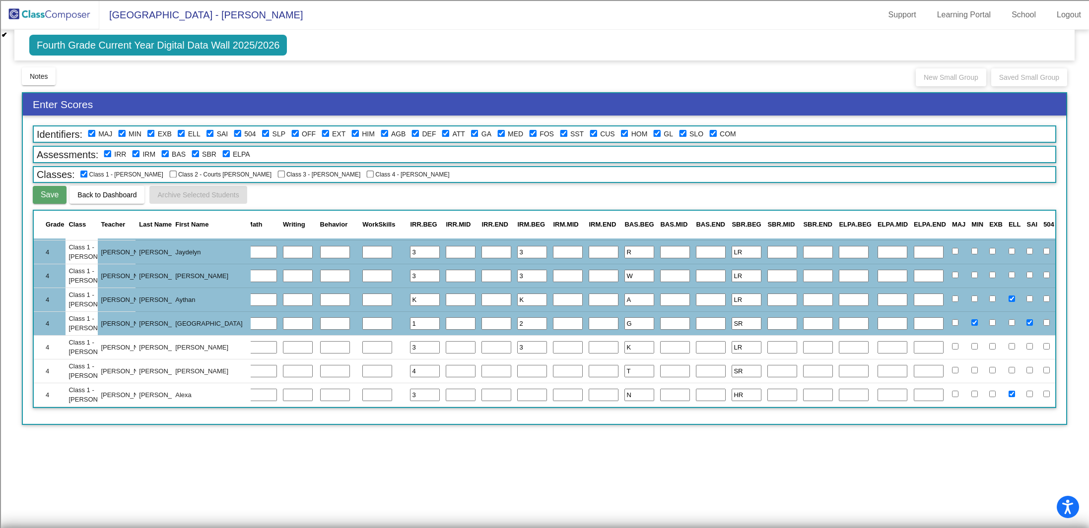
click at [517, 372] on input "text" at bounding box center [532, 371] width 30 height 13
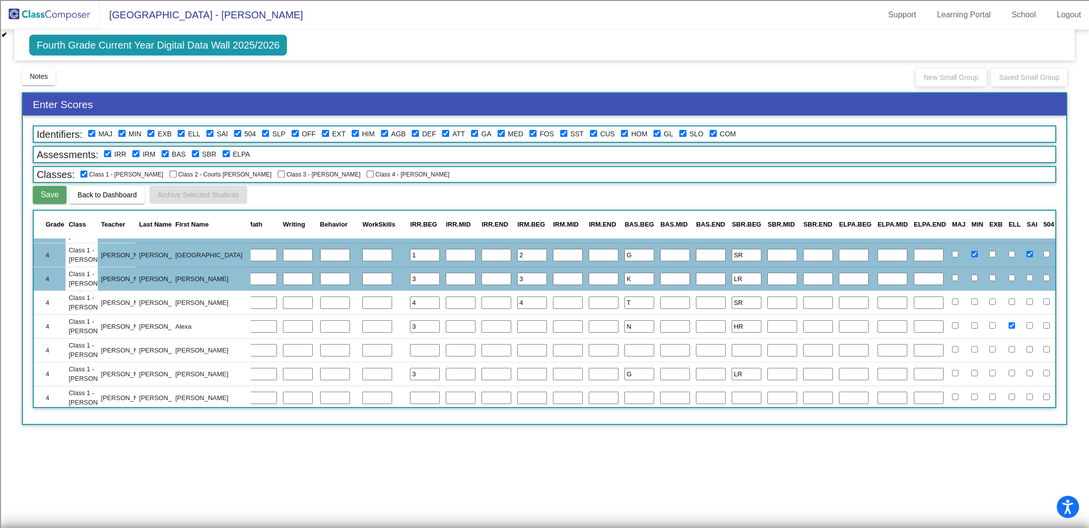
scroll to position [613, 187]
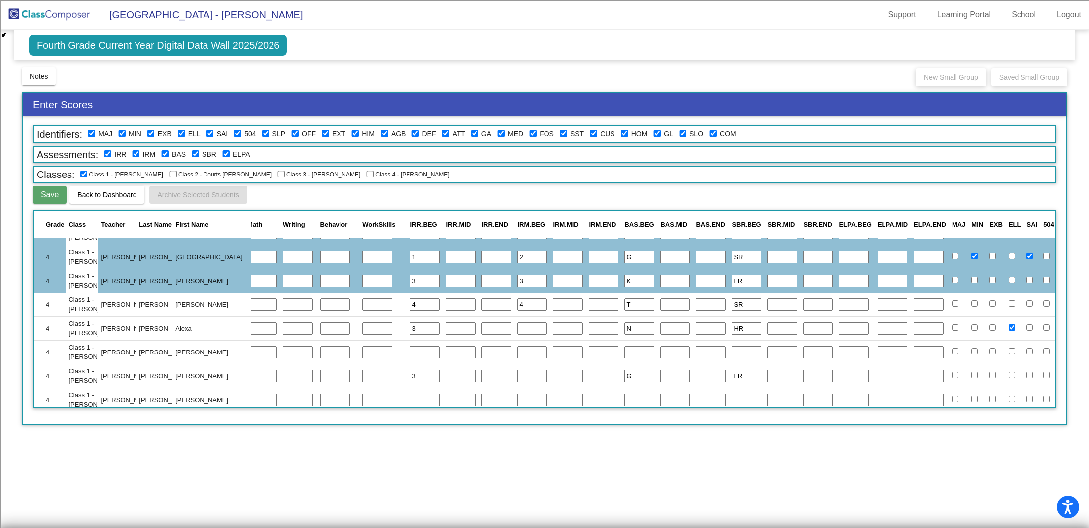
click at [517, 328] on input "text" at bounding box center [532, 329] width 30 height 13
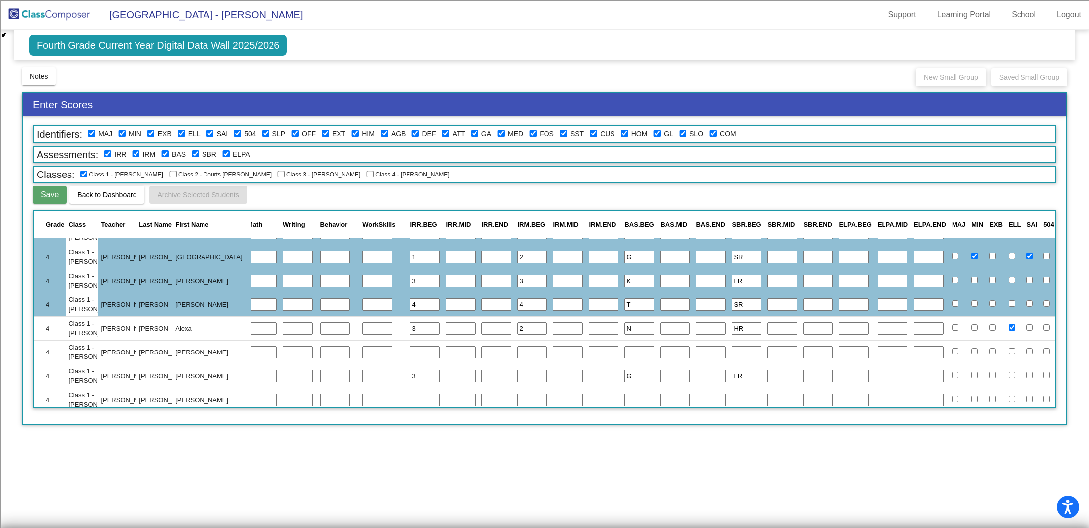
scroll to position [627, 187]
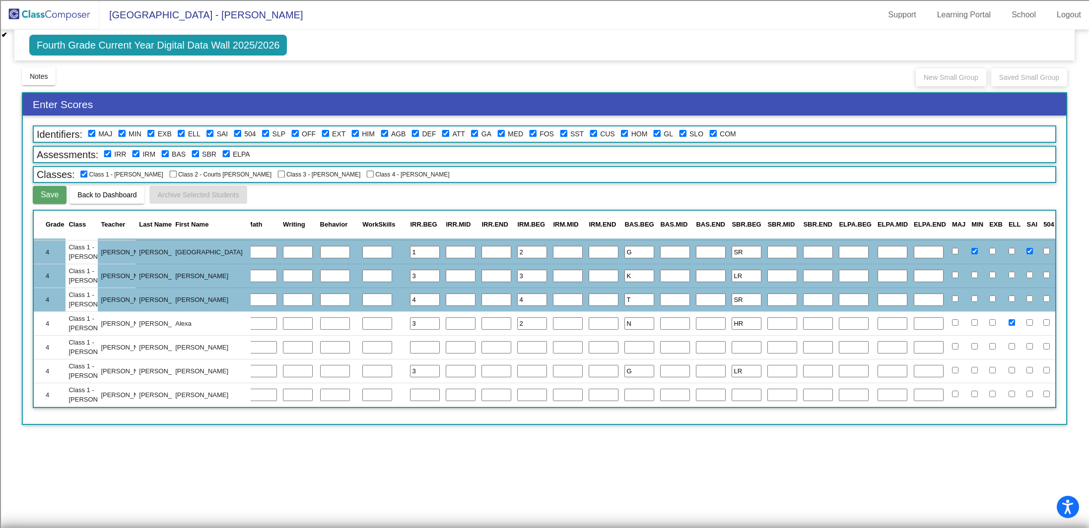
click at [517, 365] on input "text" at bounding box center [532, 371] width 30 height 13
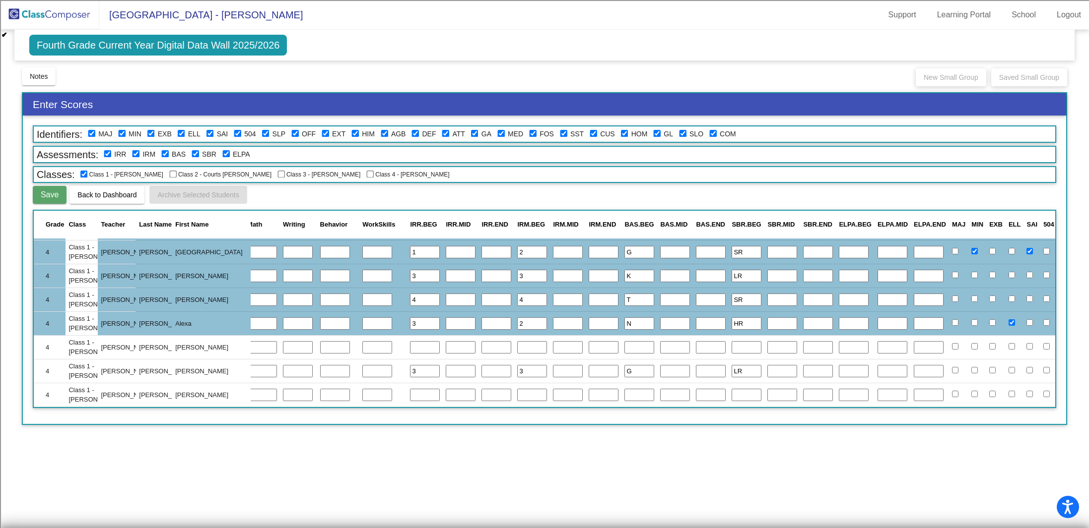
click at [46, 191] on span "Save" at bounding box center [50, 195] width 18 height 8
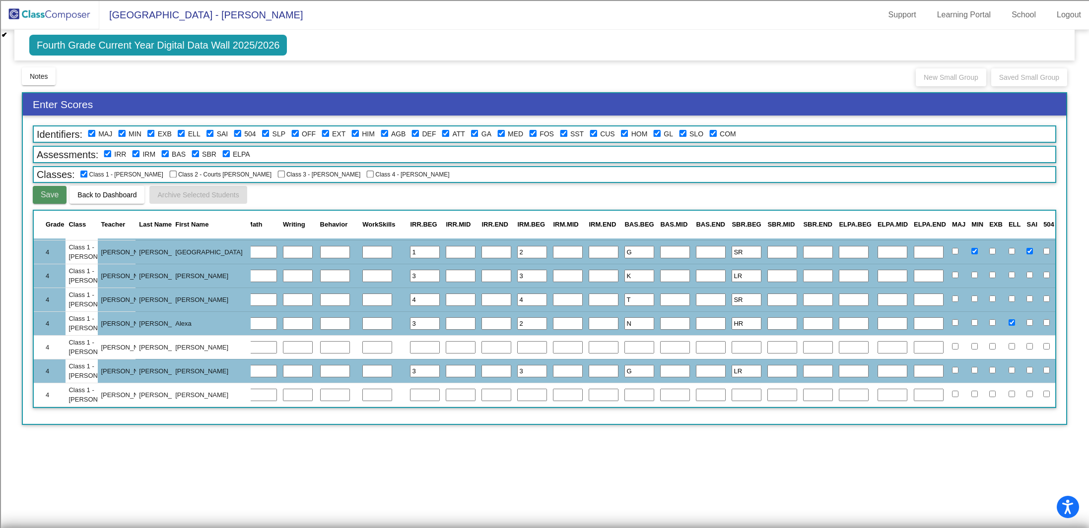
click at [46, 191] on span "Save" at bounding box center [50, 195] width 18 height 8
